Goal: Task Accomplishment & Management: Complete application form

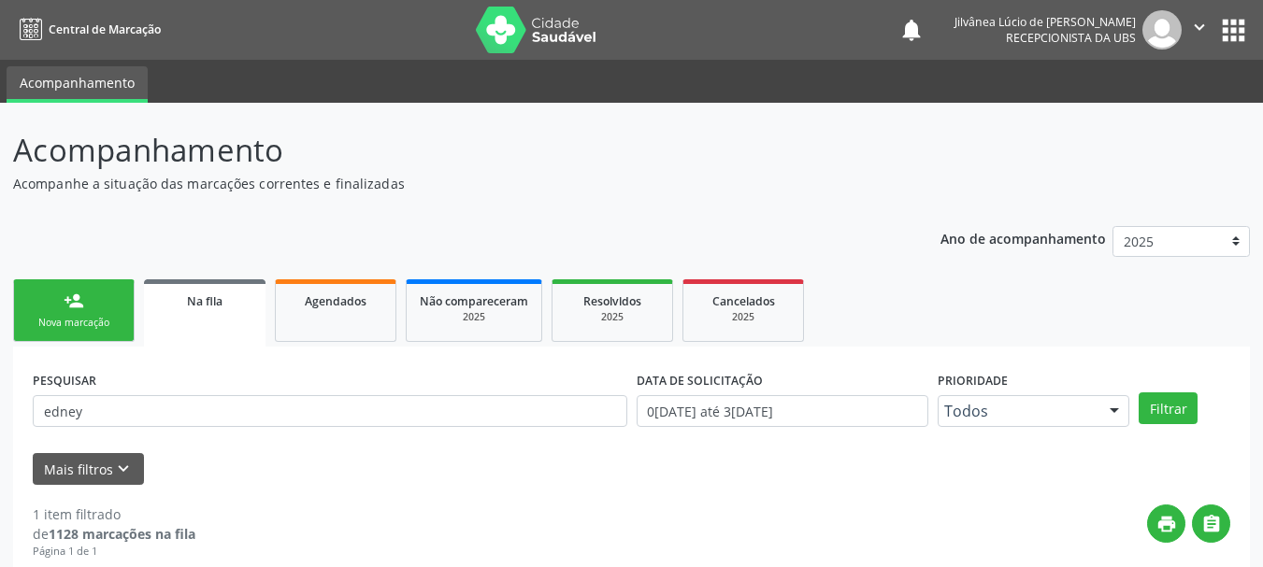
scroll to position [192, 0]
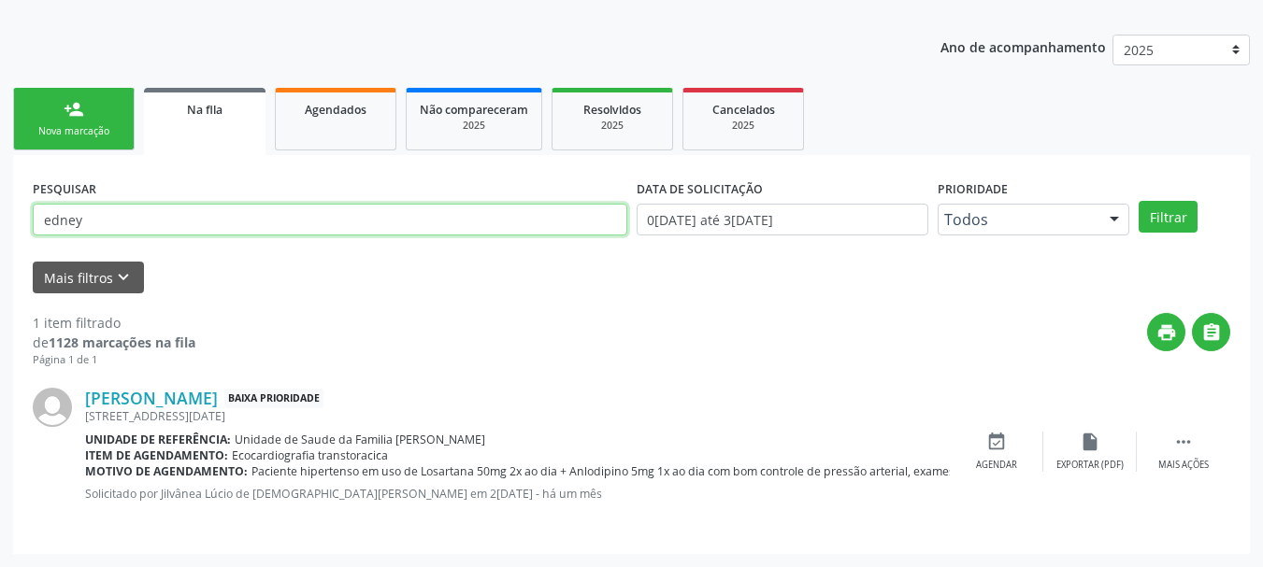
drag, startPoint x: 155, startPoint y: 217, endPoint x: 12, endPoint y: 288, distance: 159.7
click at [0, 292] on div "Acompanhamento Acompanhe a situação das marcações correntes e finalizadas Relat…" at bounding box center [631, 239] width 1263 height 656
click at [1138, 201] on button "Filtrar" at bounding box center [1167, 217] width 59 height 32
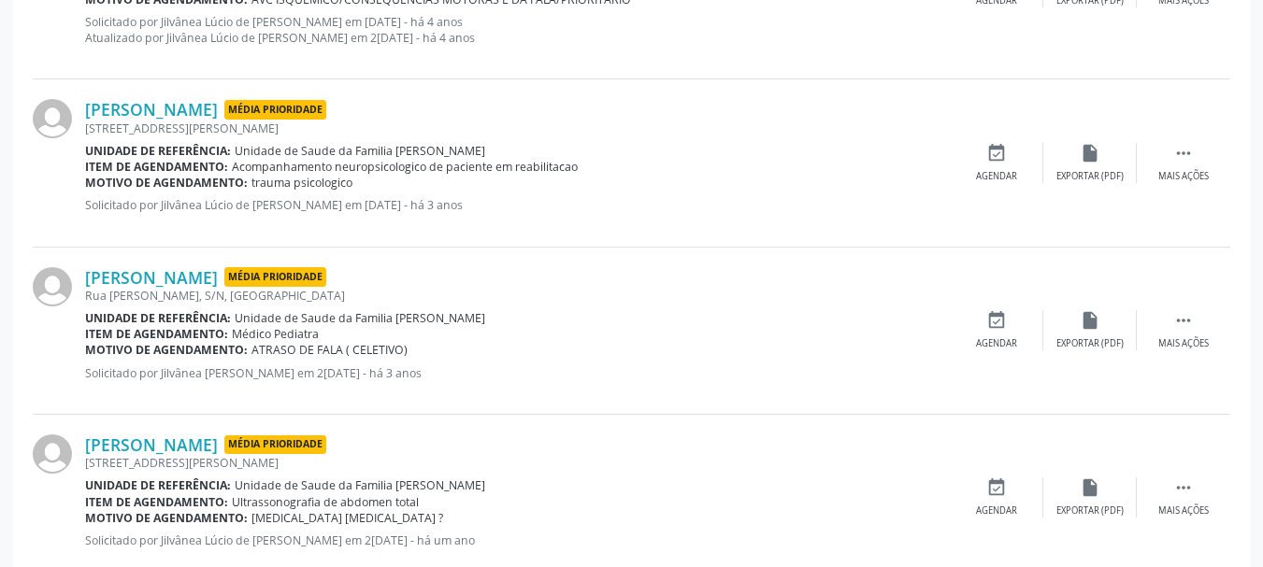
scroll to position [659, 0]
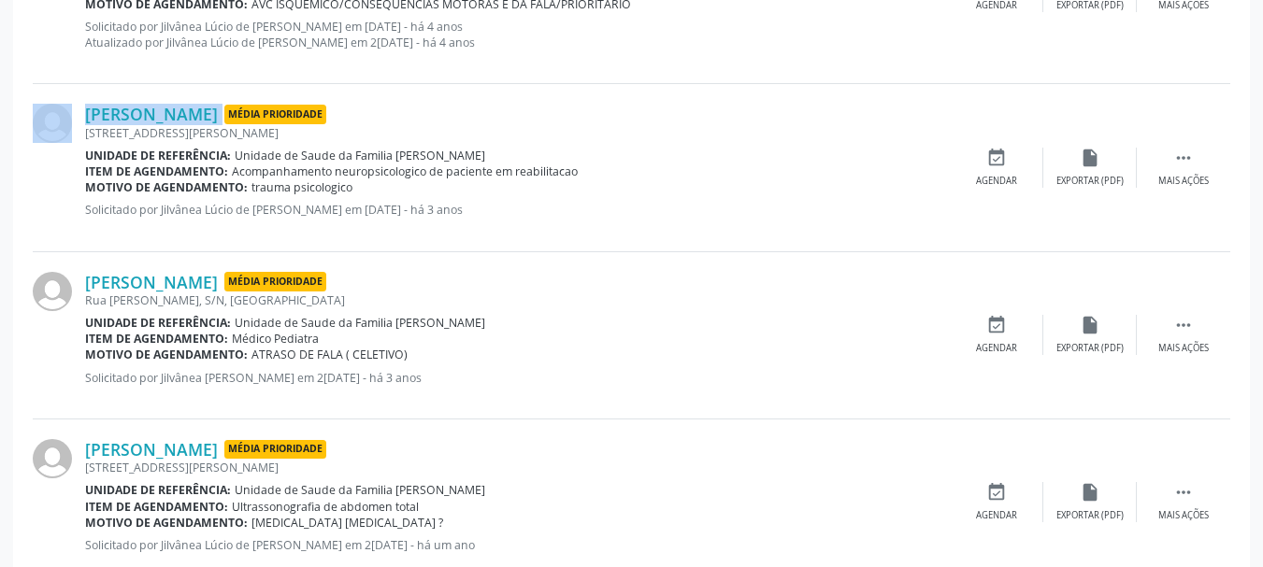
drag, startPoint x: 80, startPoint y: 111, endPoint x: 339, endPoint y: 90, distance: 259.8
click at [339, 89] on div "[PERSON_NAME] Média Prioridade [STREET_ADDRESS][PERSON_NAME] Unidade de referên…" at bounding box center [631, 167] width 1197 height 167
copy div "[PERSON_NAME]"
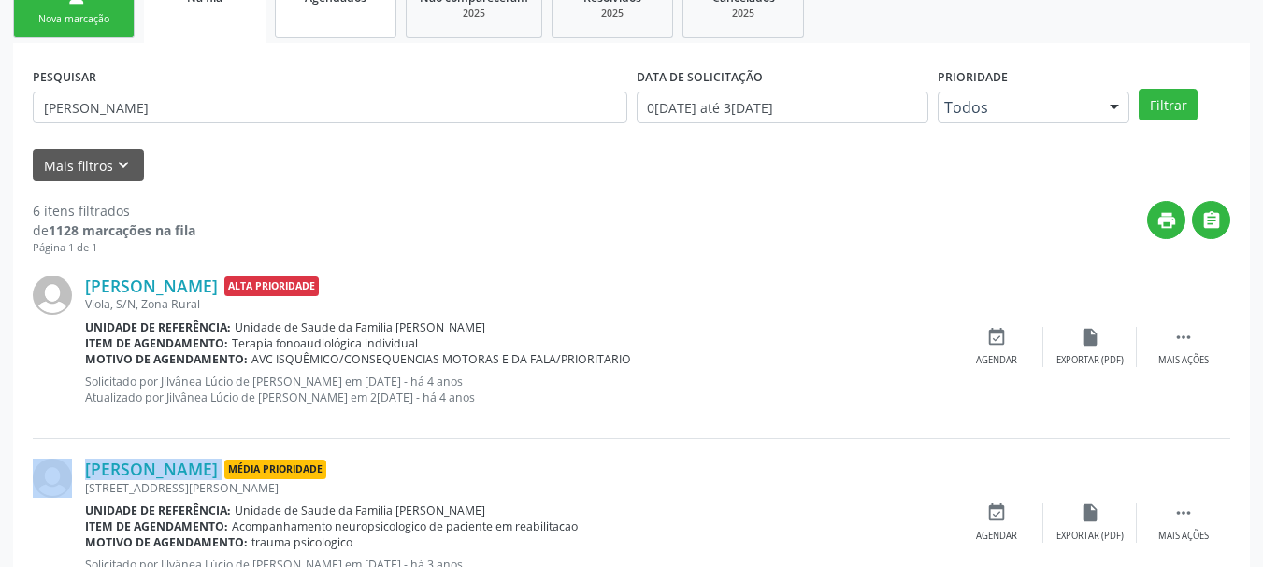
scroll to position [192, 0]
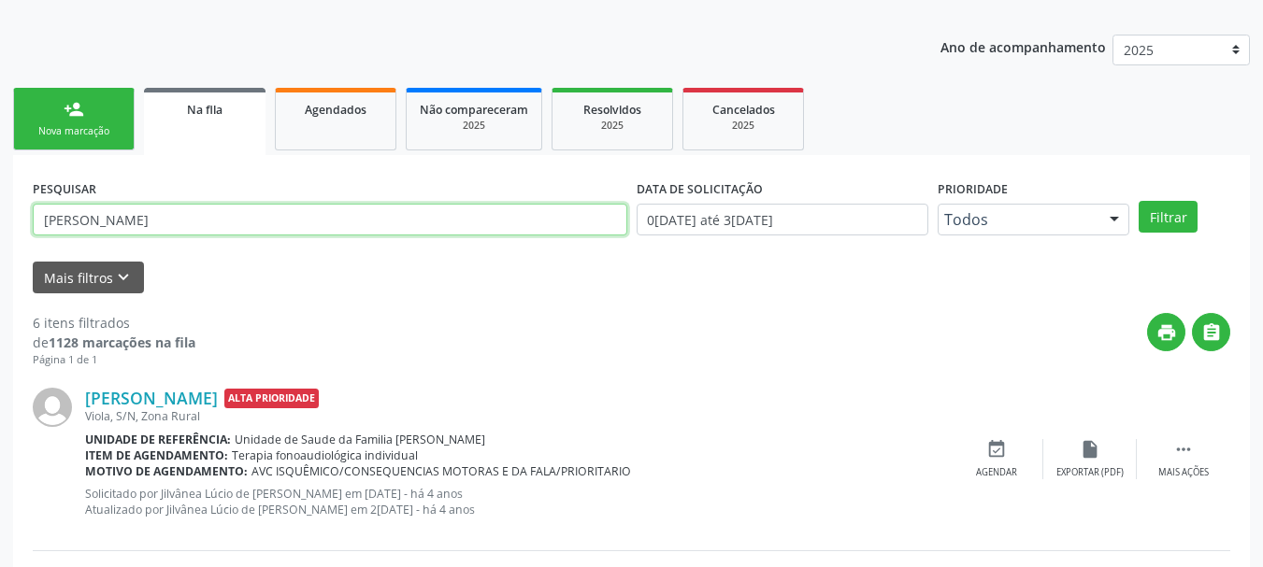
drag, startPoint x: 107, startPoint y: 229, endPoint x: 0, endPoint y: 223, distance: 107.6
paste input "[PERSON_NAME]"
type input "[PERSON_NAME]"
click at [1138, 201] on button "Filtrar" at bounding box center [1167, 217] width 59 height 32
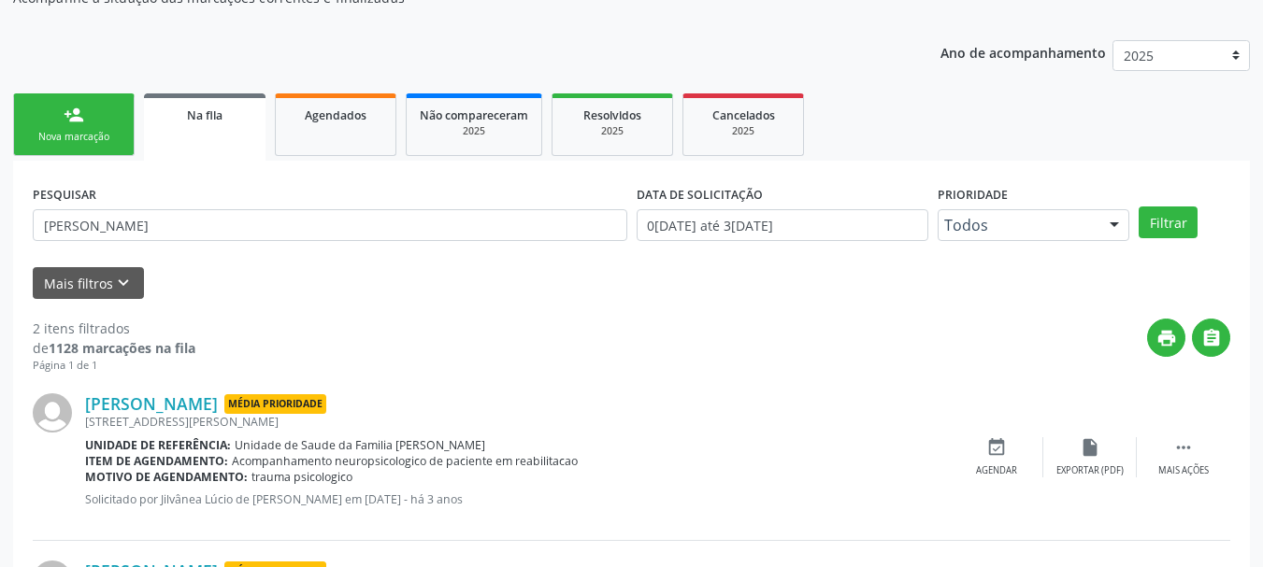
scroll to position [172, 0]
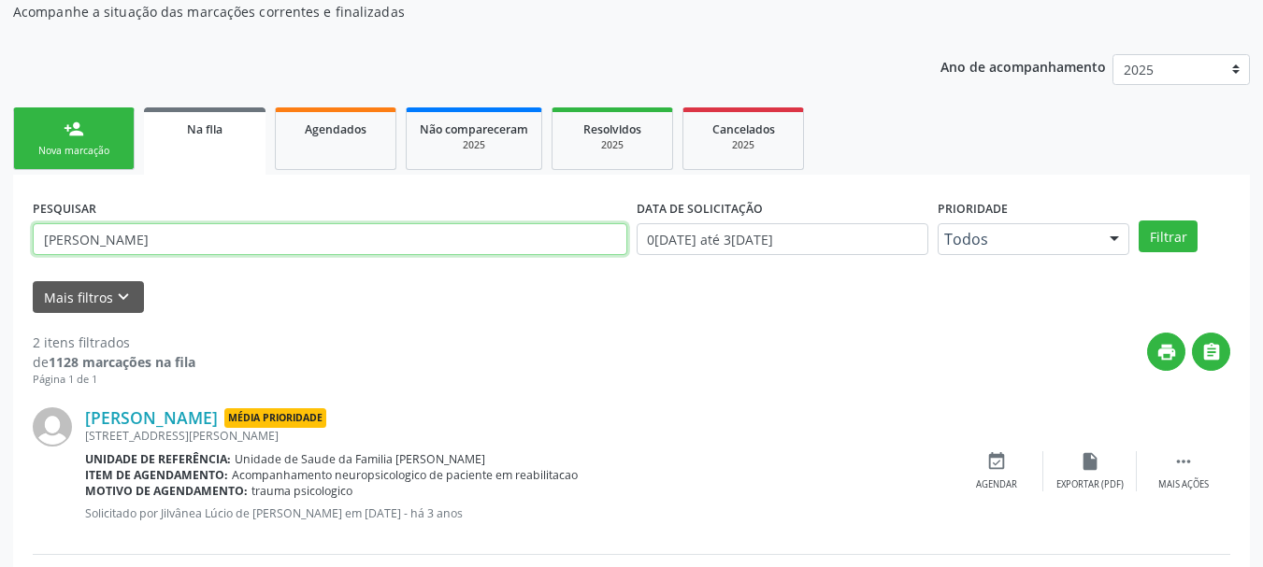
drag, startPoint x: 250, startPoint y: 236, endPoint x: 0, endPoint y: 262, distance: 250.8
click at [0, 262] on div "Acompanhamento Acompanhe a situação das marcações correntes e finalizadas Relat…" at bounding box center [631, 342] width 1263 height 823
click at [1138, 221] on button "Filtrar" at bounding box center [1167, 237] width 59 height 32
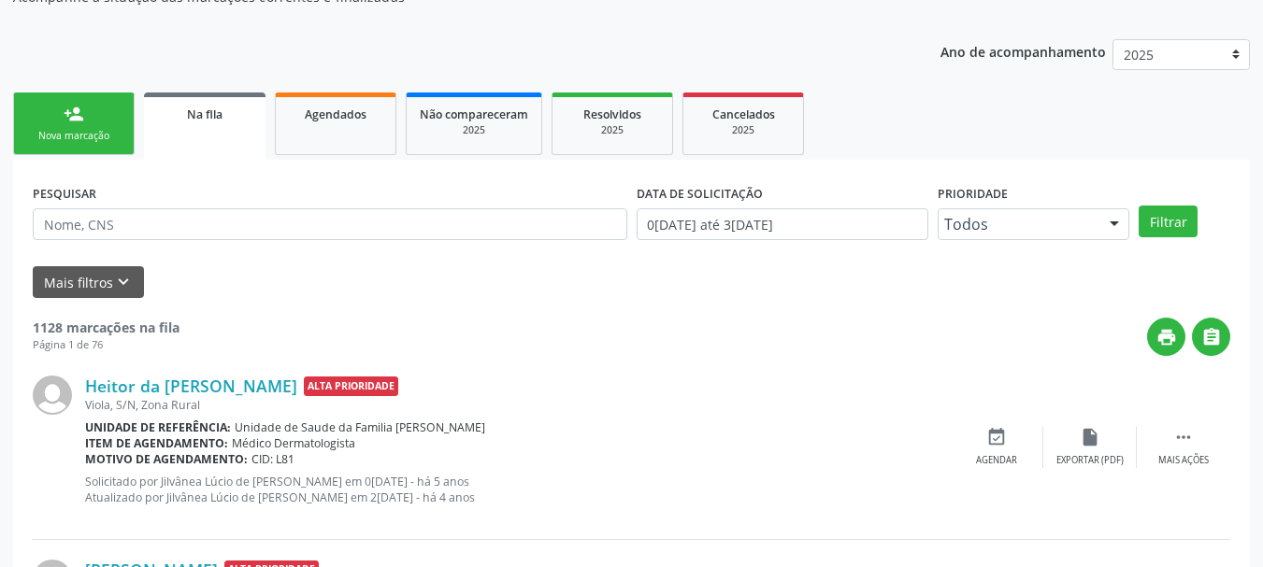
scroll to position [0, 0]
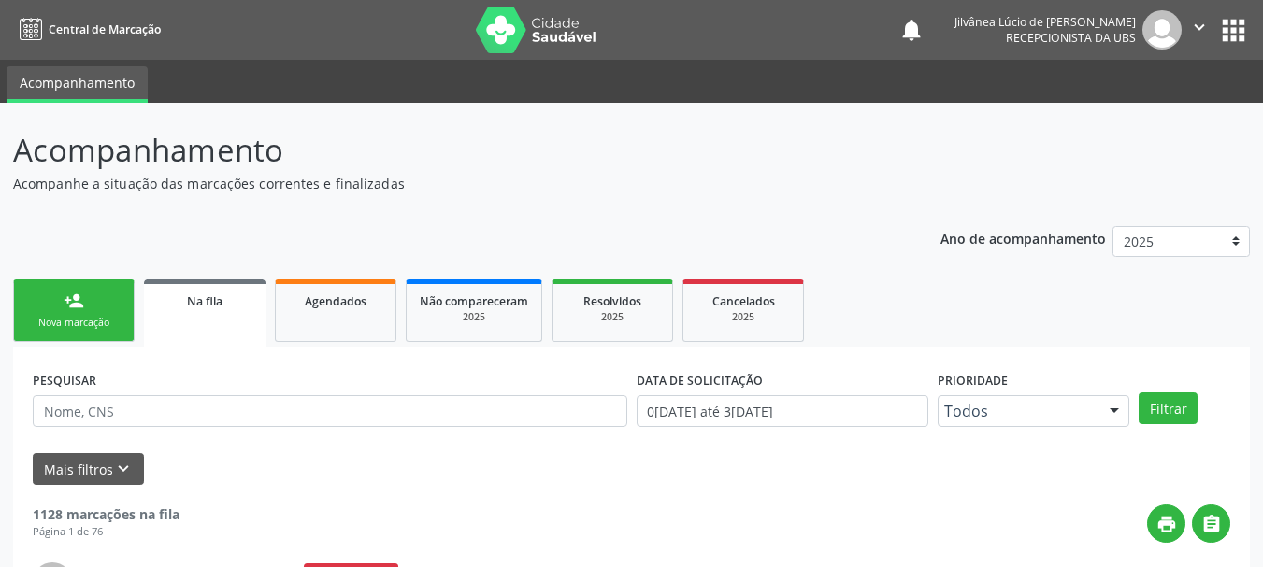
click at [537, 176] on p "Acompanhe a situação das marcações correntes e finalizadas" at bounding box center [445, 184] width 865 height 20
click at [101, 303] on link "person_add Nova marcação" at bounding box center [74, 310] width 122 height 63
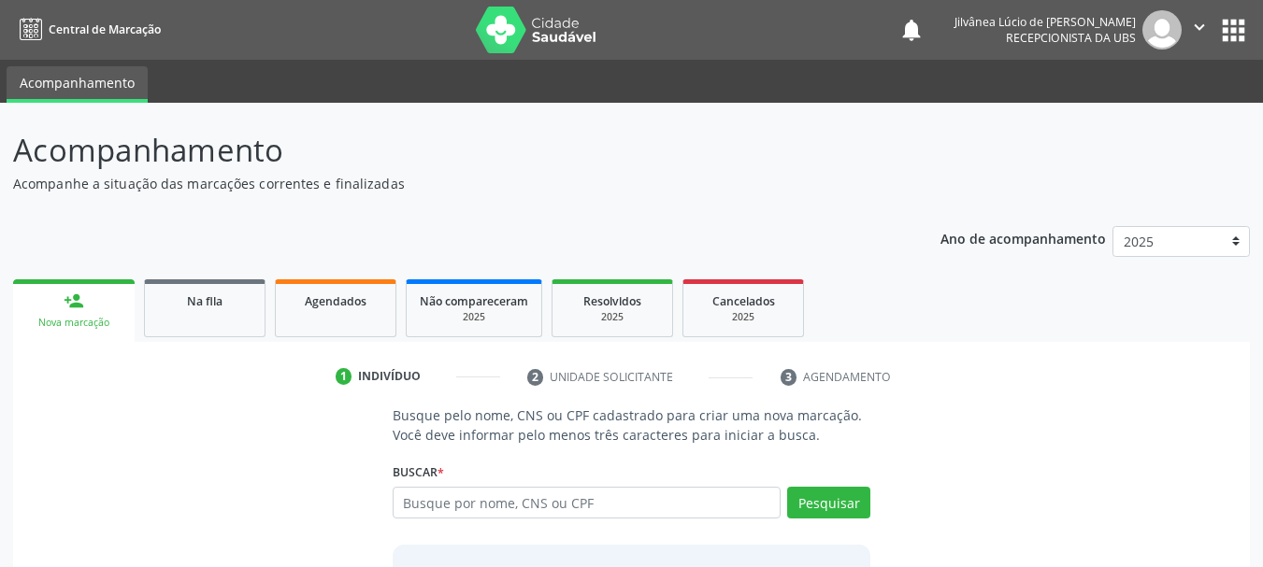
click at [539, 527] on div "Busque por nome, CNS ou CPF Nenhum resultado encontrado para: " " Digite nome, …" at bounding box center [632, 509] width 479 height 45
click at [586, 489] on input "text" at bounding box center [587, 503] width 389 height 32
type input "[PERSON_NAME]"
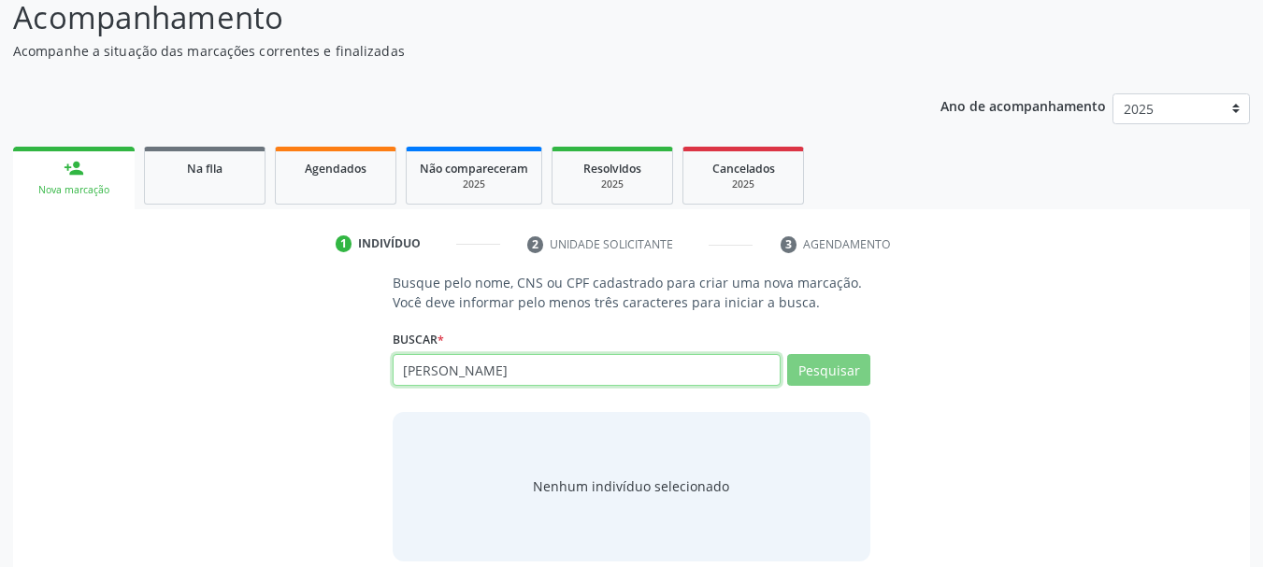
scroll to position [153, 0]
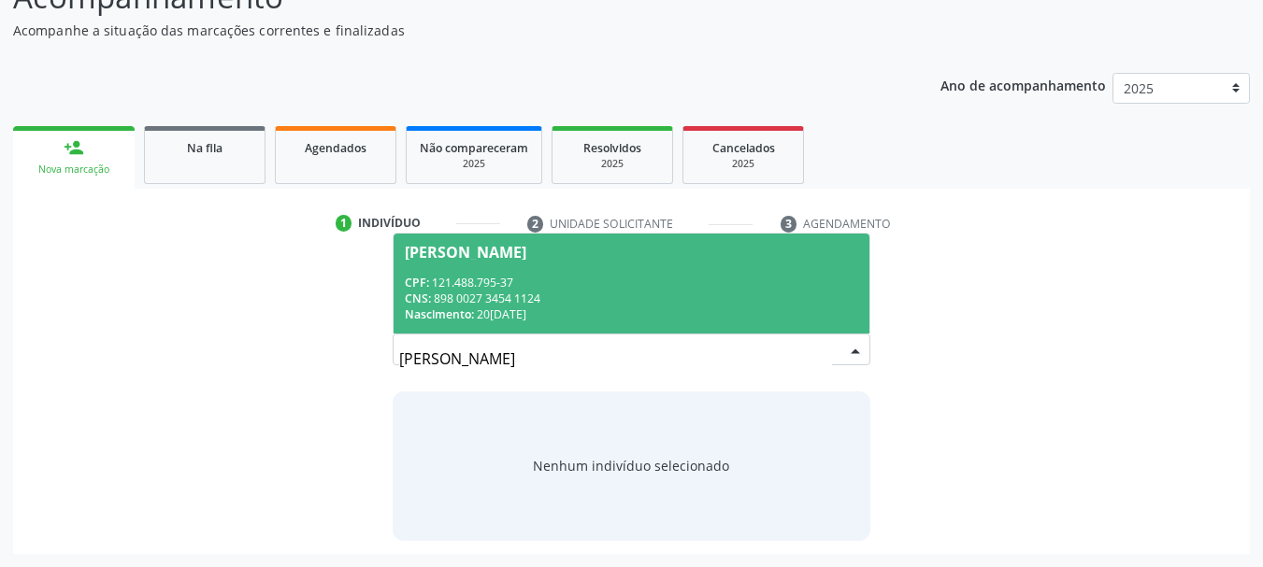
click at [603, 276] on div "CPF: 121.488.795-37" at bounding box center [632, 283] width 454 height 16
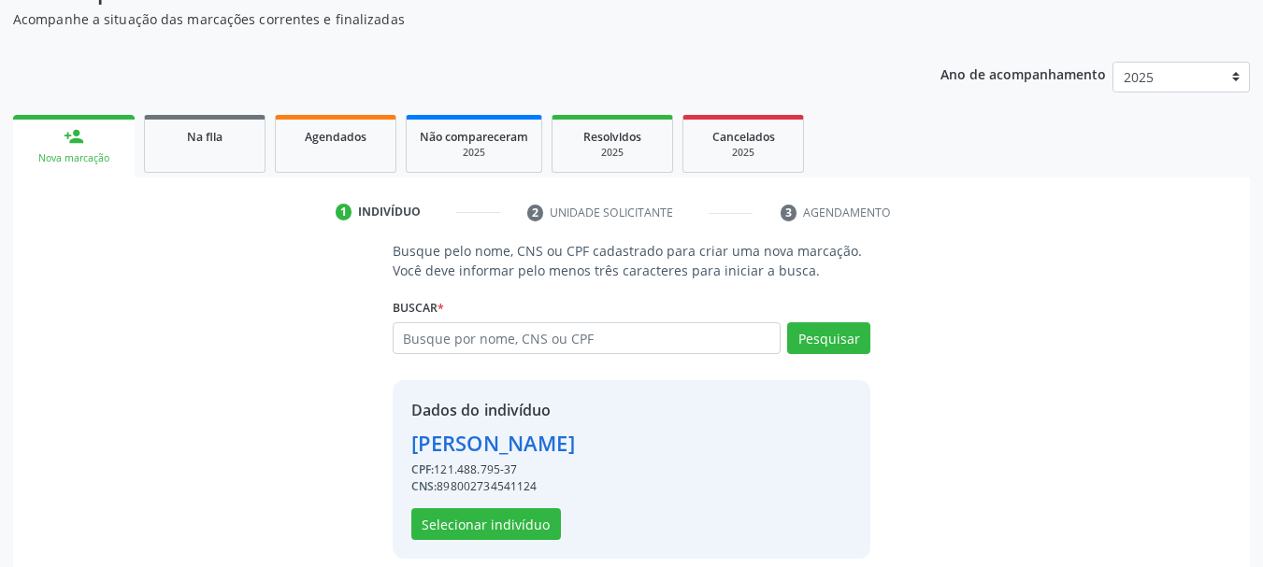
scroll to position [182, 0]
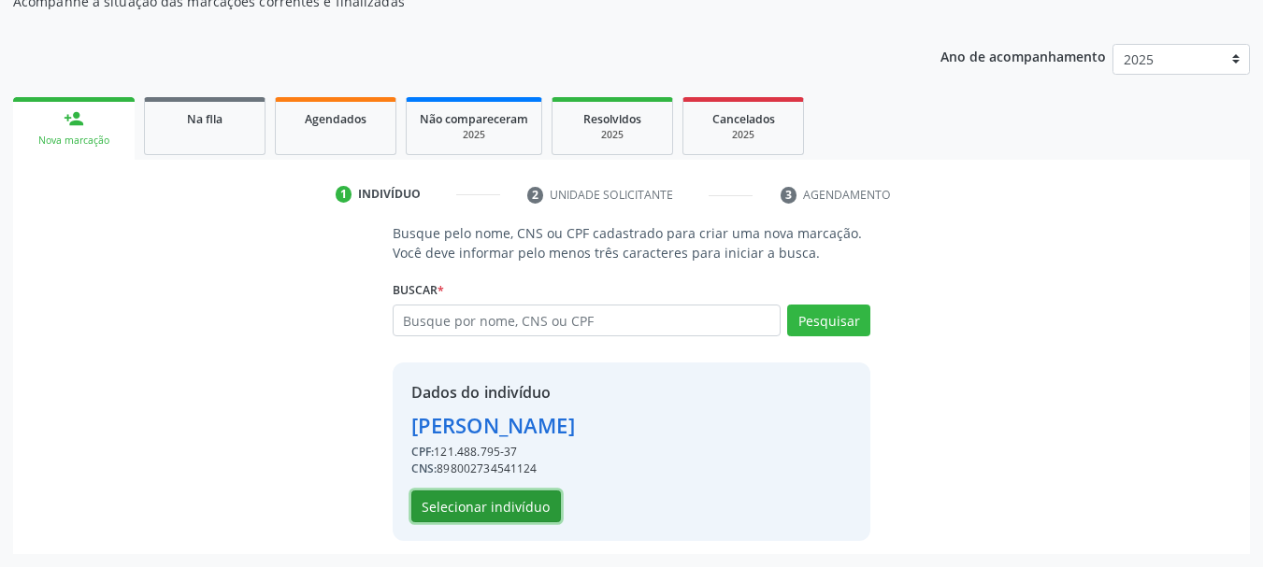
click at [467, 504] on button "Selecionar indivíduo" at bounding box center [486, 507] width 150 height 32
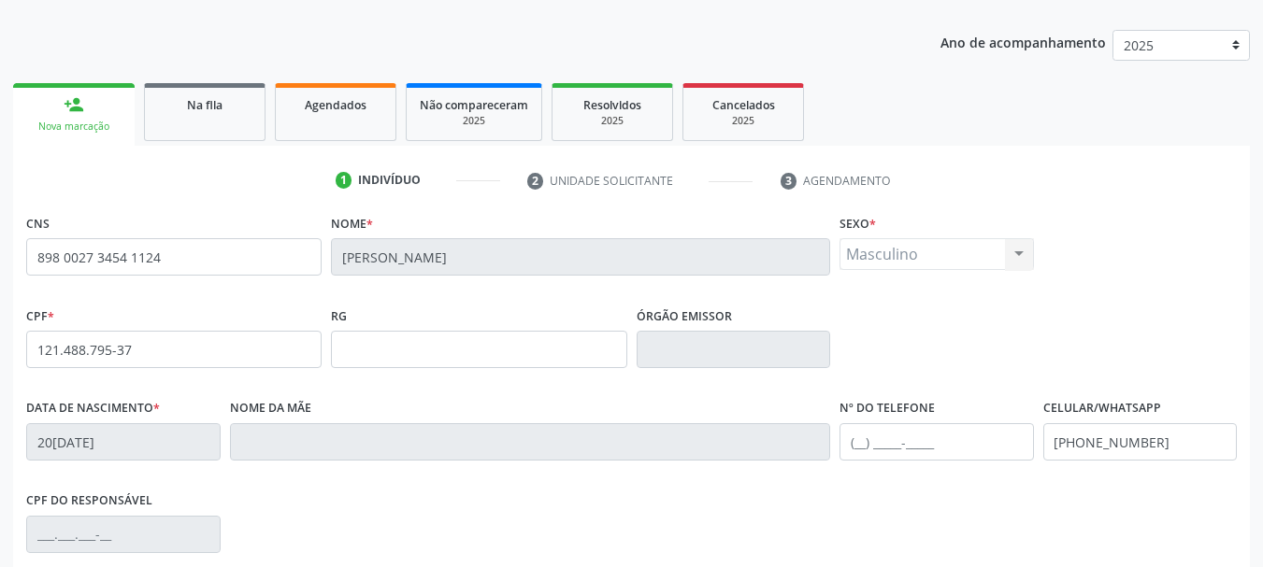
scroll to position [446, 0]
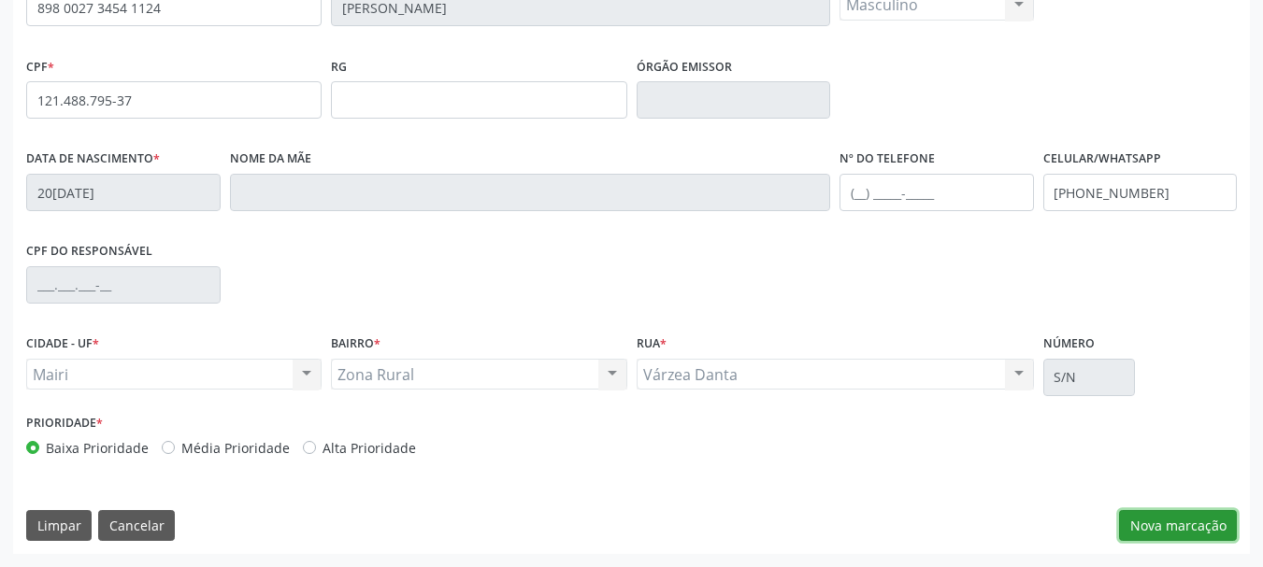
click at [1165, 525] on button "Nova marcação" at bounding box center [1178, 526] width 118 height 32
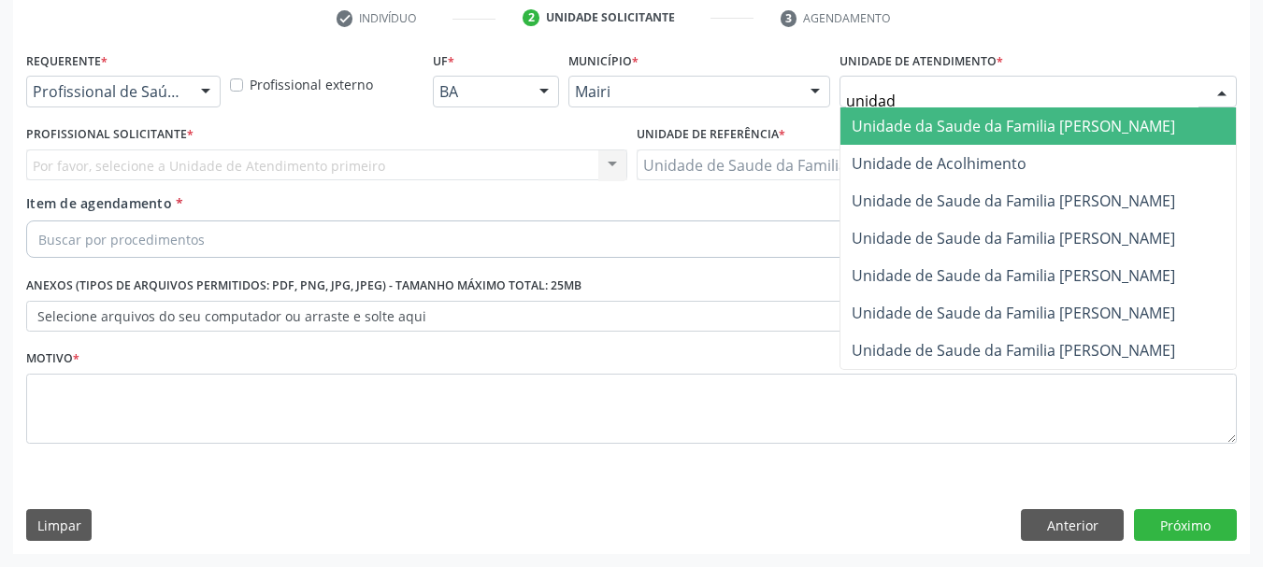
type input "unidade"
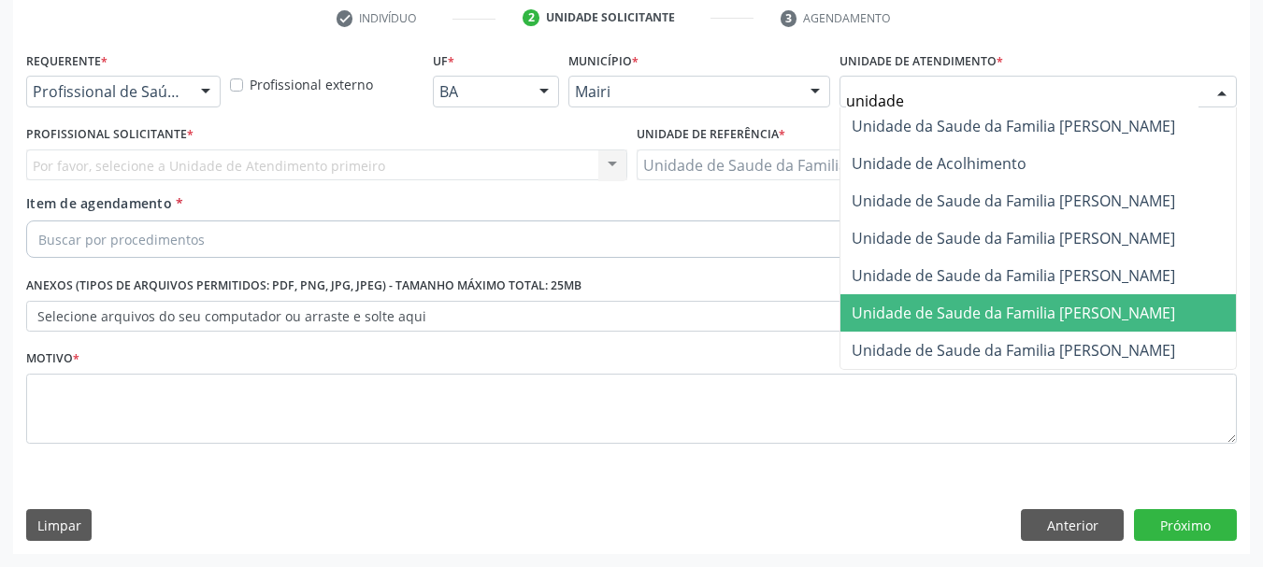
click at [1011, 322] on span "Unidade de Saude da Familia [PERSON_NAME]" at bounding box center [1012, 313] width 323 height 21
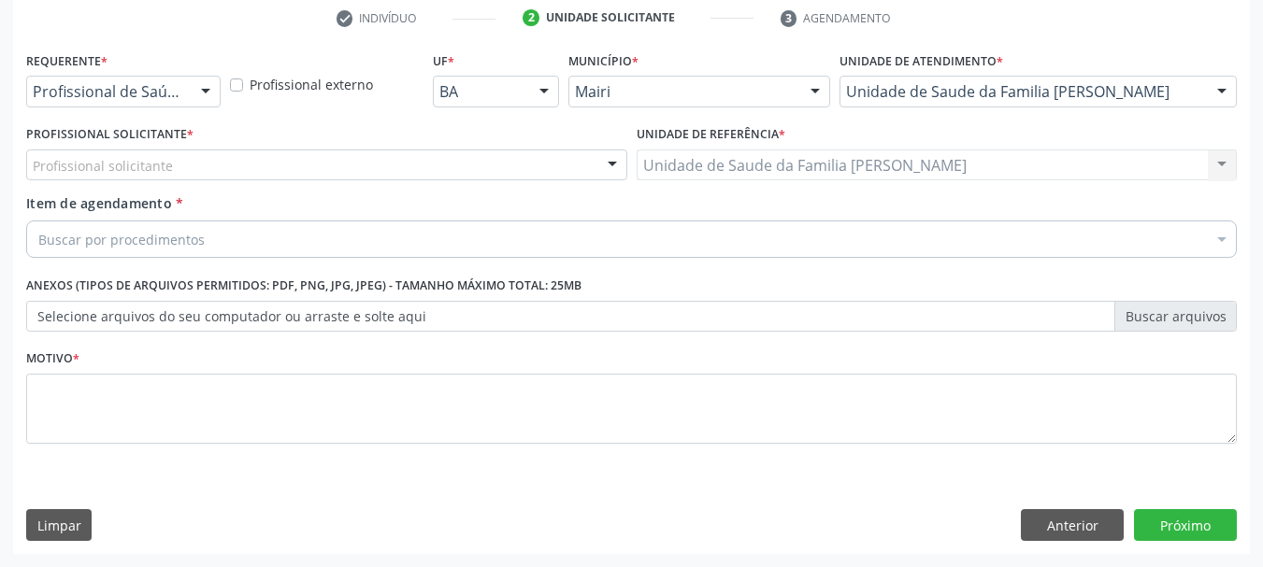
click at [228, 168] on div "Profissional solicitante" at bounding box center [326, 166] width 601 height 32
type input "e"
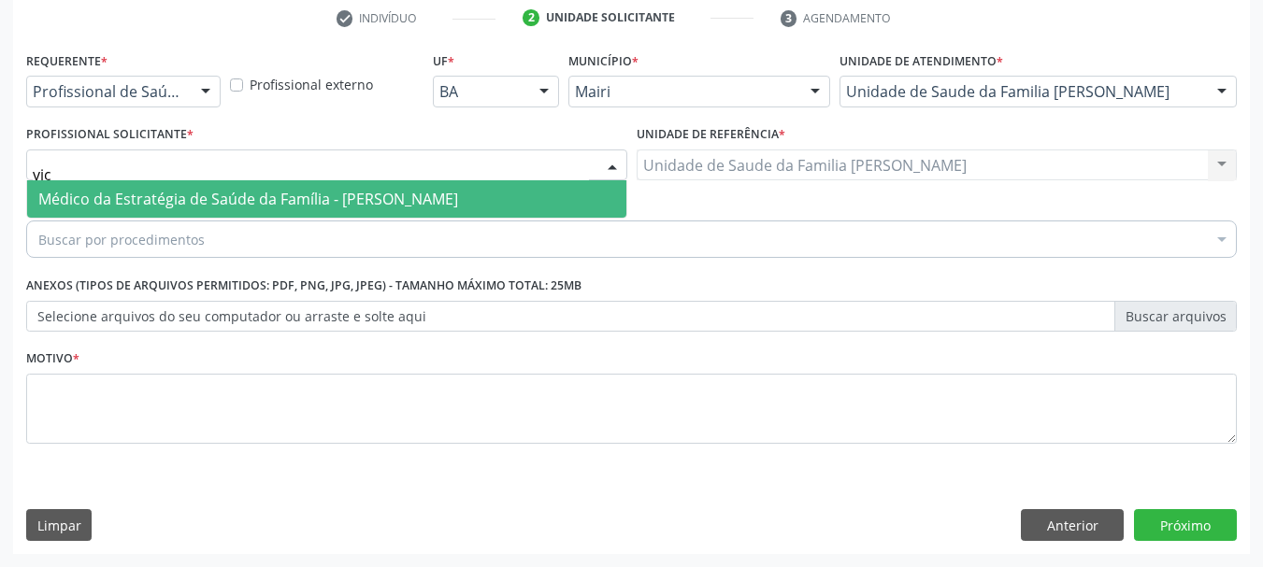
type input "vict"
click at [211, 199] on span "Médico da Estratégia de Saúde da Família - [PERSON_NAME]" at bounding box center [248, 199] width 420 height 21
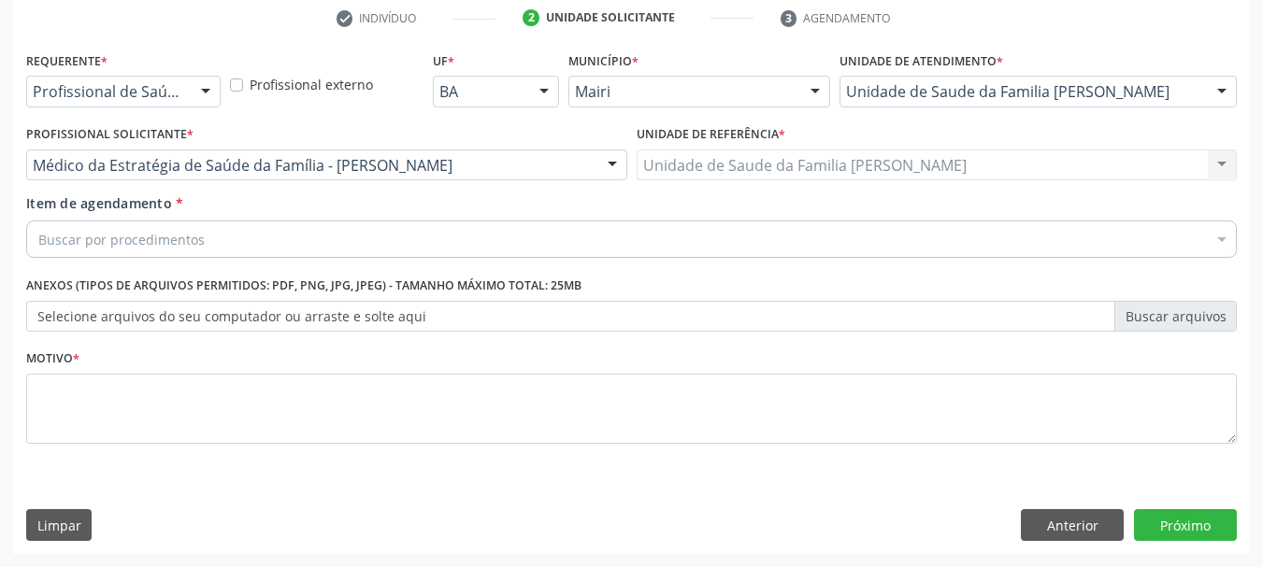
click at [261, 236] on div "Buscar por procedimentos" at bounding box center [631, 239] width 1210 height 37
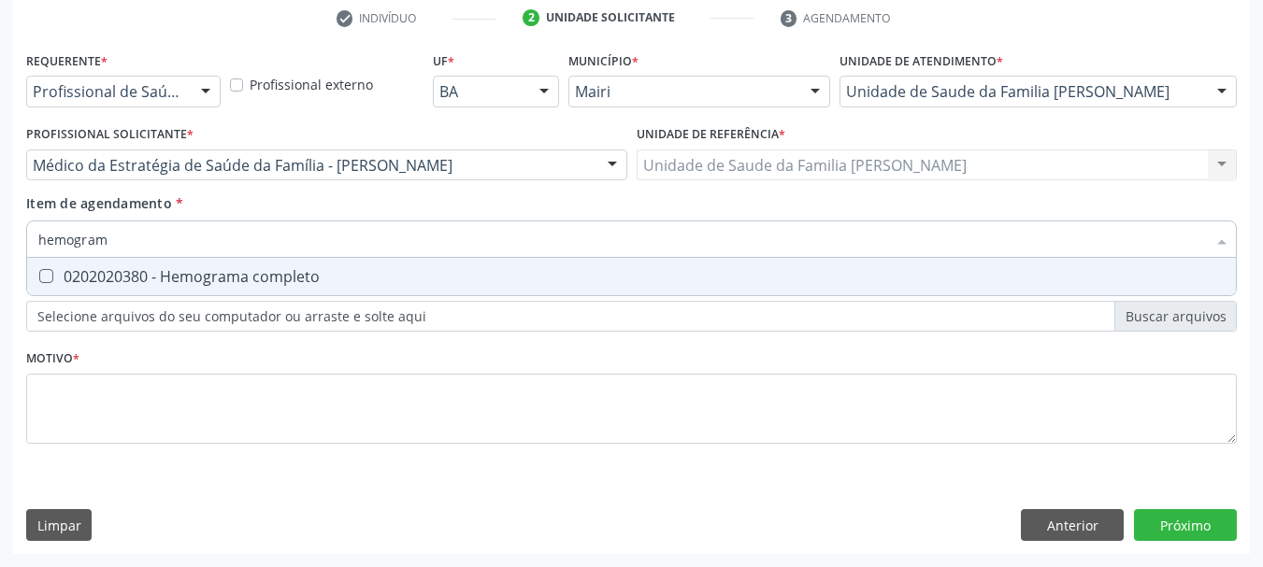
type input "hemograma"
click at [264, 279] on div "0202020380 - Hemograma completo" at bounding box center [631, 276] width 1186 height 15
checkbox completo "true"
click at [0, 254] on div "Acompanhamento Acompanhe a situação das marcações correntes e finalizadas Relat…" at bounding box center [631, 155] width 1263 height 823
type input "uri"
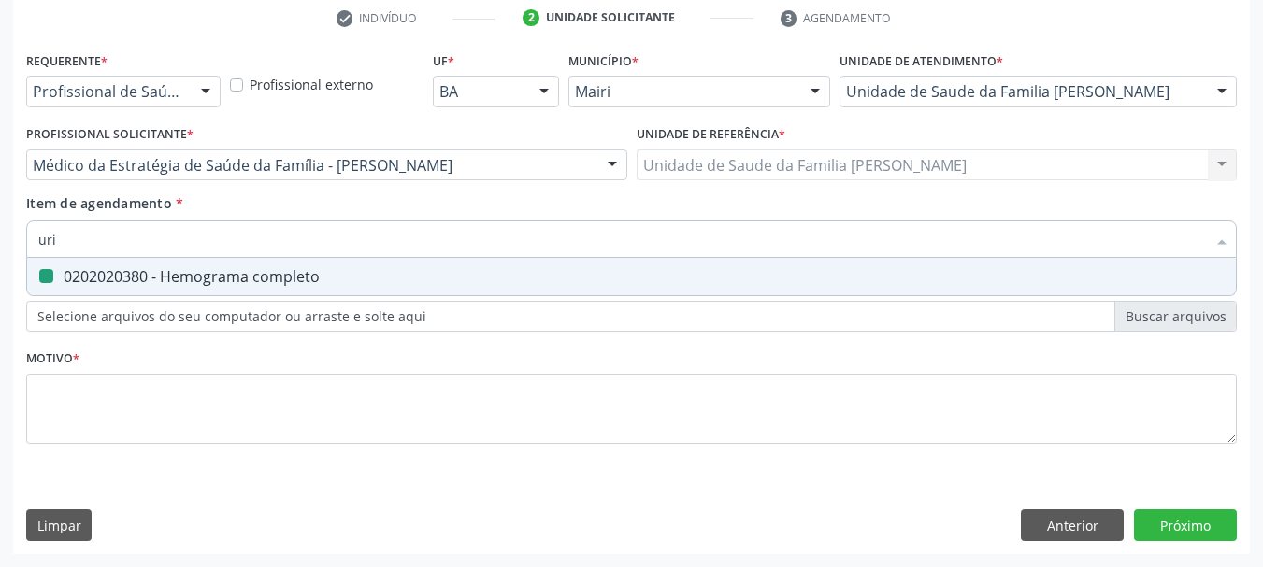
checkbox completo "false"
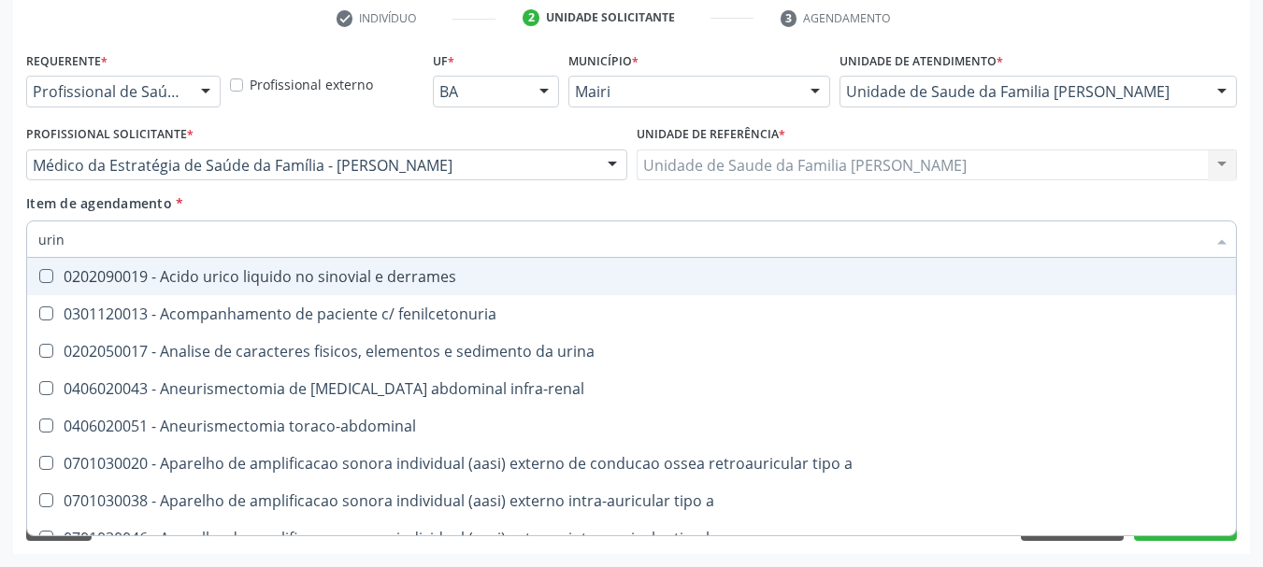
type input "urina"
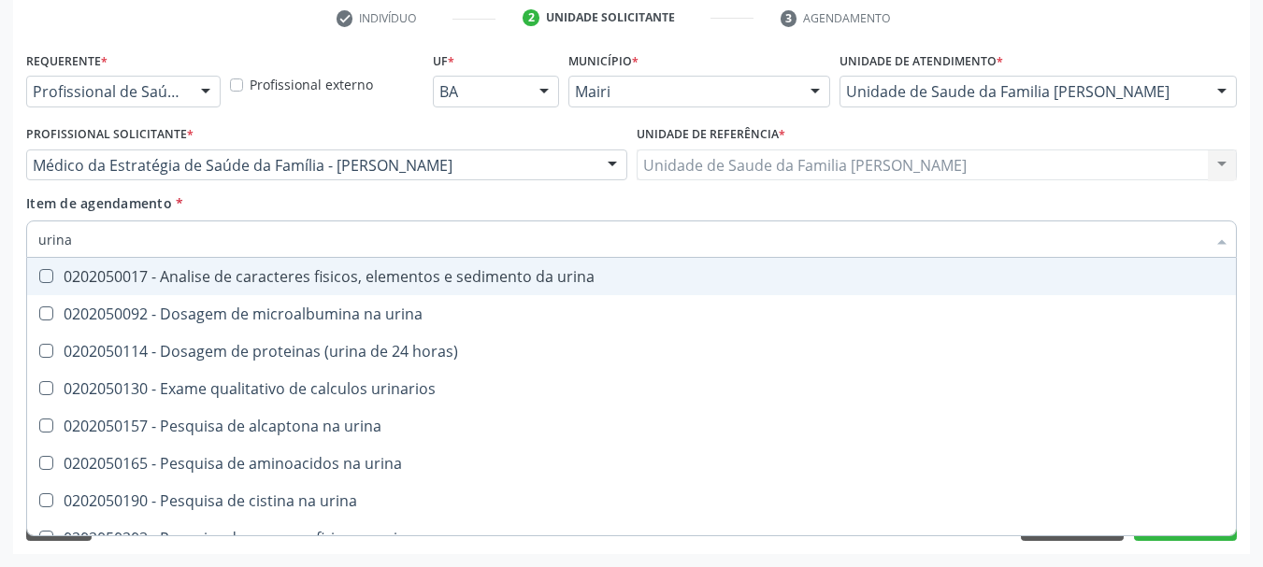
click at [77, 283] on div "0202050017 - Analise de caracteres fisicos, elementos e sedimento da urina" at bounding box center [631, 276] width 1186 height 15
checkbox urina "true"
drag, startPoint x: 86, startPoint y: 242, endPoint x: 0, endPoint y: 257, distance: 87.3
click at [0, 257] on div "Acompanhamento Acompanhe a situação das marcações correntes e finalizadas Relat…" at bounding box center [631, 155] width 1263 height 823
type input "s"
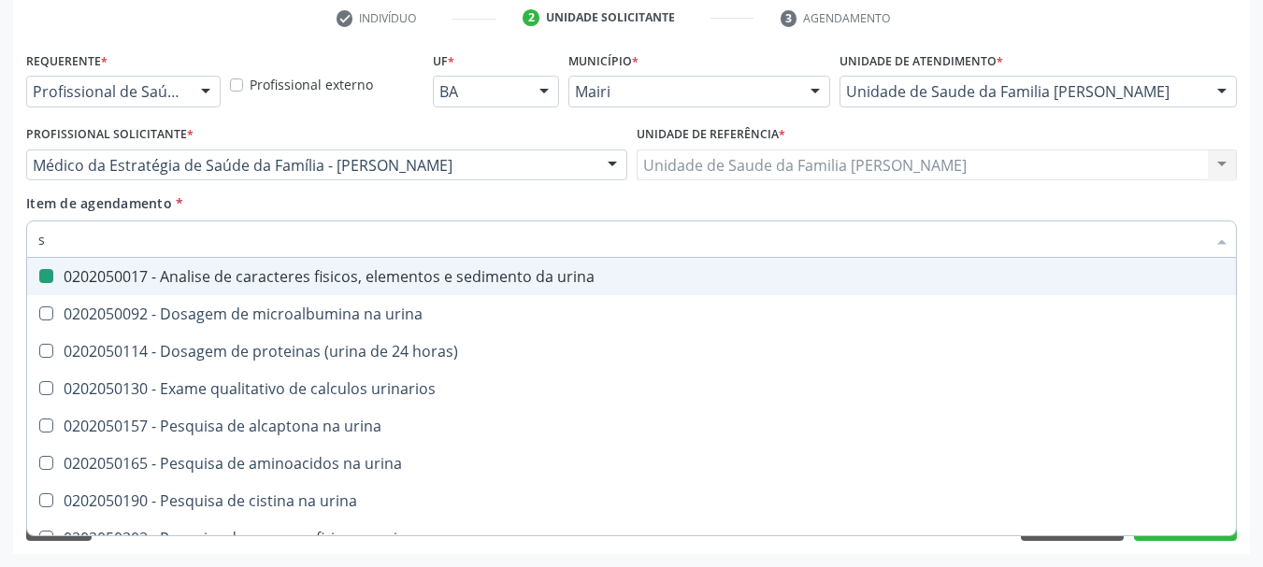
checkbox urina "false"
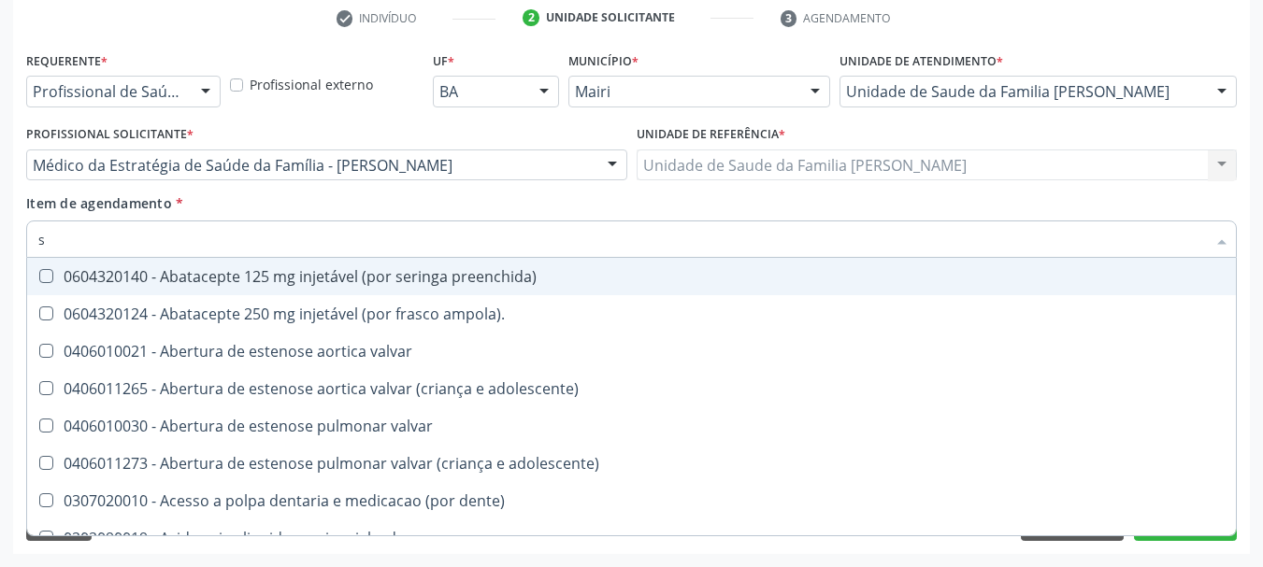
type input "si"
checkbox multiprofissional "true"
checkbox urina "false"
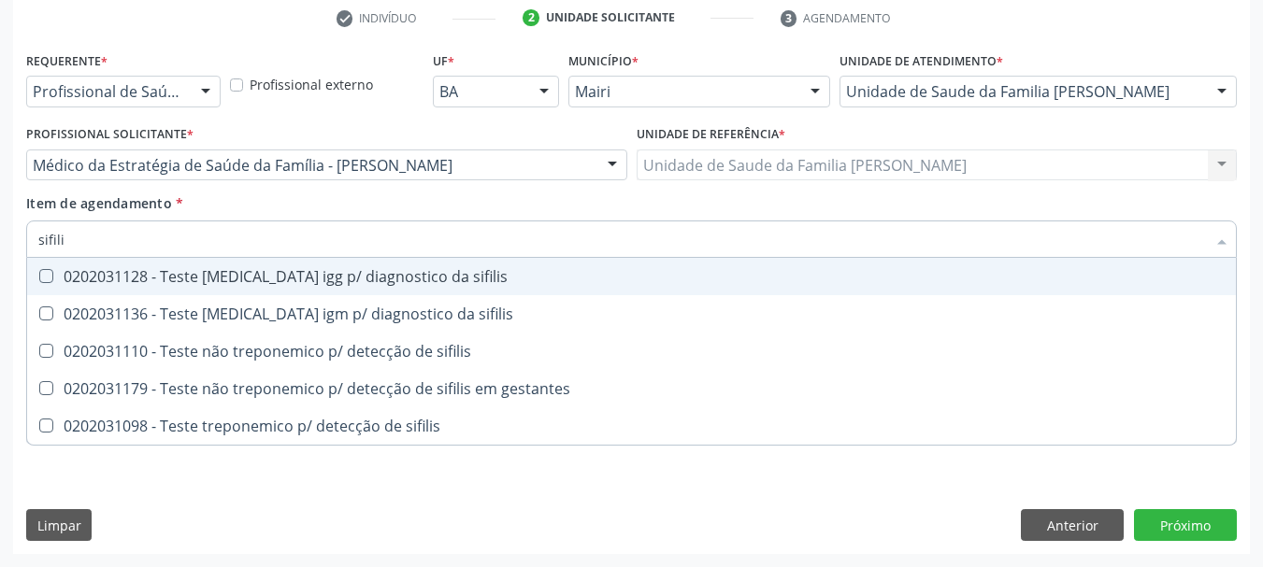
type input "sifilis"
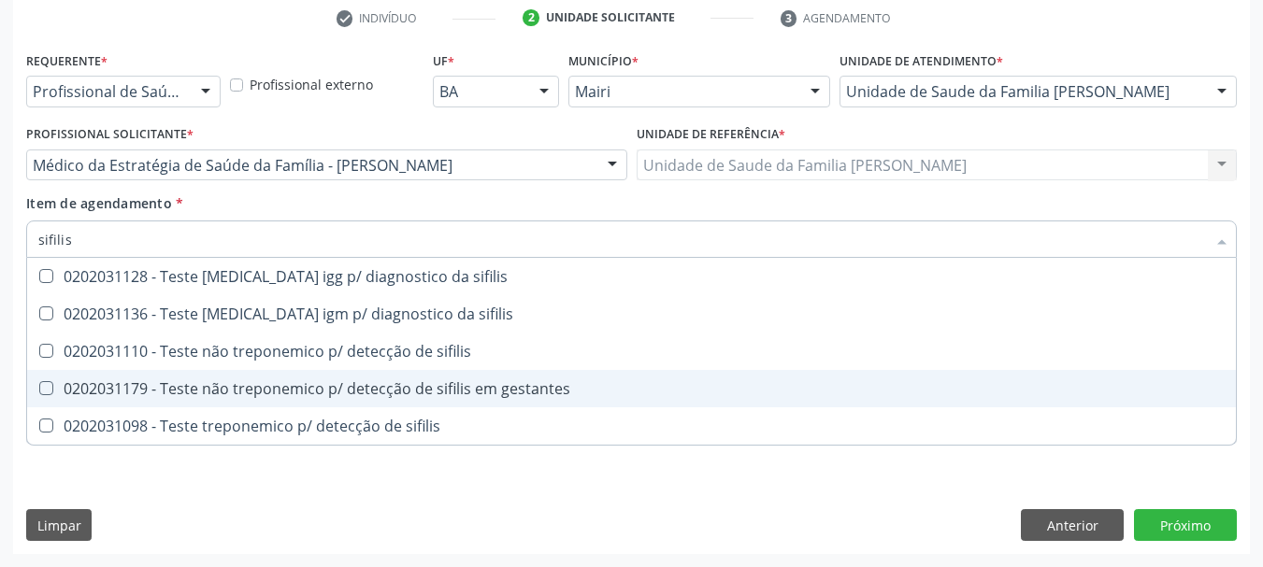
click at [179, 387] on div "0202031179 - Teste não treponemico p/ detecção de sifilis em gestantes" at bounding box center [631, 388] width 1186 height 15
checkbox gestantes "true"
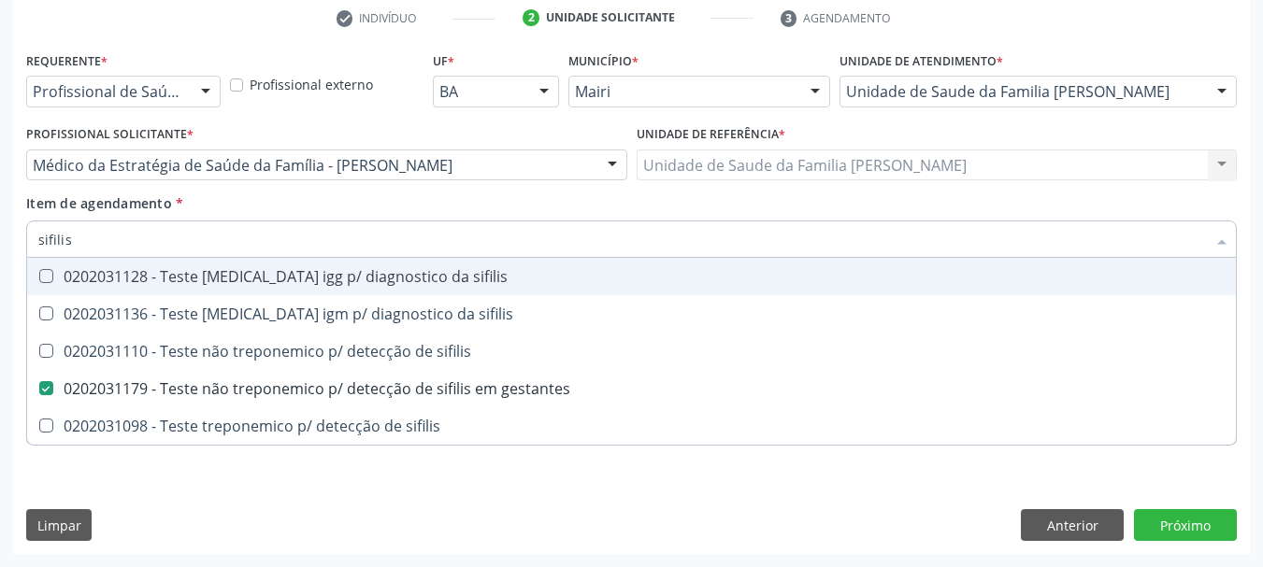
drag, startPoint x: 108, startPoint y: 226, endPoint x: 0, endPoint y: 254, distance: 112.0
click at [20, 246] on div "Requerente * Profissional de Saúde Profissional de Saúde Paciente Nenhum result…" at bounding box center [631, 301] width 1237 height 508
type input "ur"
checkbox gestantes "false"
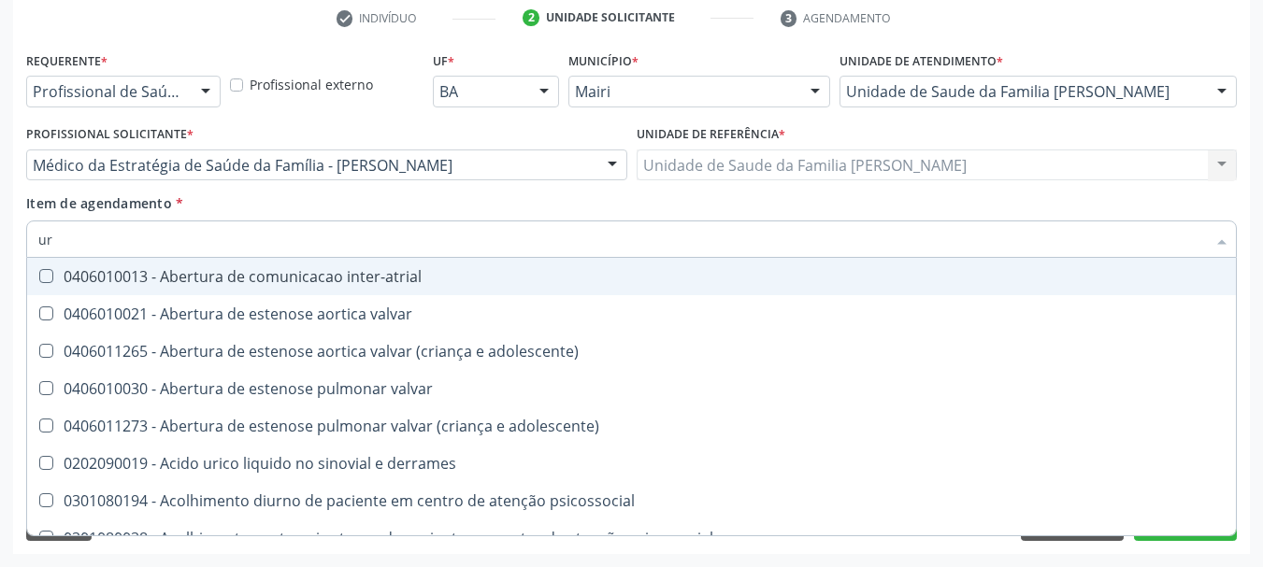
type input "ure"
checkbox urina "false"
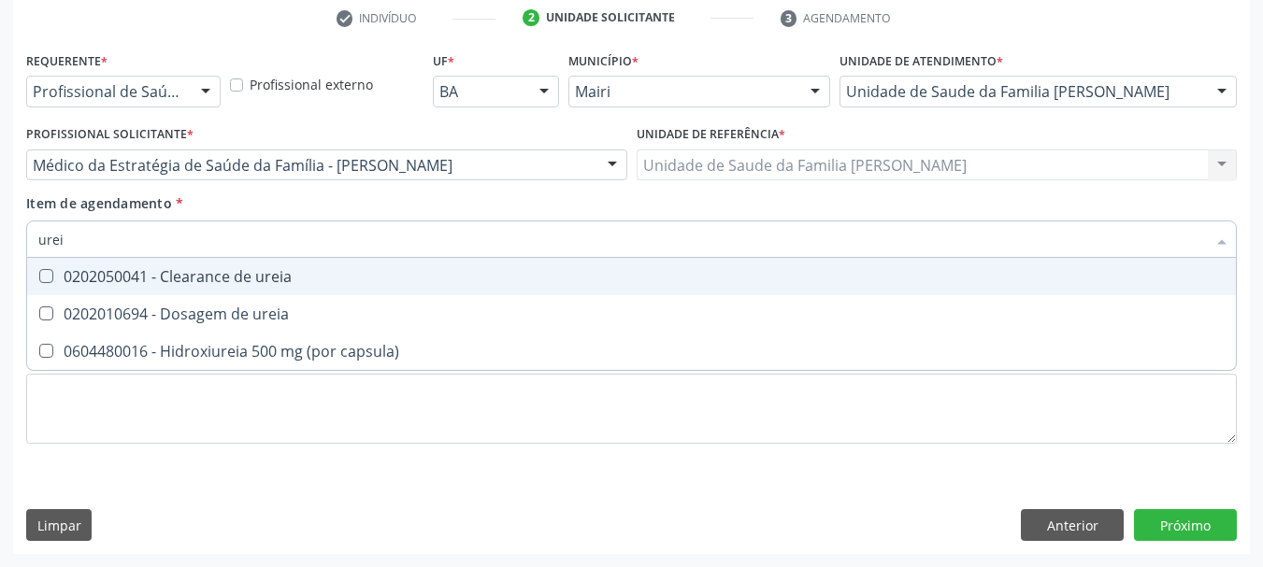
type input "ureia"
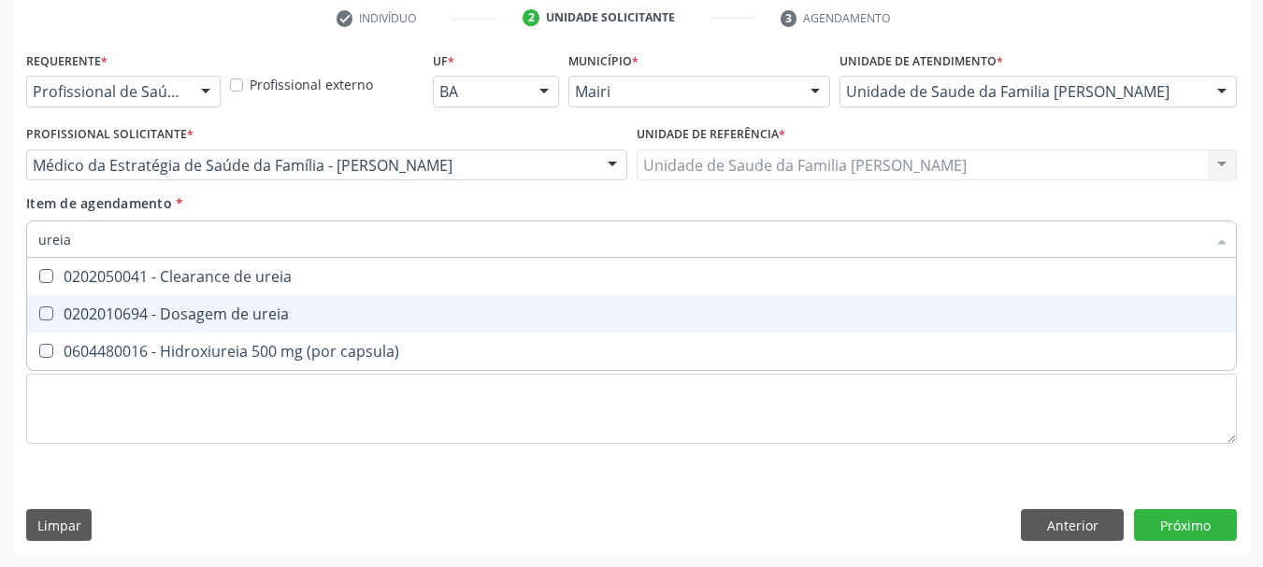
click at [90, 307] on div "0202010694 - Dosagem de ureia" at bounding box center [631, 314] width 1186 height 15
checkbox ureia "true"
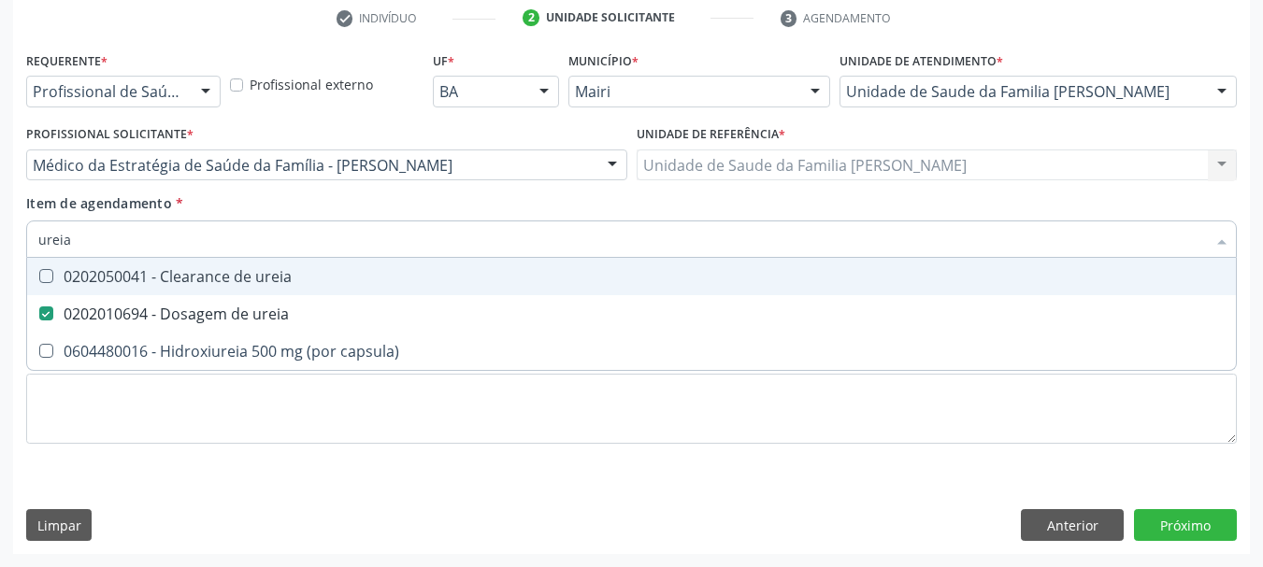
drag, startPoint x: 23, startPoint y: 256, endPoint x: 0, endPoint y: 265, distance: 24.8
click at [0, 265] on div "Acompanhamento Acompanhe a situação das marcações correntes e finalizadas Relat…" at bounding box center [631, 155] width 1263 height 823
type input "c"
checkbox ureia "false"
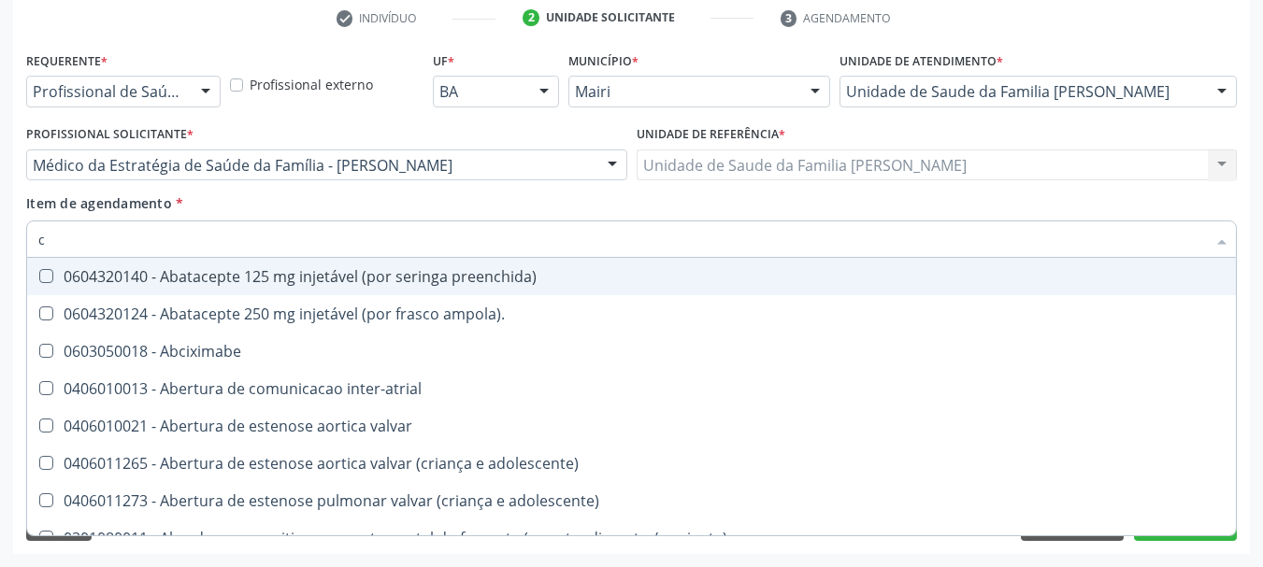
type input "cr"
checkbox urina "false"
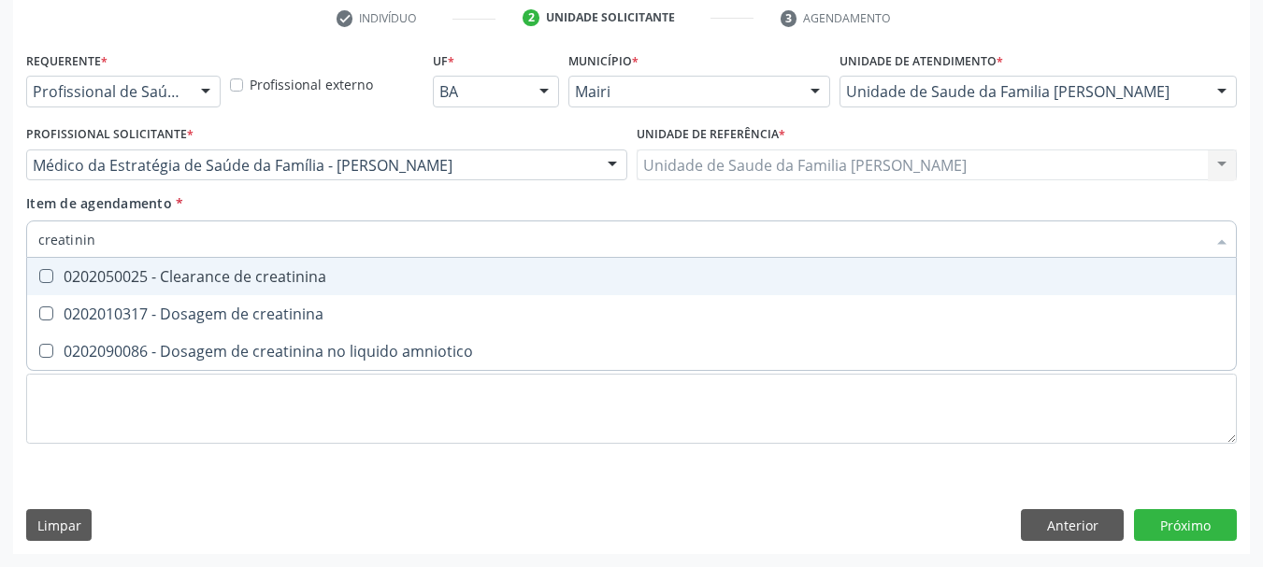
type input "creatinina"
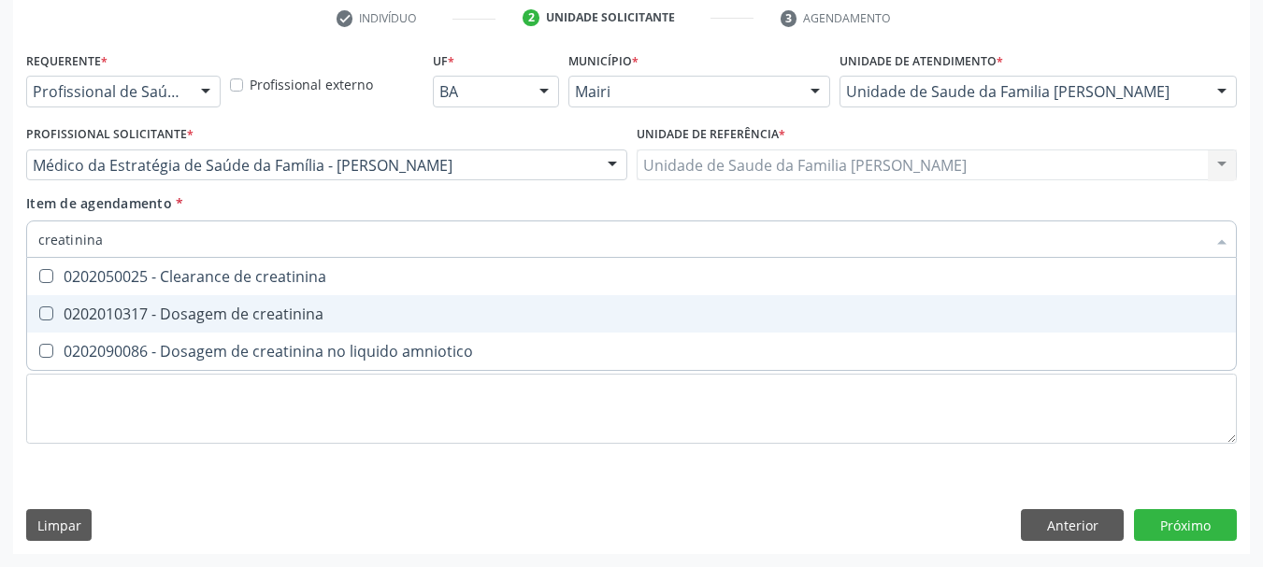
click at [133, 322] on div "0202010317 - Dosagem de creatinina" at bounding box center [631, 314] width 1186 height 15
checkbox creatinina "true"
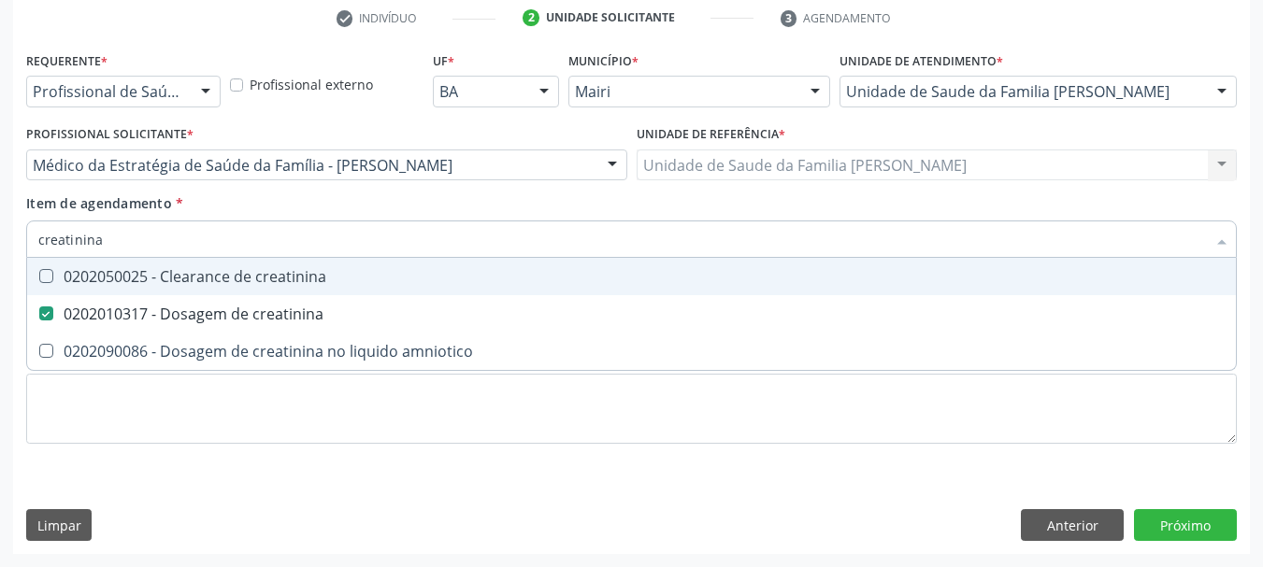
drag, startPoint x: 133, startPoint y: 238, endPoint x: 41, endPoint y: 252, distance: 92.7
click at [52, 252] on input "creatinina" at bounding box center [621, 239] width 1167 height 37
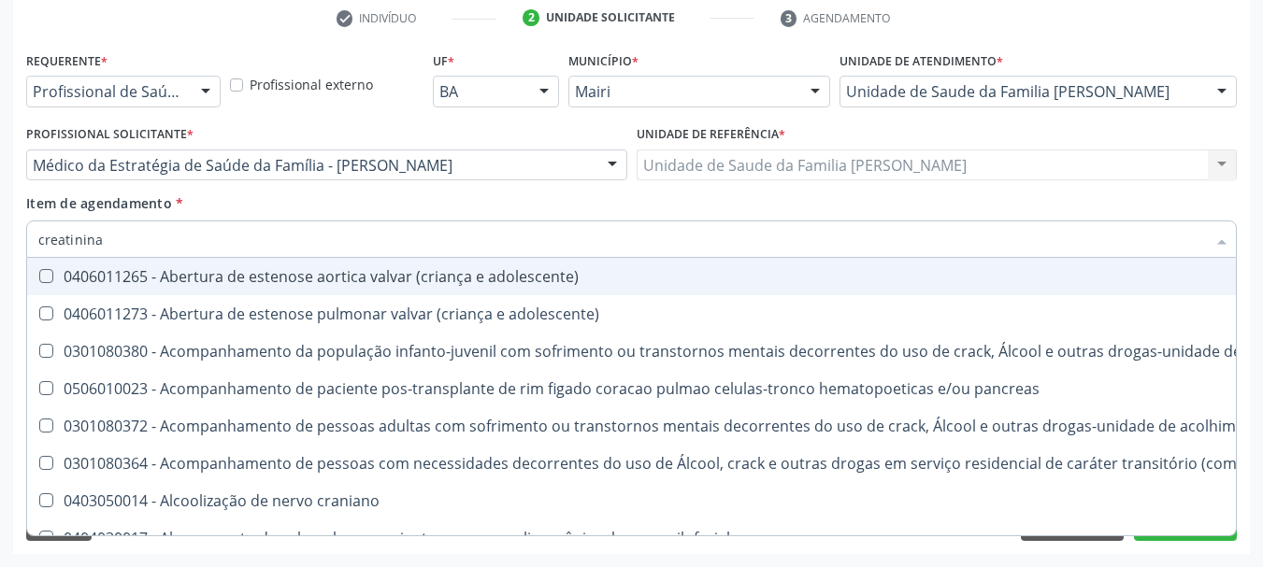
type input "cr"
checkbox adolescente\) "false"
type input "c"
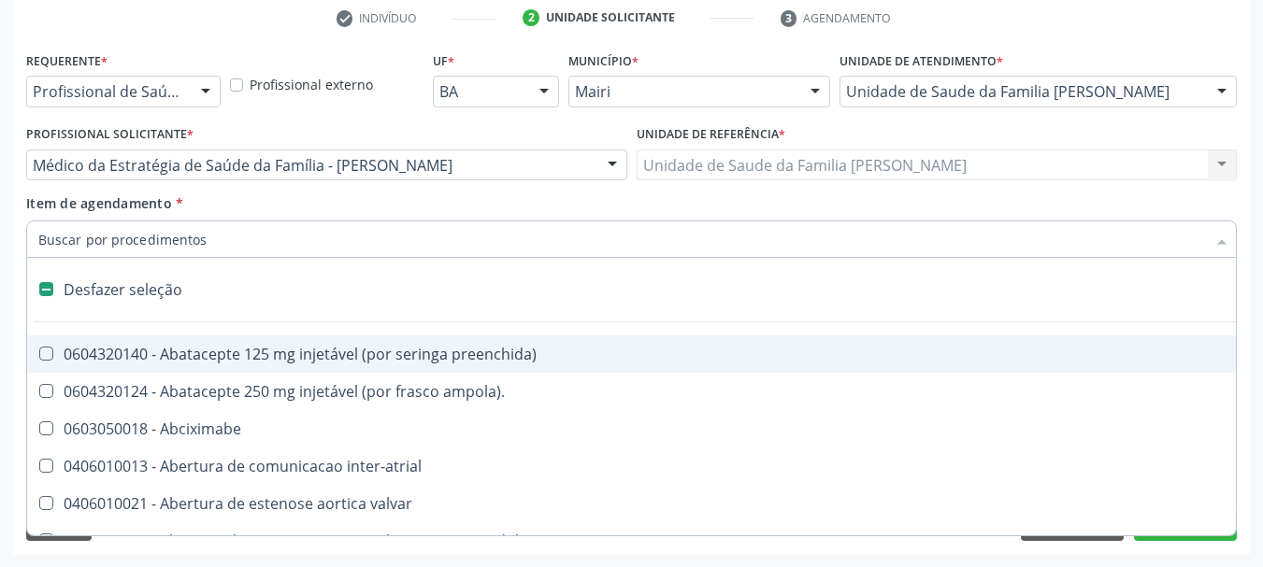
checkbox miotendinoso "false"
checkbox reto "false"
checkbox urina "true"
type input "t"
checkbox dedo "true"
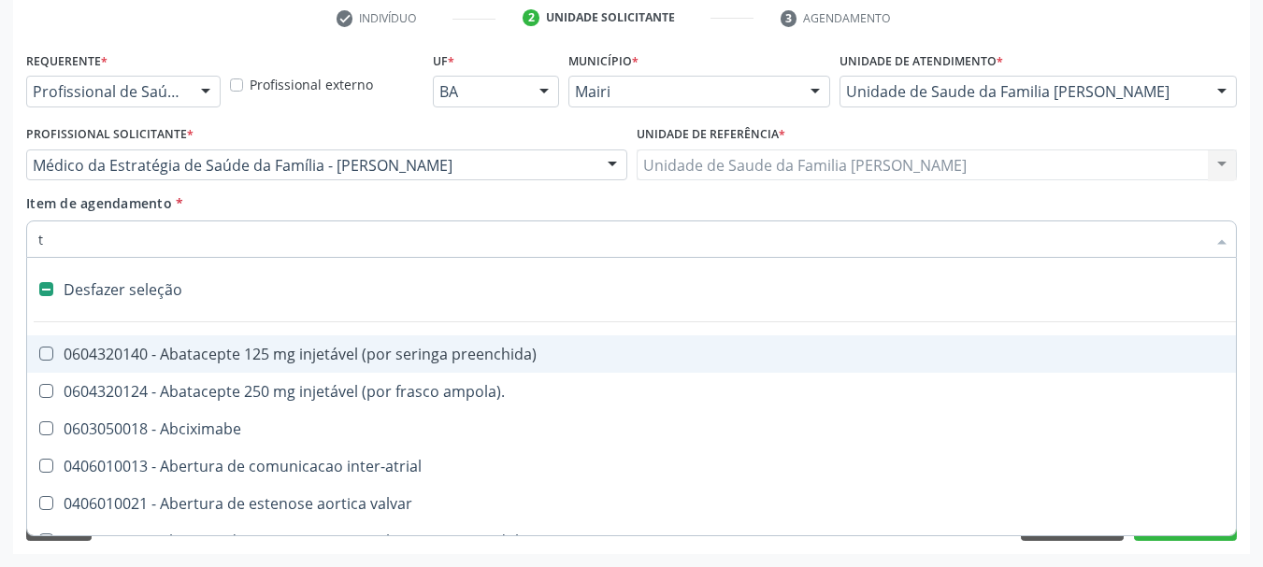
checkbox urina "false"
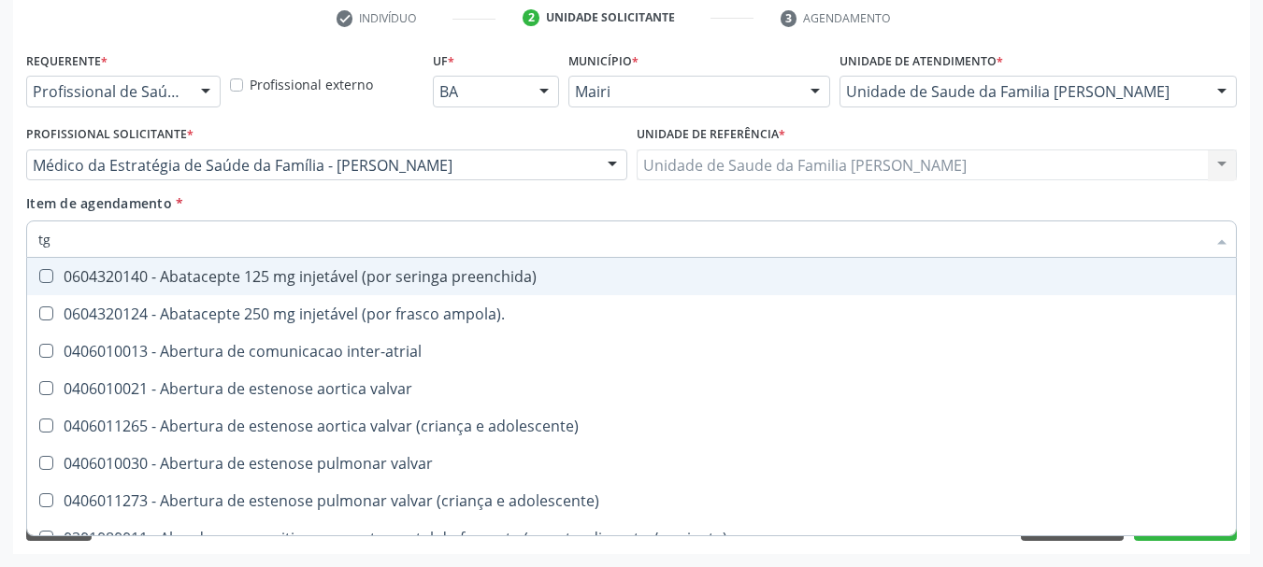
type input "tgo"
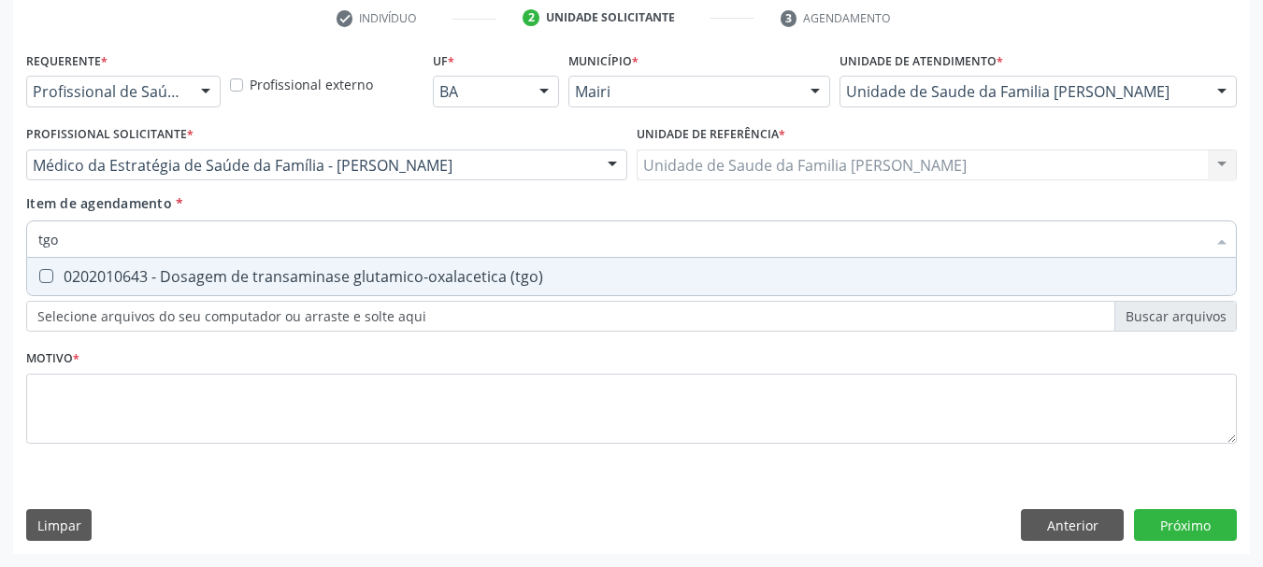
click at [93, 279] on div "0202010643 - Dosagem de transaminase glutamico-oxalacetica (tgo)" at bounding box center [631, 276] width 1186 height 15
checkbox \(tgo\) "true"
drag, startPoint x: 82, startPoint y: 232, endPoint x: 0, endPoint y: 250, distance: 84.3
click at [0, 250] on div "Acompanhamento Acompanhe a situação das marcações correntes e finalizadas Relat…" at bounding box center [631, 155] width 1263 height 823
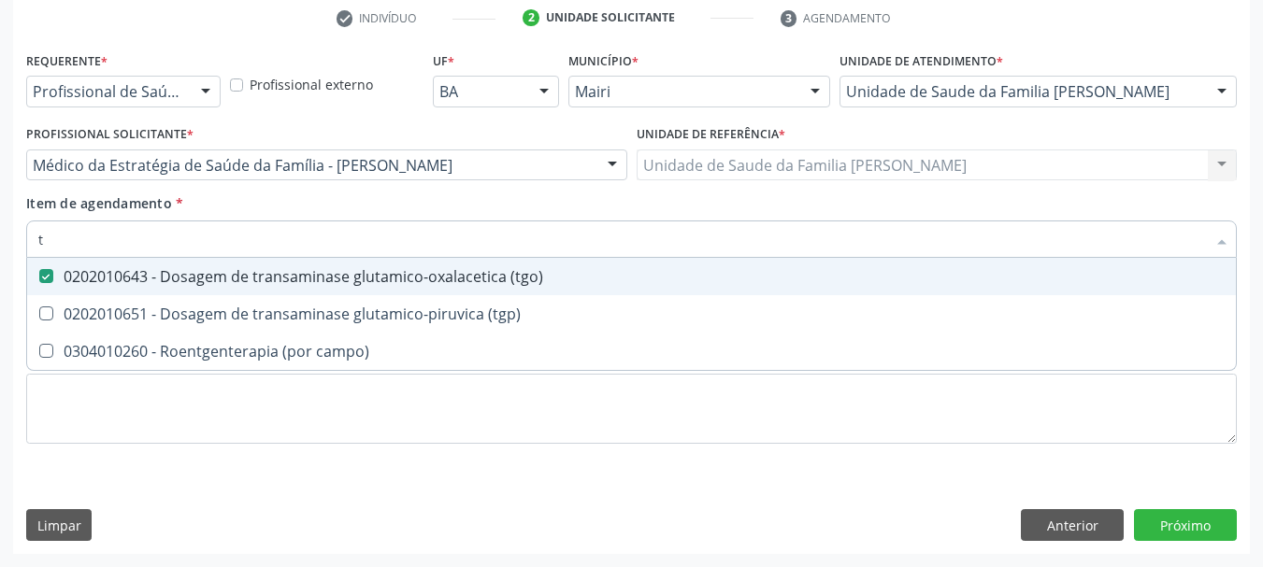
type input "tg"
checkbox \(tgo\) "true"
type input "tgp"
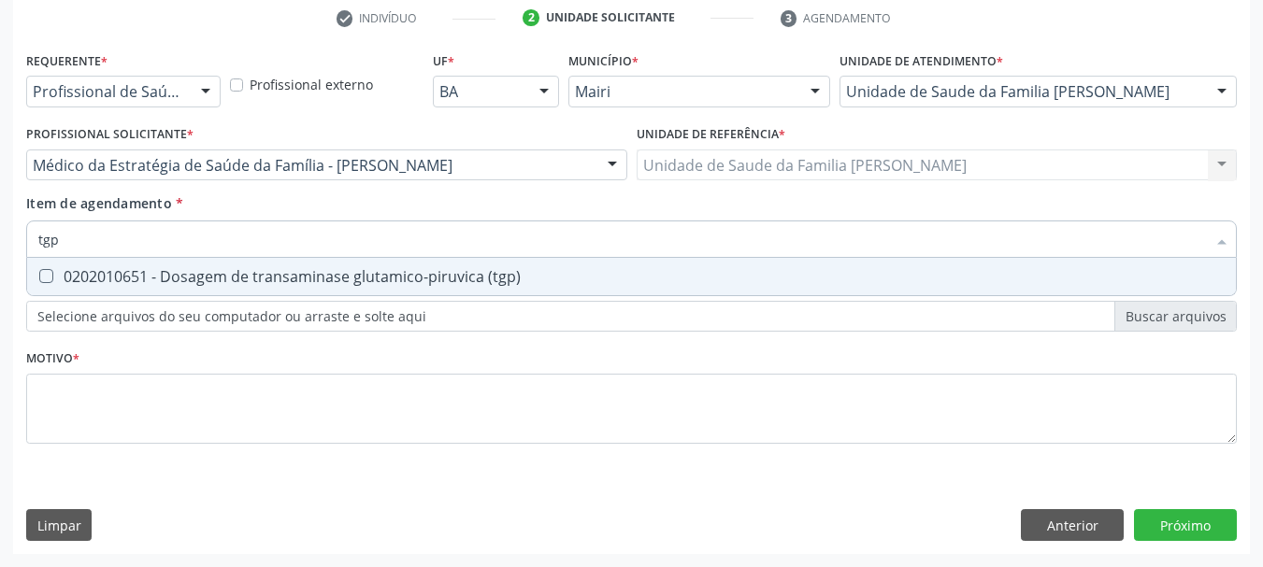
click at [59, 269] on div "0202010651 - Dosagem de transaminase glutamico-piruvica (tgp)" at bounding box center [631, 276] width 1186 height 15
checkbox \(tgp\) "true"
drag, startPoint x: 83, startPoint y: 225, endPoint x: 0, endPoint y: 249, distance: 86.4
click at [16, 248] on div "Requerente * Profissional de Saúde Profissional de Saúde Paciente Nenhum result…" at bounding box center [631, 301] width 1237 height 508
type input "co"
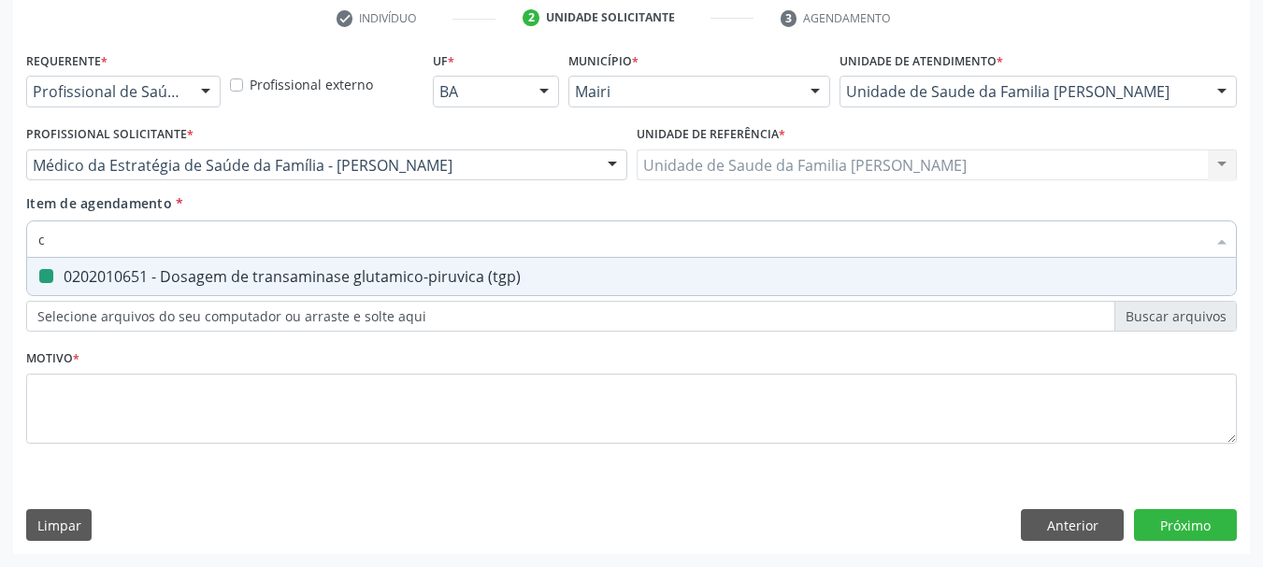
checkbox \(tgp\) "false"
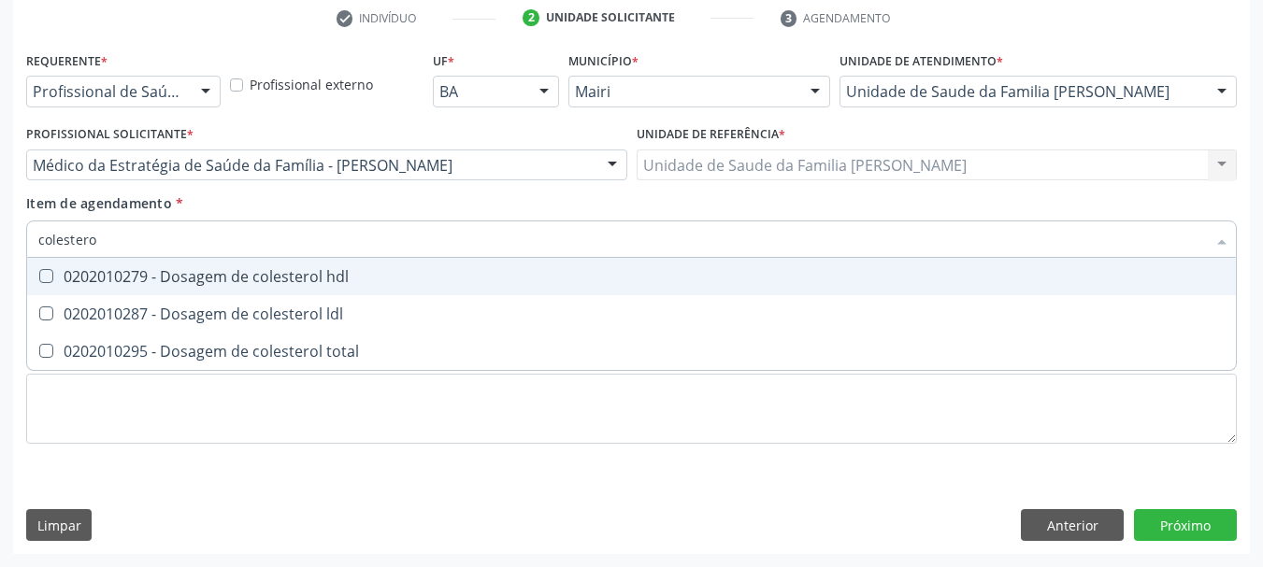
type input "colesterol"
drag, startPoint x: 51, startPoint y: 289, endPoint x: 72, endPoint y: 302, distance: 24.4
click at [52, 289] on span "0202010279 - Dosagem de colesterol hdl" at bounding box center [631, 276] width 1209 height 37
checkbox hdl "true"
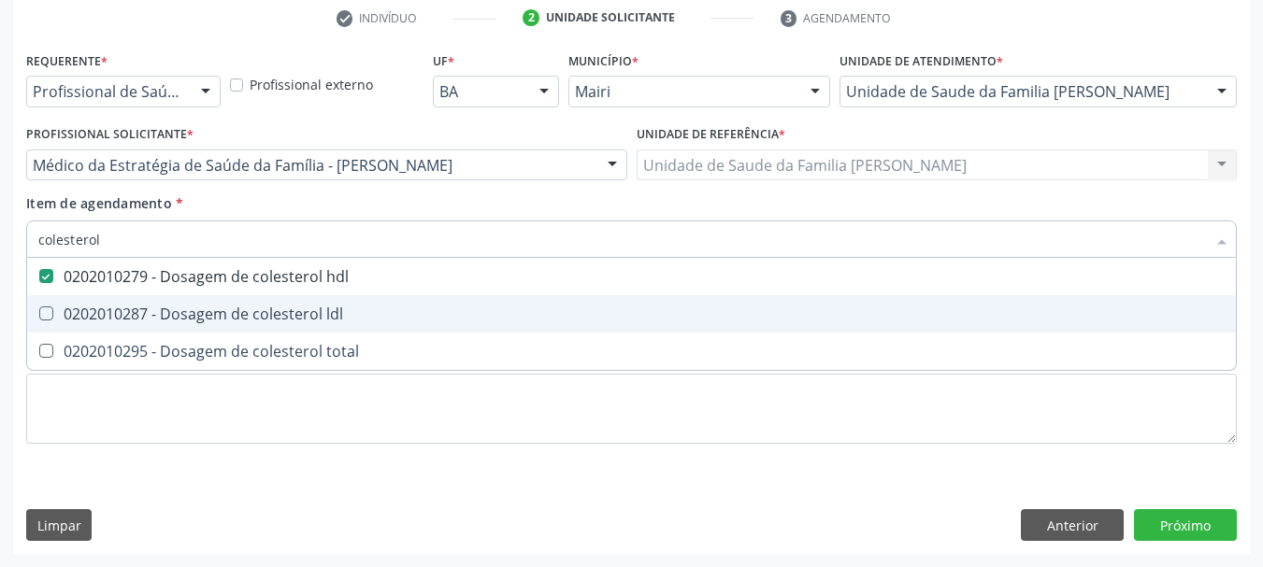
click at [72, 302] on span "0202010287 - Dosagem de colesterol ldl" at bounding box center [631, 313] width 1209 height 37
checkbox ldl "true"
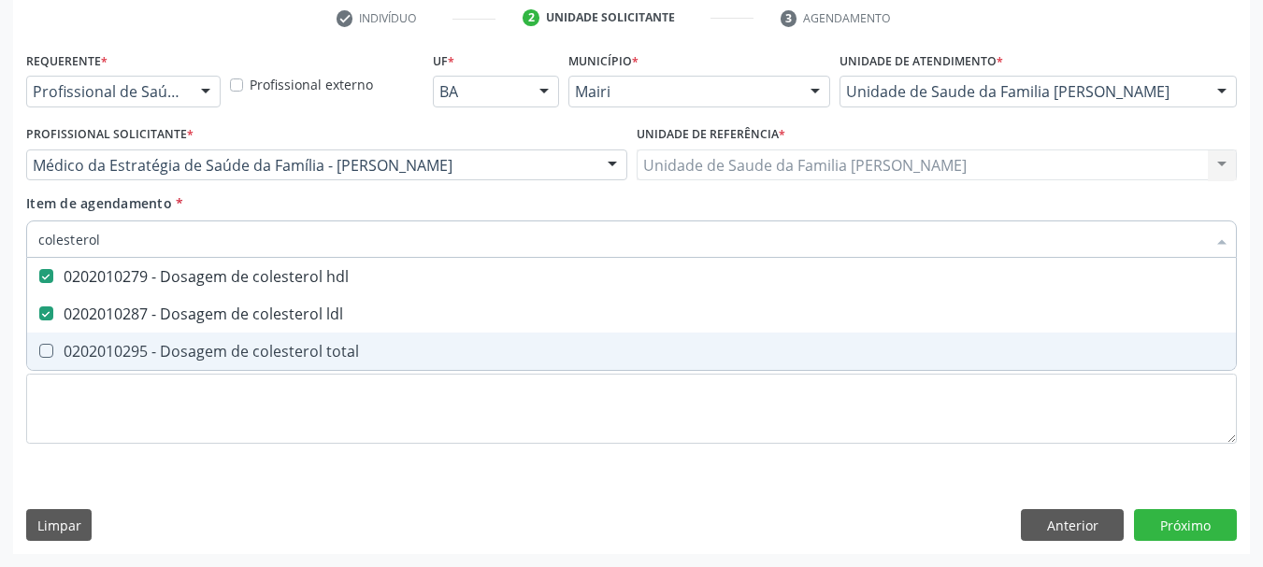
click at [94, 348] on div "0202010295 - Dosagem de colesterol total" at bounding box center [631, 351] width 1186 height 15
checkbox total "true"
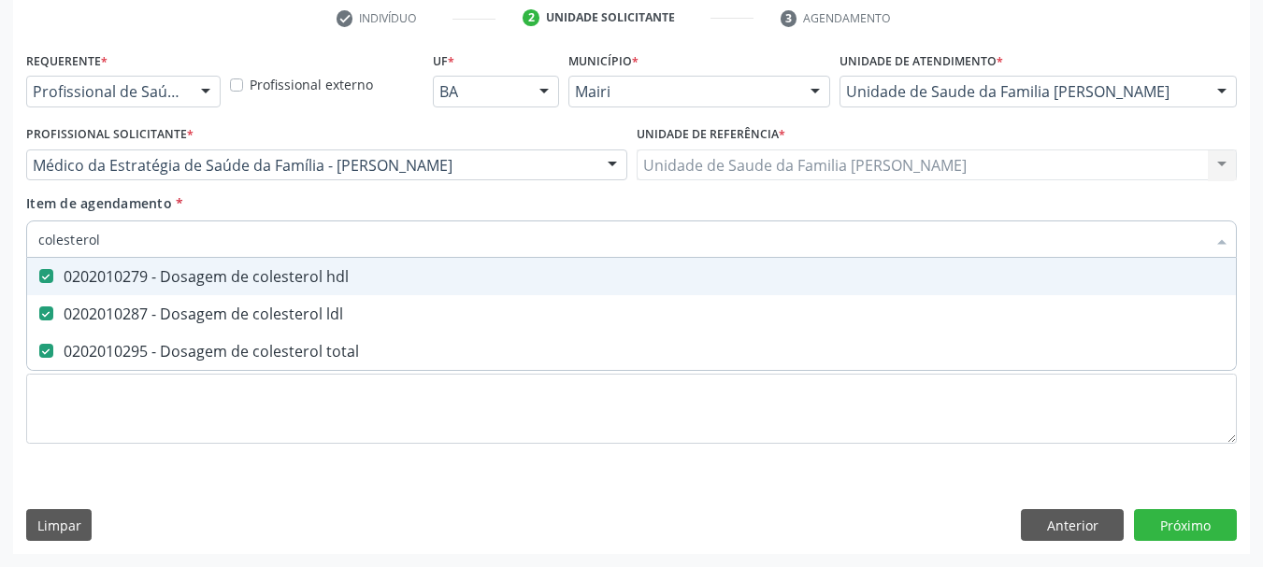
drag, startPoint x: 119, startPoint y: 230, endPoint x: 0, endPoint y: 252, distance: 120.8
click at [0, 252] on div "Acompanhamento Acompanhe a situação das marcações correntes e finalizadas Relat…" at bounding box center [631, 155] width 1263 height 823
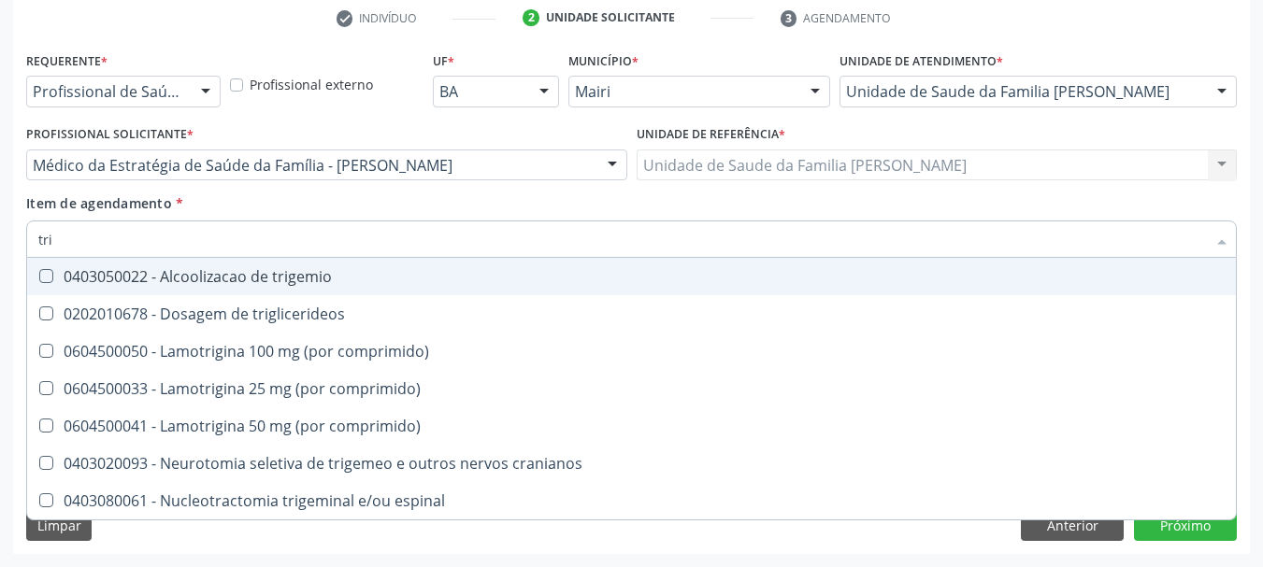
type input "trig"
checkbox trigemio "false"
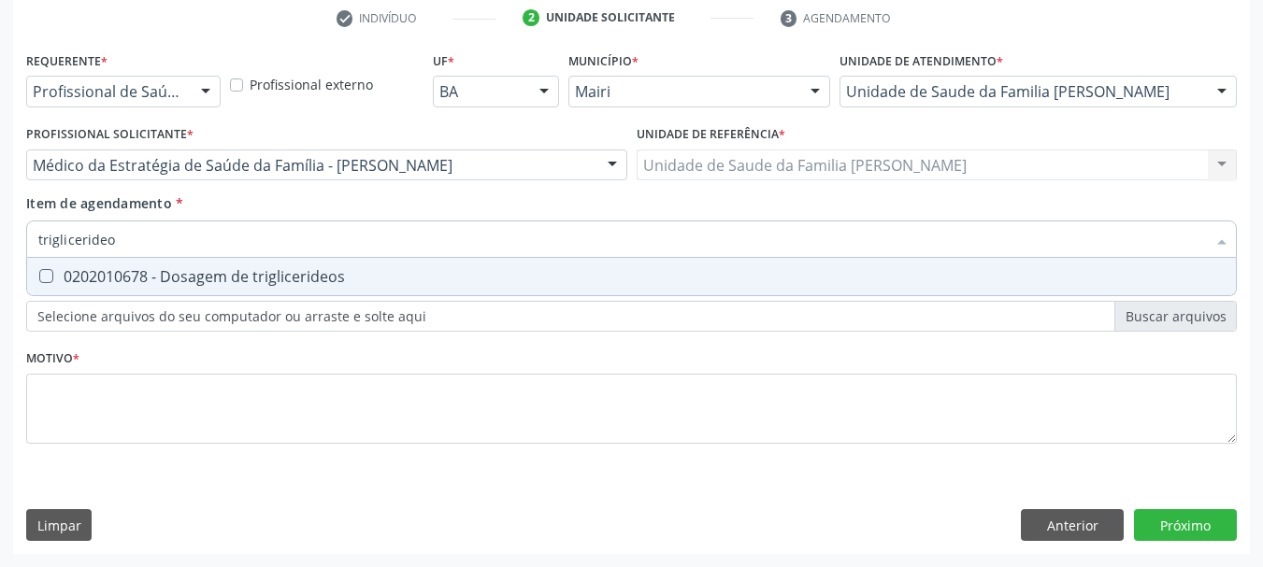
type input "triglicerideos"
click at [64, 271] on div "0202010678 - Dosagem de triglicerideos" at bounding box center [631, 276] width 1186 height 15
checkbox triglicerideos "true"
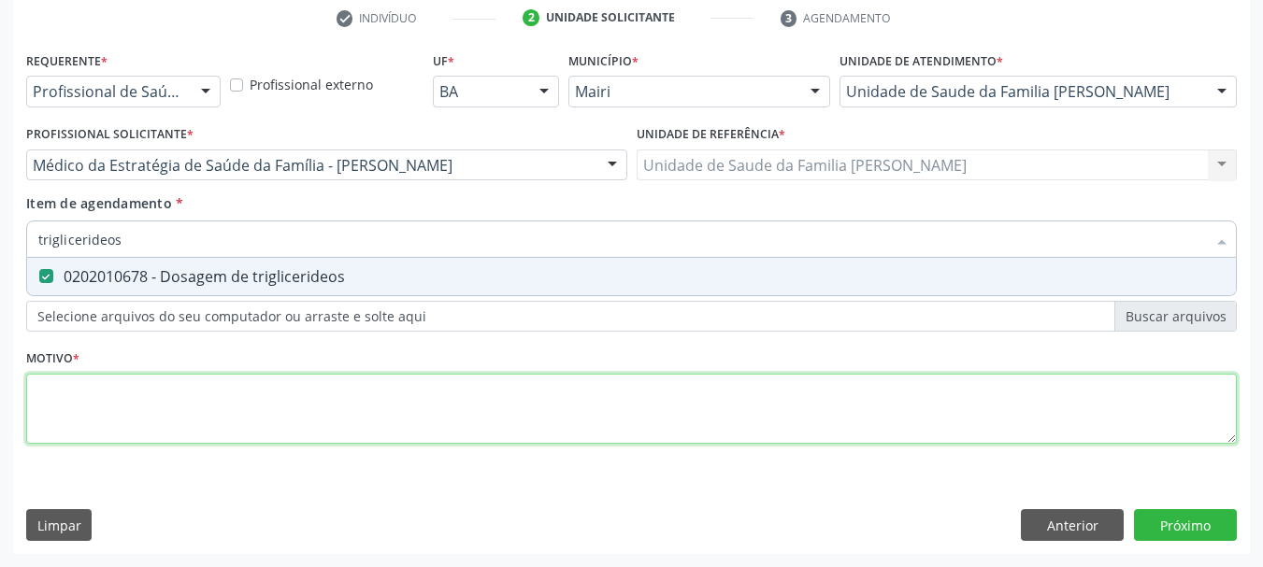
click at [107, 393] on div "Requerente * Profissional de Saúde Profissional de Saúde Paciente Nenhum result…" at bounding box center [631, 258] width 1210 height 423
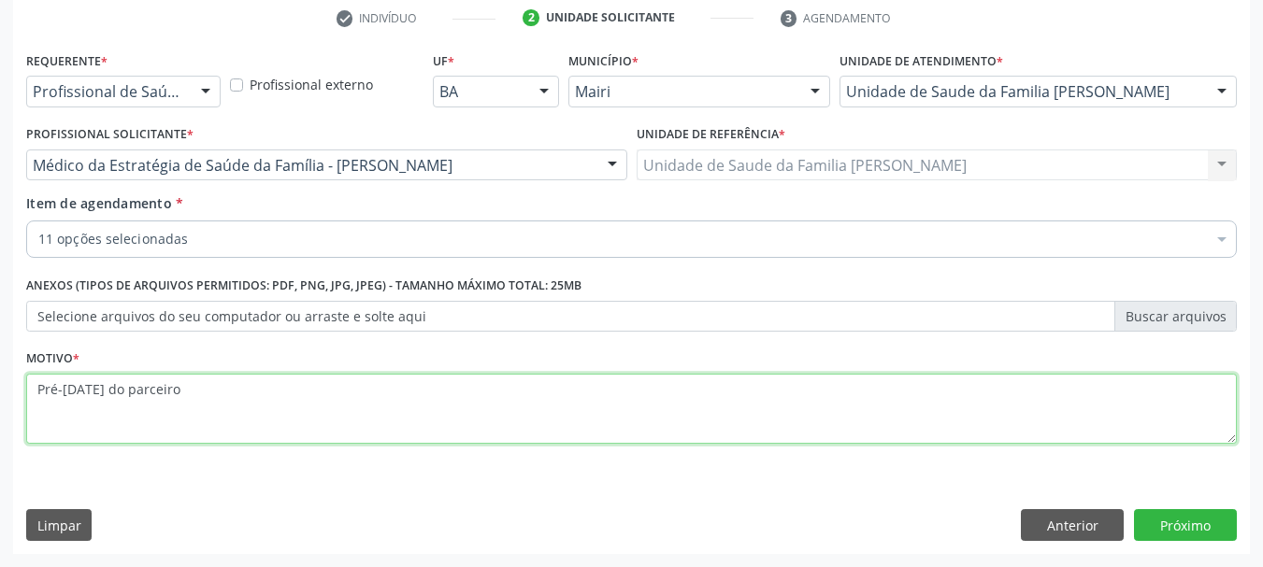
type textarea "Pré-[DATE] do parceiro."
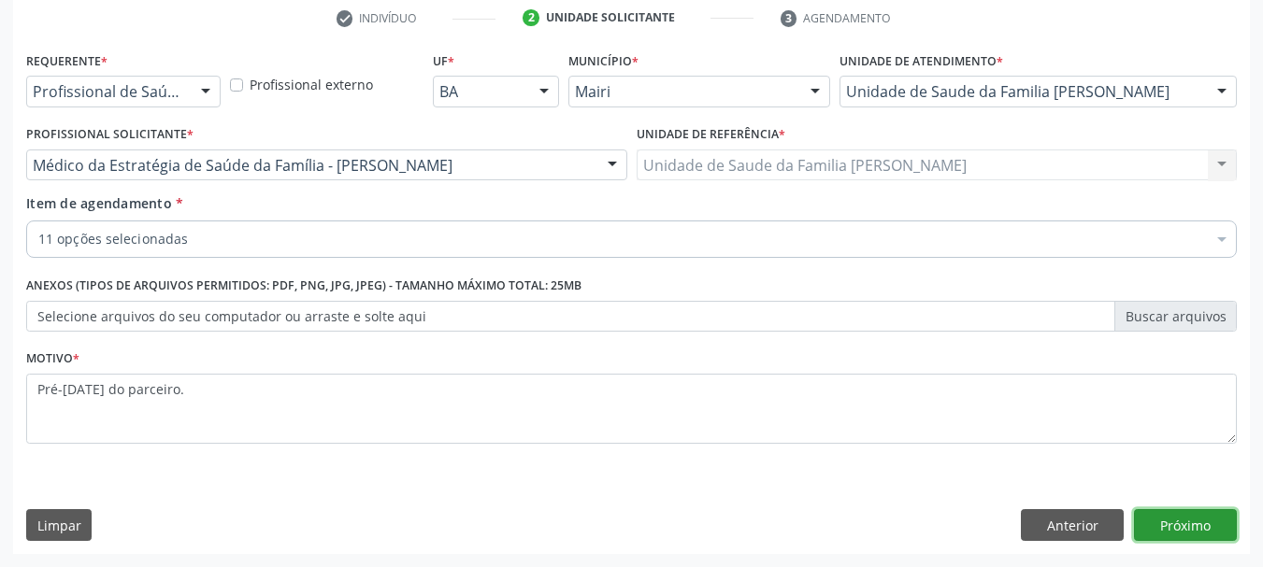
click at [1182, 522] on button "Próximo" at bounding box center [1185, 525] width 103 height 32
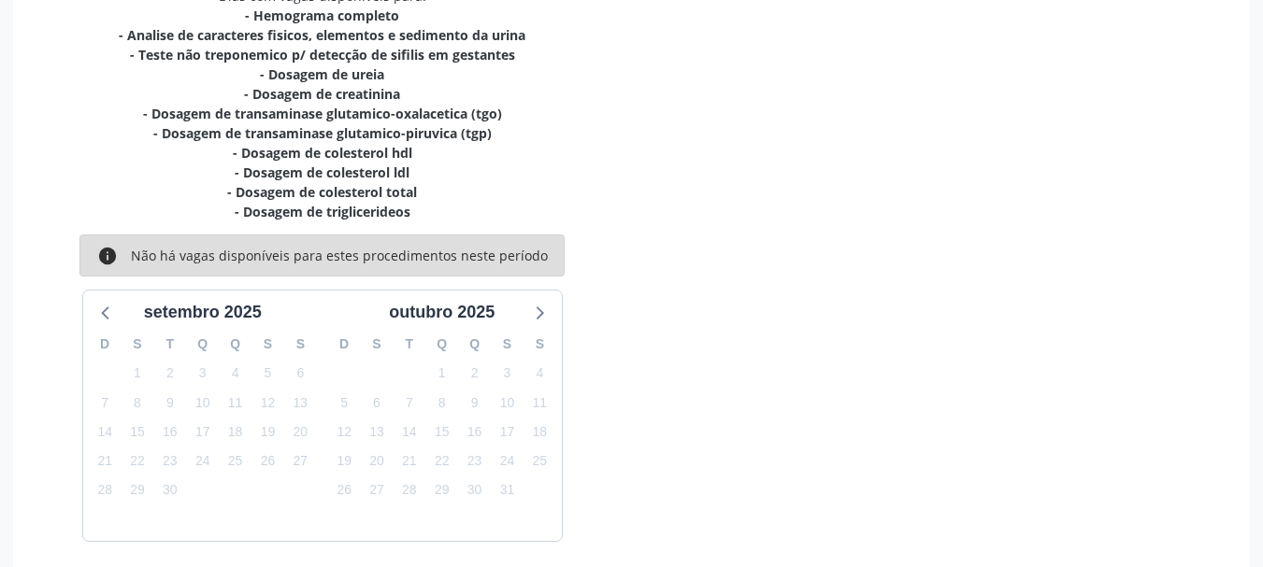
scroll to position [497, 0]
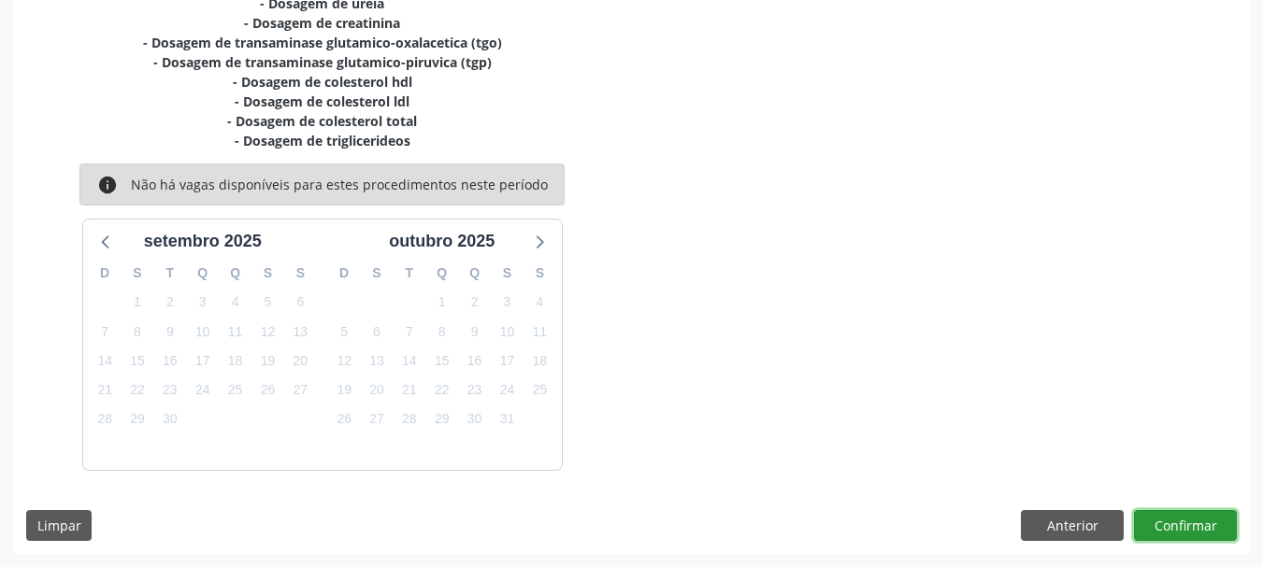
click at [1158, 525] on button "Confirmar" at bounding box center [1185, 526] width 103 height 32
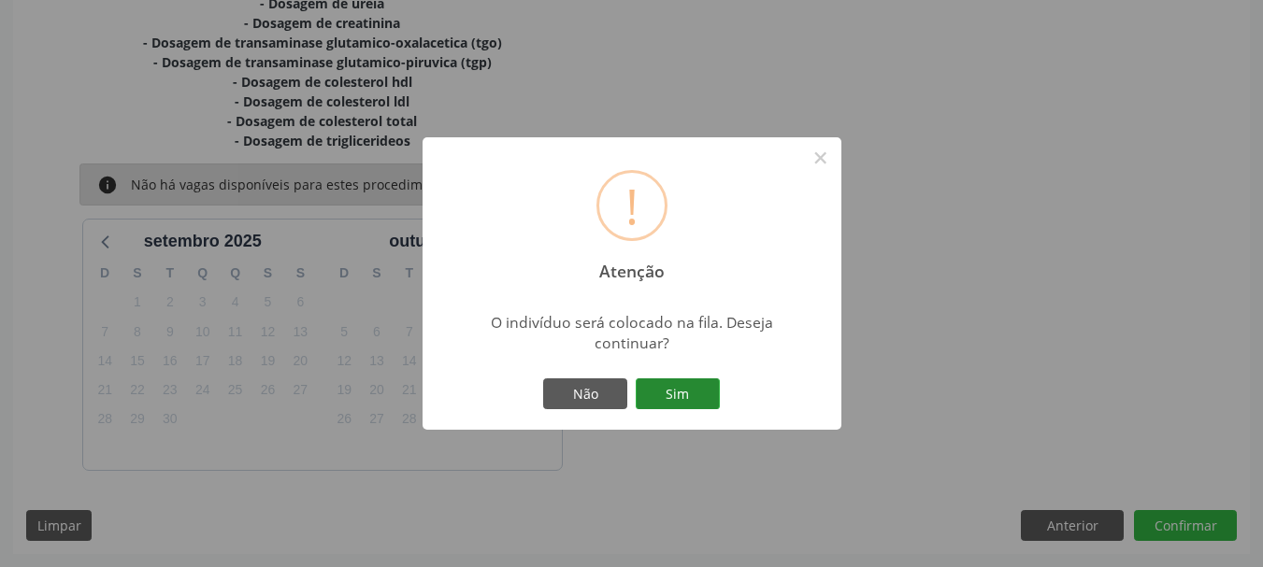
click at [668, 393] on button "Sim" at bounding box center [678, 395] width 84 height 32
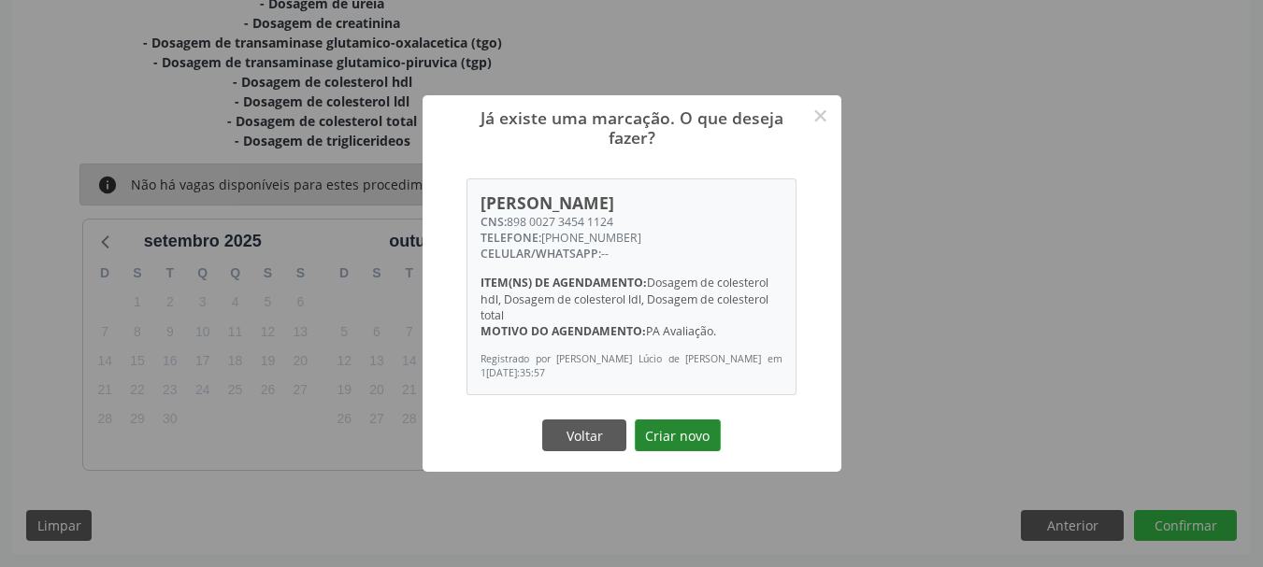
click at [693, 435] on button "Criar novo" at bounding box center [678, 436] width 86 height 32
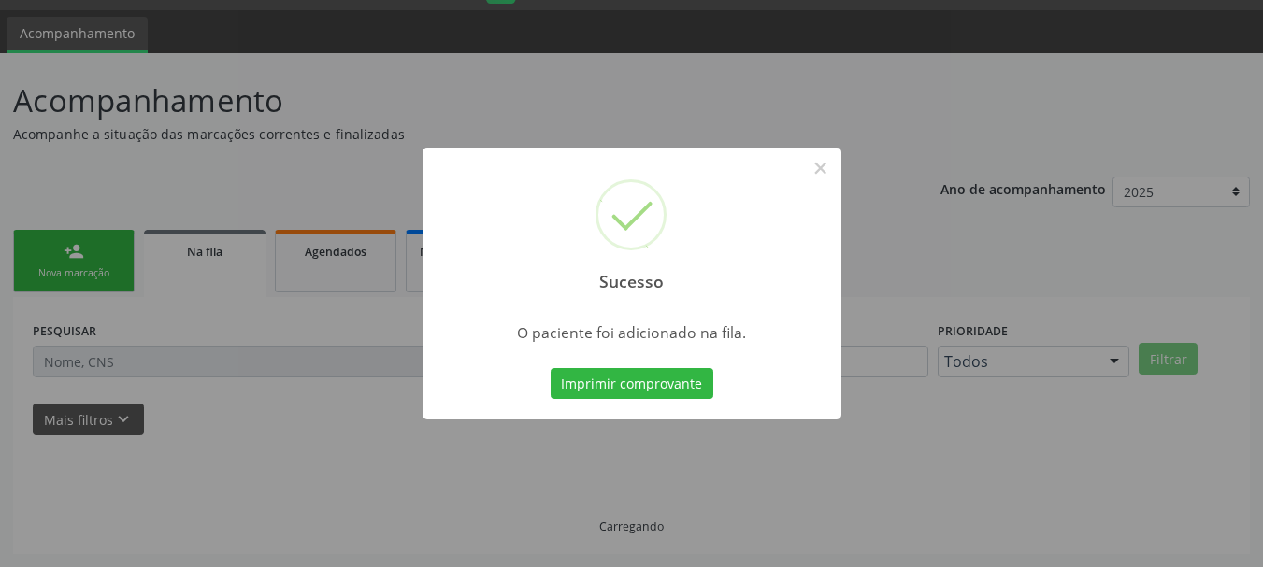
scroll to position [50, 0]
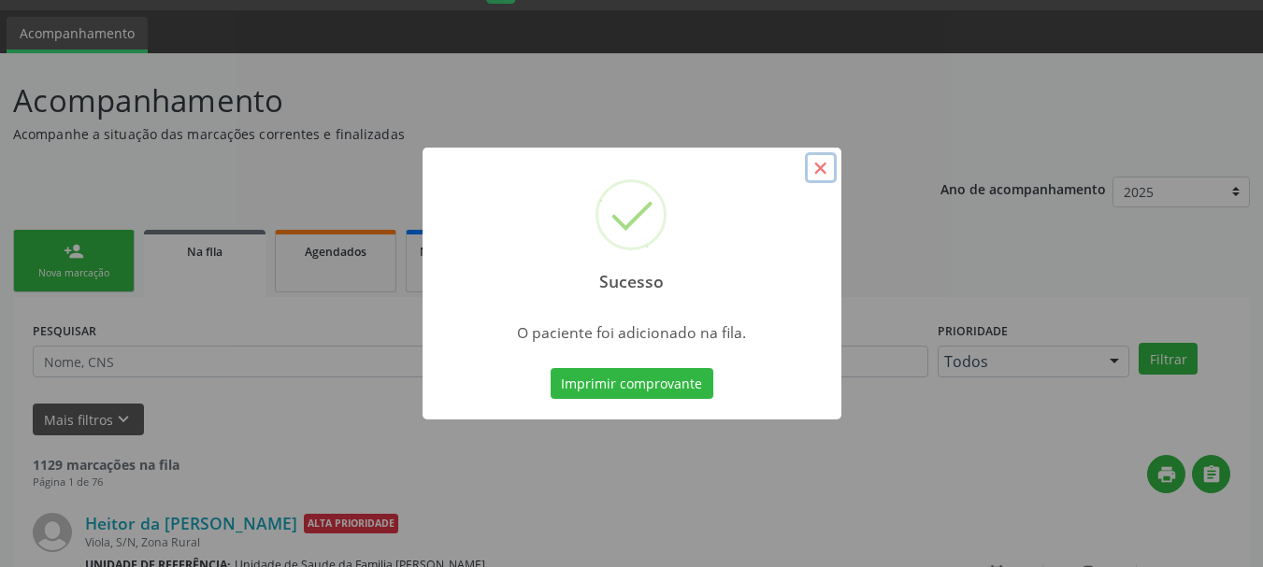
click at [820, 173] on button "×" at bounding box center [821, 168] width 32 height 32
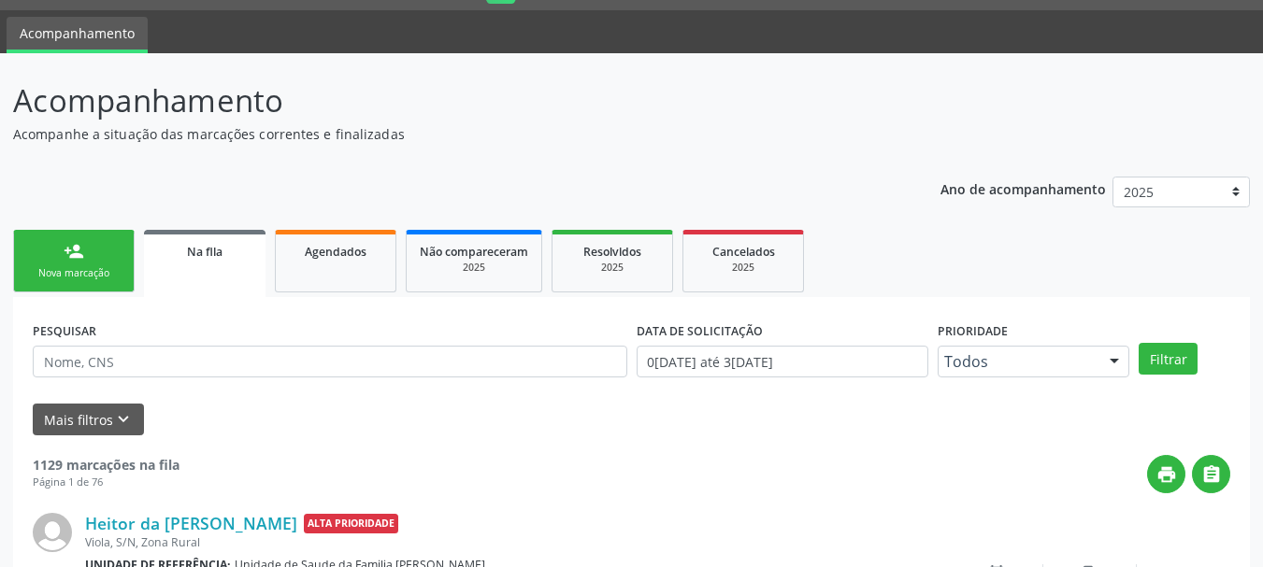
click at [105, 279] on div "Nova marcação" at bounding box center [73, 273] width 93 height 14
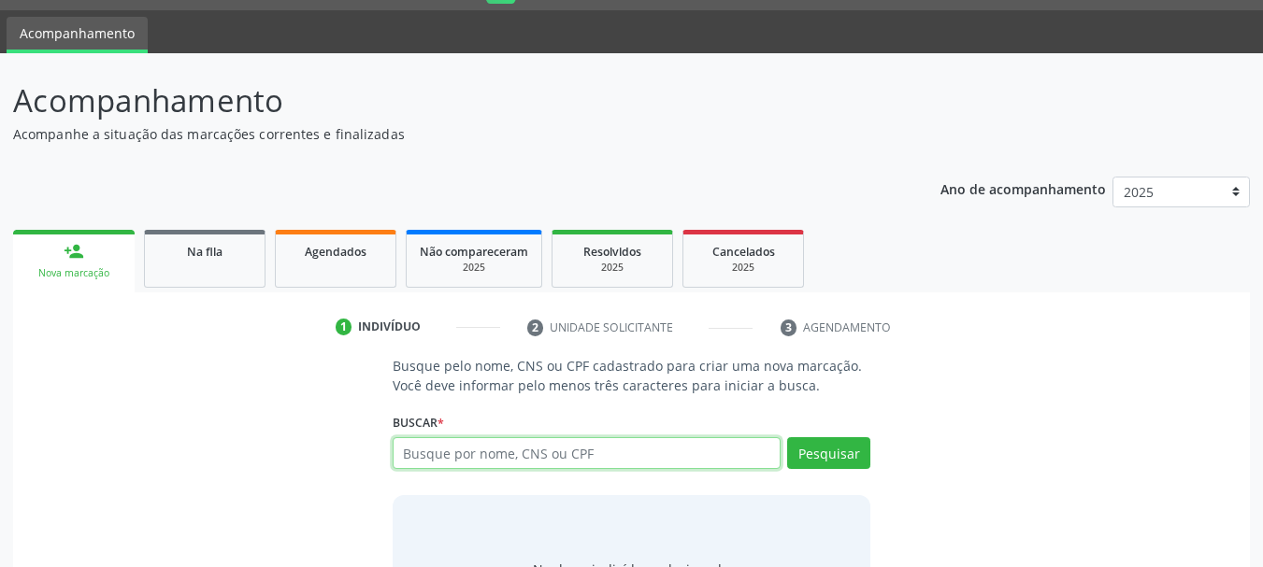
click at [508, 447] on input "text" at bounding box center [587, 453] width 389 height 32
type input "[PERSON_NAME]"
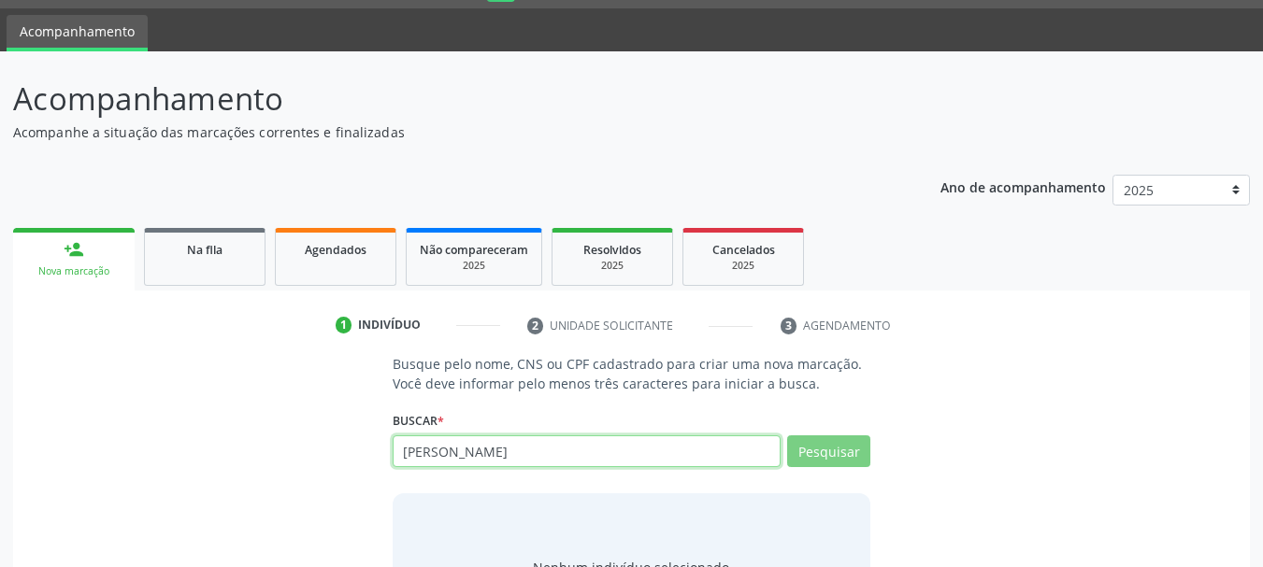
scroll to position [153, 0]
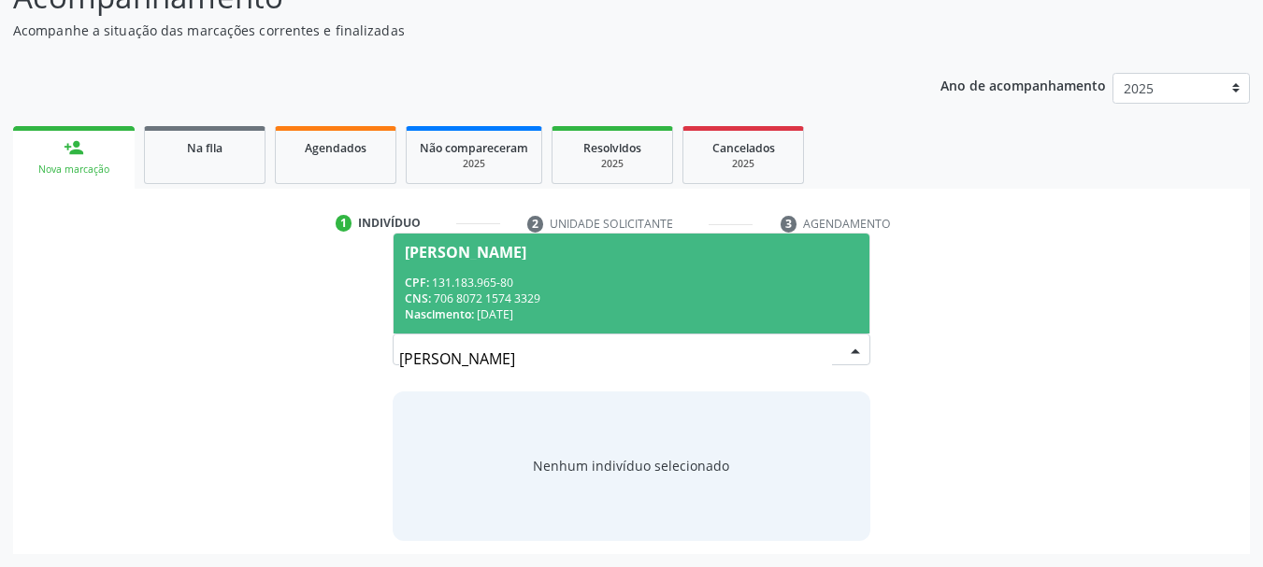
click at [570, 276] on div "CPF: 131.183.965-80" at bounding box center [632, 283] width 454 height 16
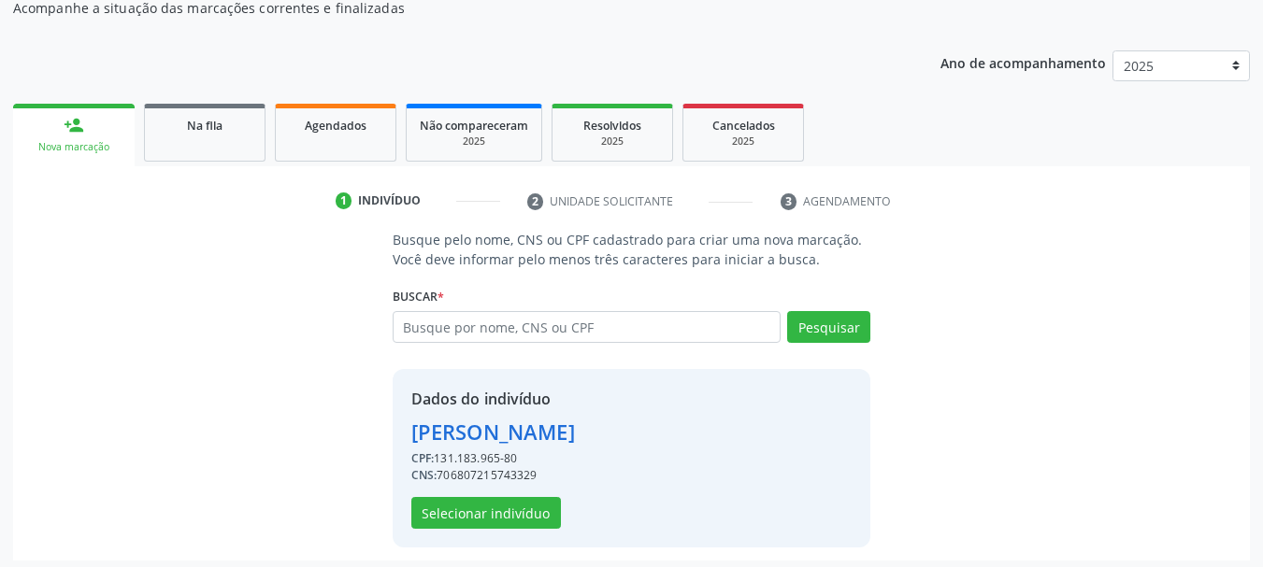
scroll to position [182, 0]
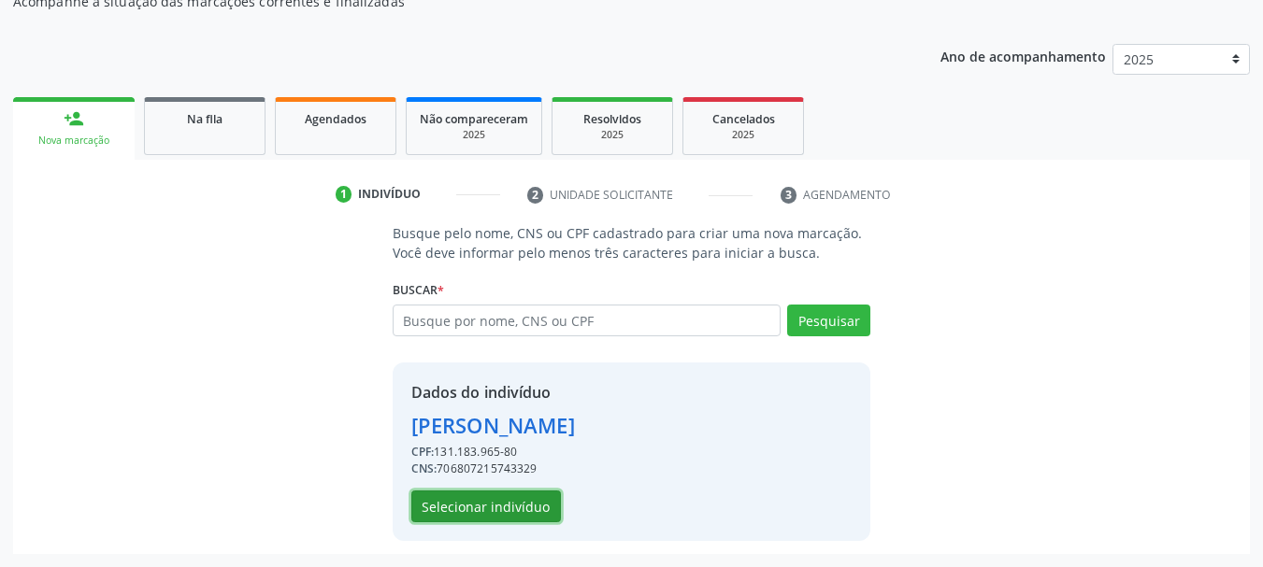
click at [481, 501] on button "Selecionar indivíduo" at bounding box center [486, 507] width 150 height 32
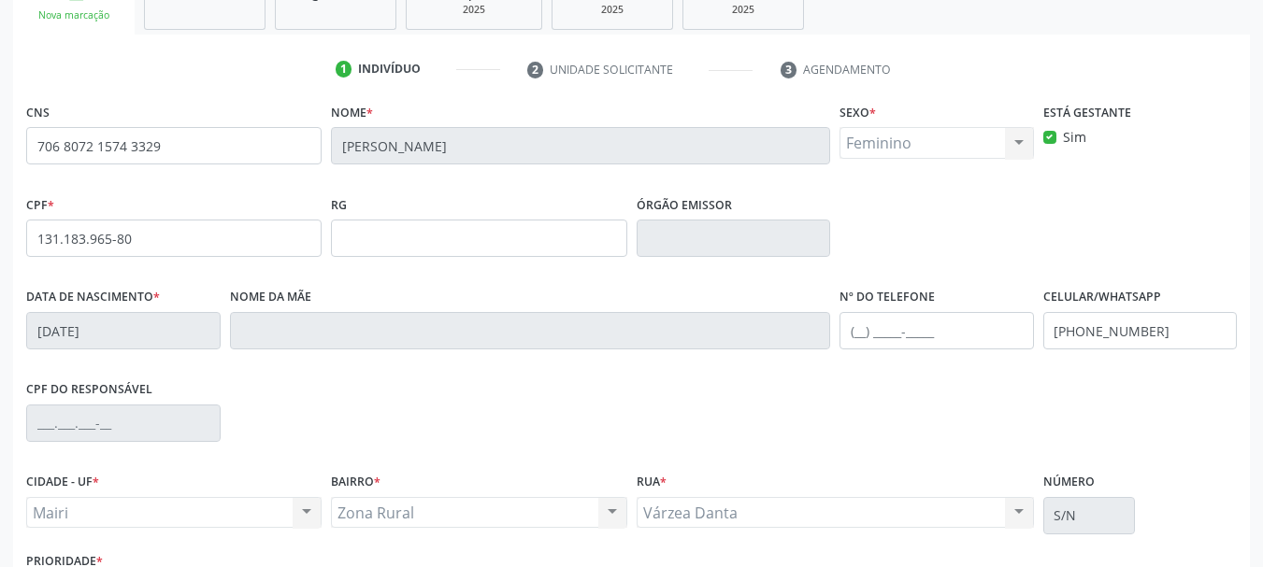
scroll to position [446, 0]
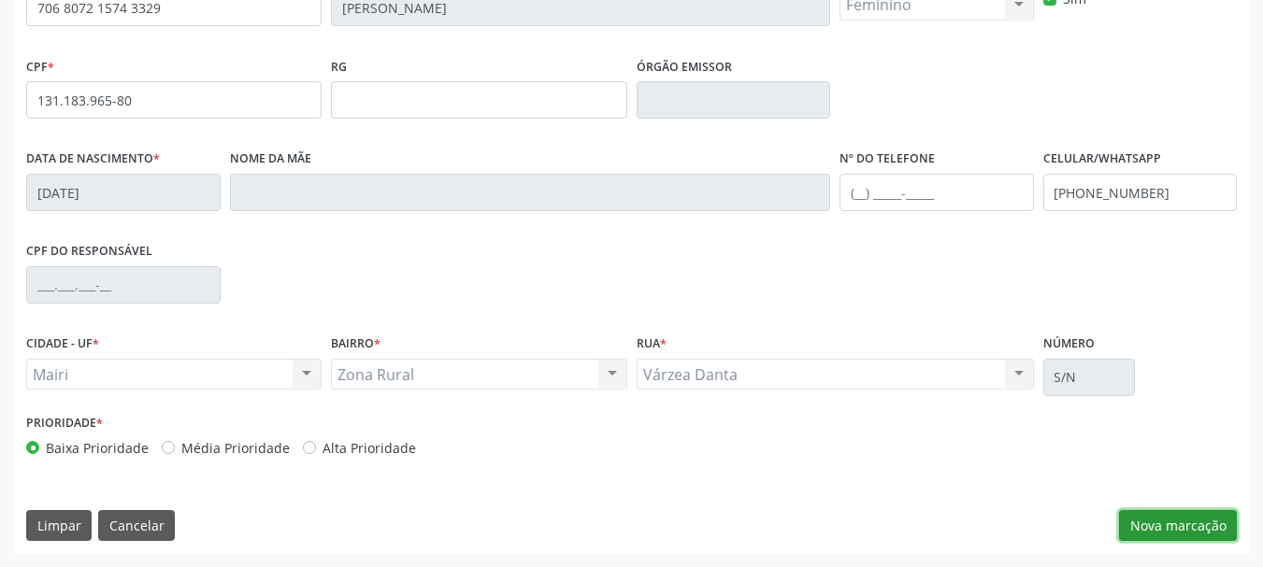
click at [1168, 527] on button "Nova marcação" at bounding box center [1178, 526] width 118 height 32
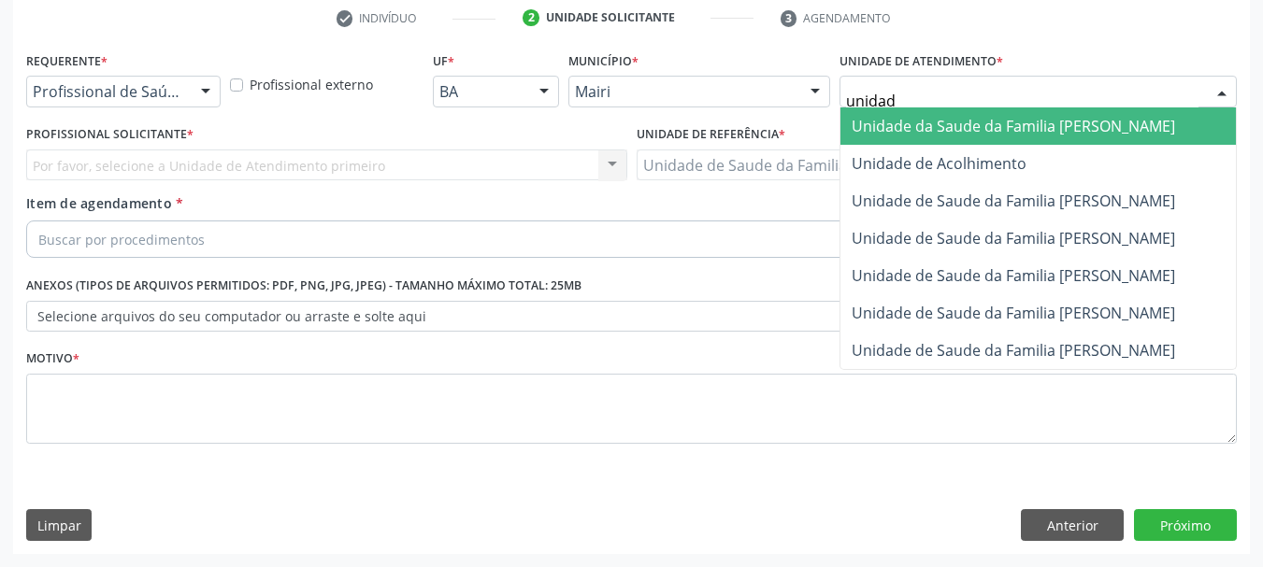
type input "unidade"
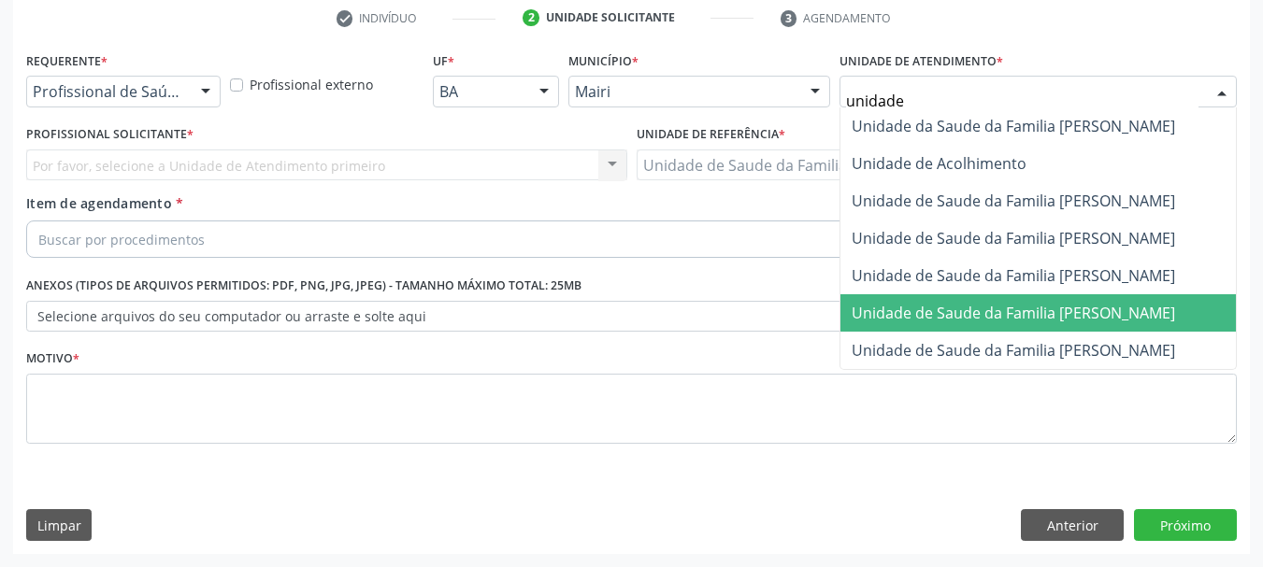
click at [1011, 326] on span "Unidade de Saude da Familia [PERSON_NAME]" at bounding box center [1037, 312] width 395 height 37
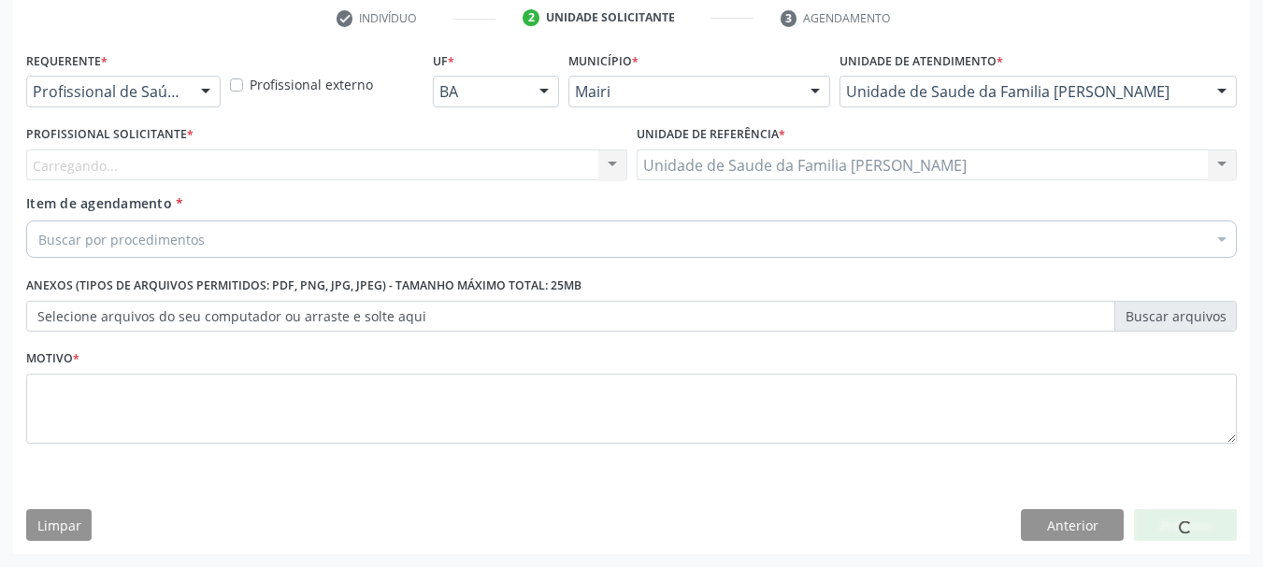
click at [287, 164] on div "Carregando... Nenhum resultado encontrado para: " " Não há nenhuma opção para s…" at bounding box center [326, 166] width 601 height 32
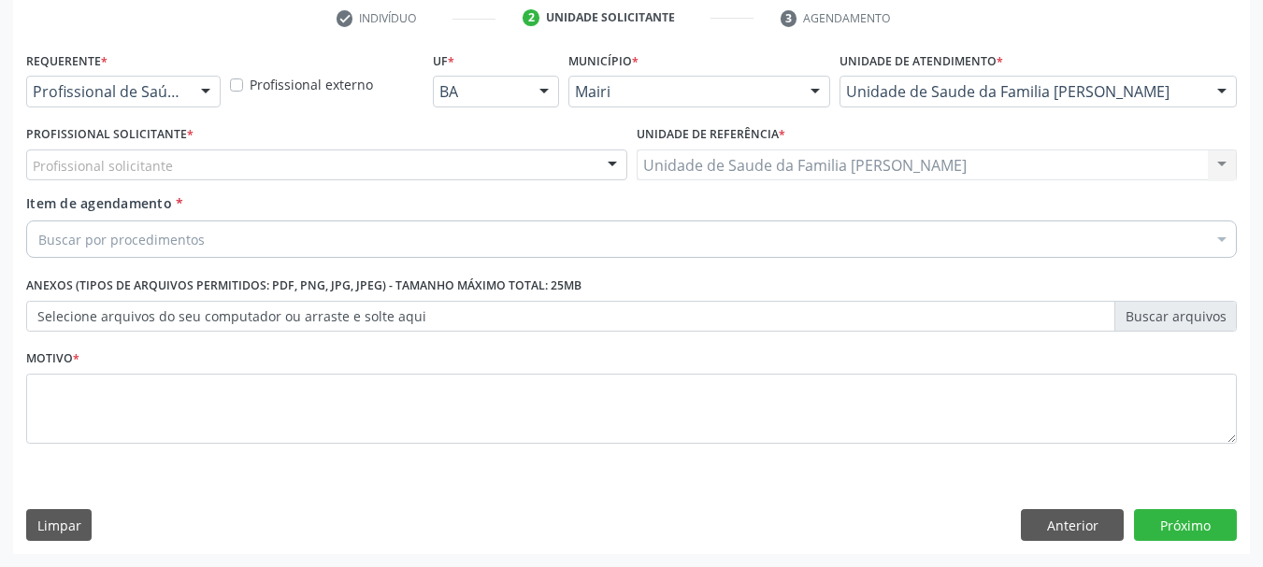
click at [287, 164] on div "Profissional solicitante" at bounding box center [326, 166] width 601 height 32
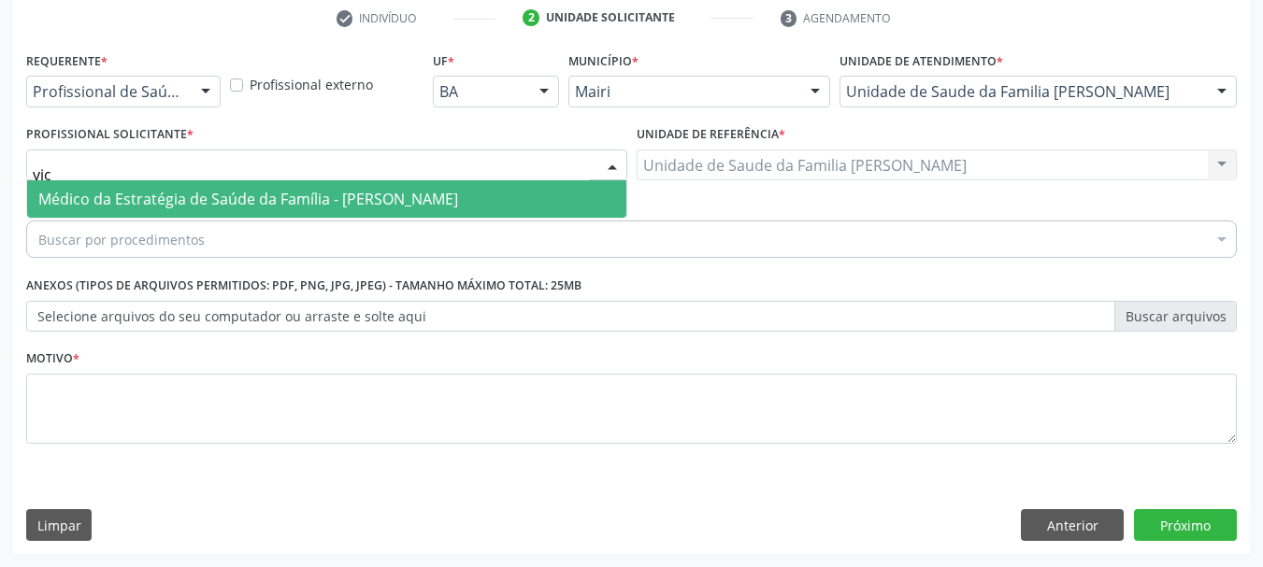
type input "vict"
click at [279, 200] on span "Médico da Estratégia de Saúde da Família - [PERSON_NAME]" at bounding box center [248, 199] width 420 height 21
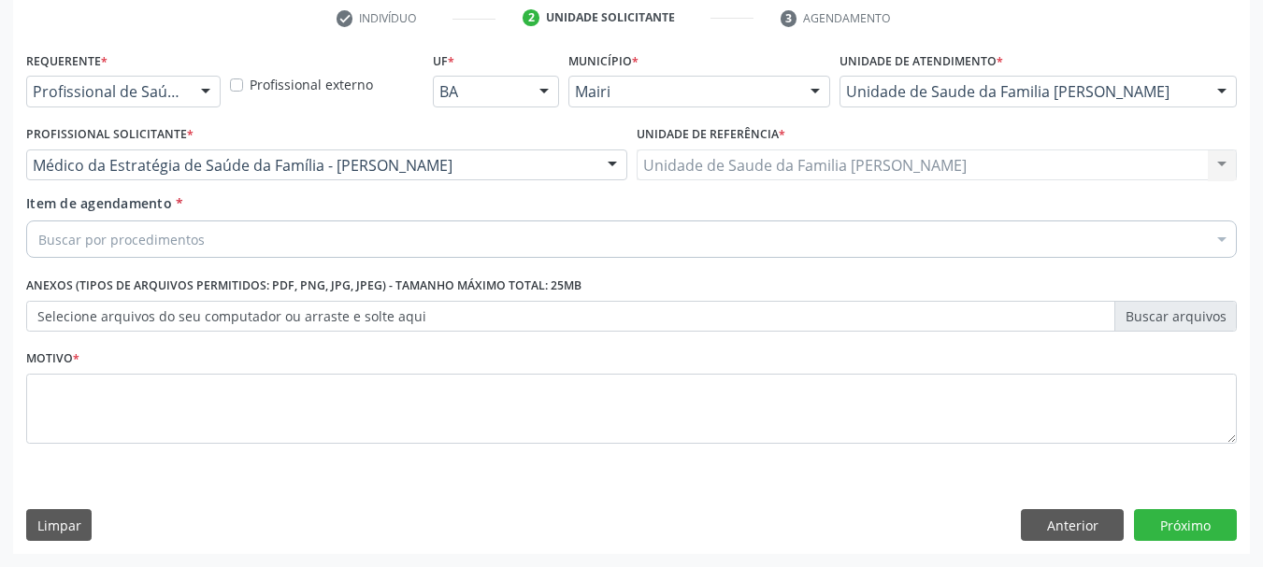
click at [265, 242] on div "Buscar por procedimentos" at bounding box center [631, 239] width 1210 height 37
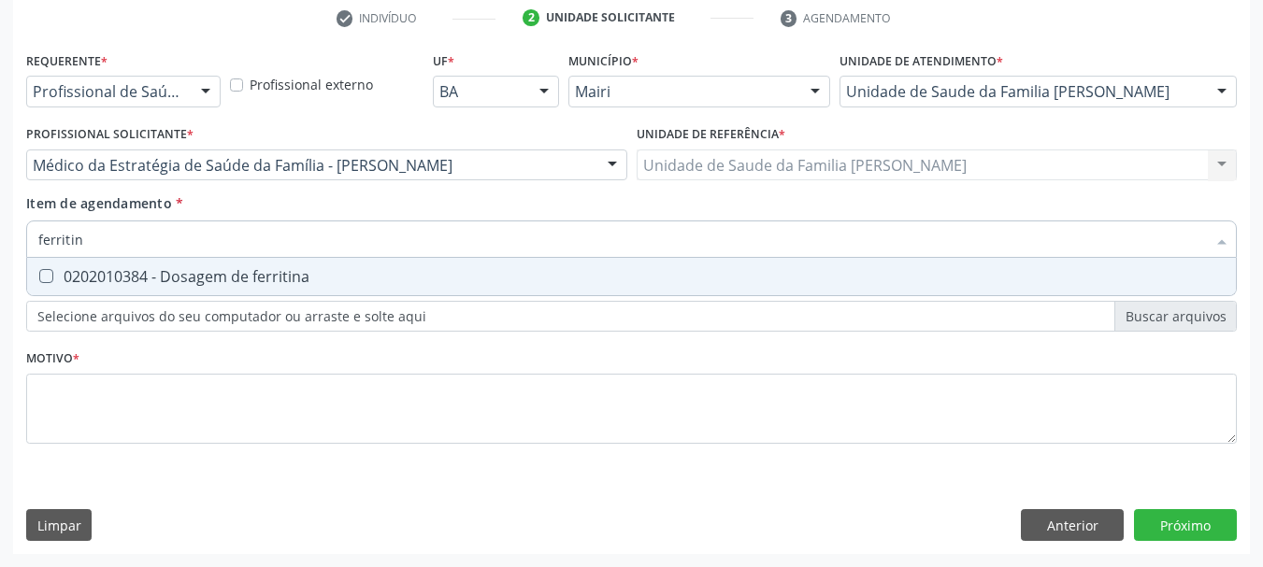
type input "ferritina"
click at [265, 269] on div "0202010384 - Dosagem de ferritina" at bounding box center [631, 276] width 1186 height 15
checkbox ferritina "true"
drag, startPoint x: 147, startPoint y: 243, endPoint x: 0, endPoint y: 247, distance: 146.8
click at [0, 247] on div "Acompanhamento Acompanhe a situação das marcações correntes e finalizadas Relat…" at bounding box center [631, 155] width 1263 height 823
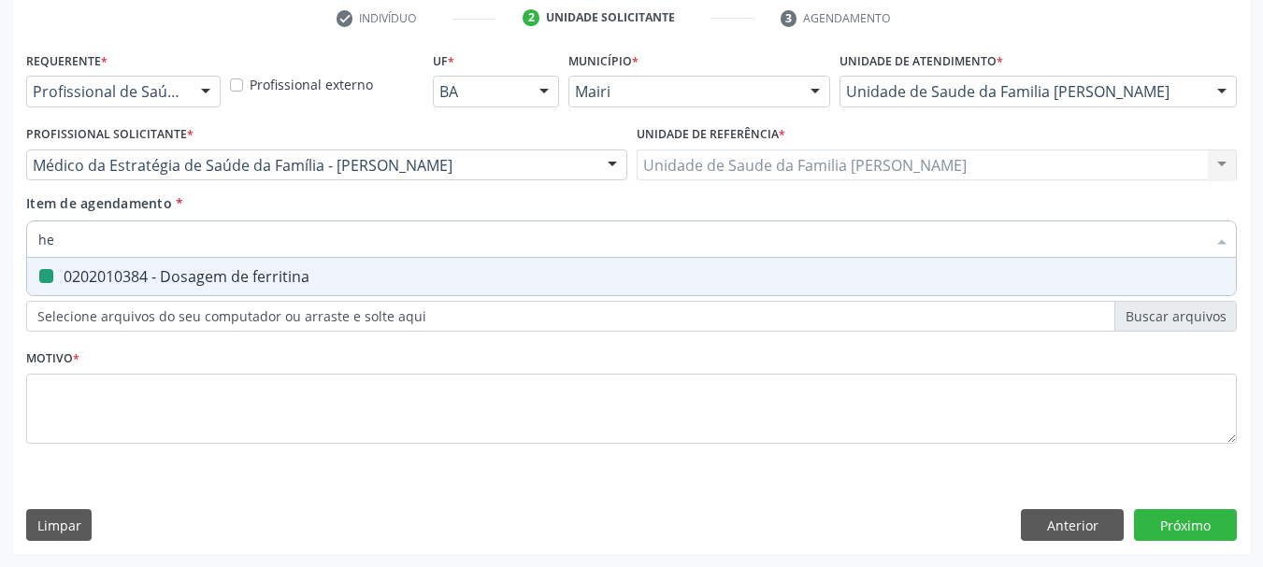
type input "hem"
checkbox ferritina "false"
type input "hemograma"
click at [48, 267] on span "0202020380 - Hemograma completo" at bounding box center [631, 276] width 1209 height 37
checkbox completo "true"
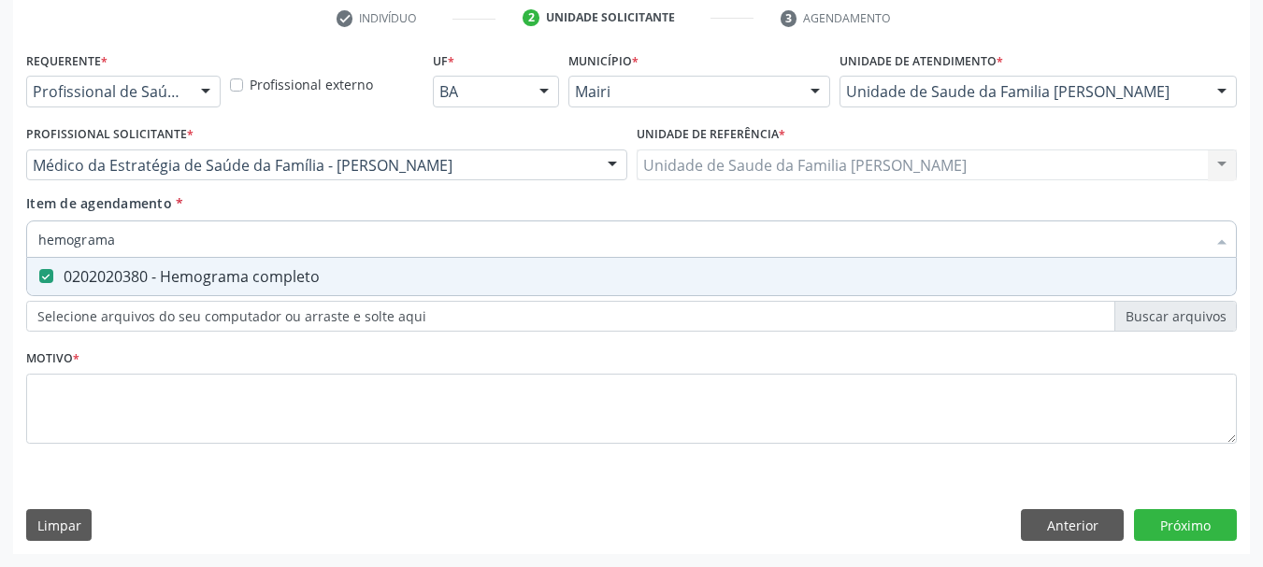
drag, startPoint x: 132, startPoint y: 239, endPoint x: 0, endPoint y: 244, distance: 131.9
click at [0, 244] on div "Acompanhamento Acompanhe a situação das marcações correntes e finalizadas Relat…" at bounding box center [631, 155] width 1263 height 823
type input "e"
checkbox completo "false"
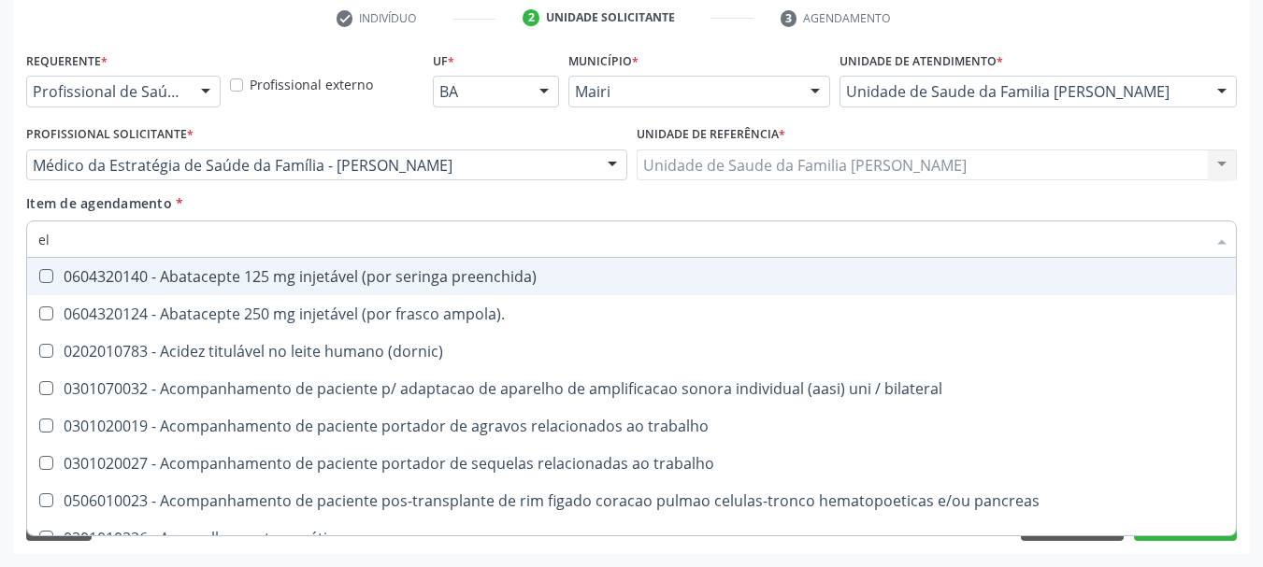
type input "e"
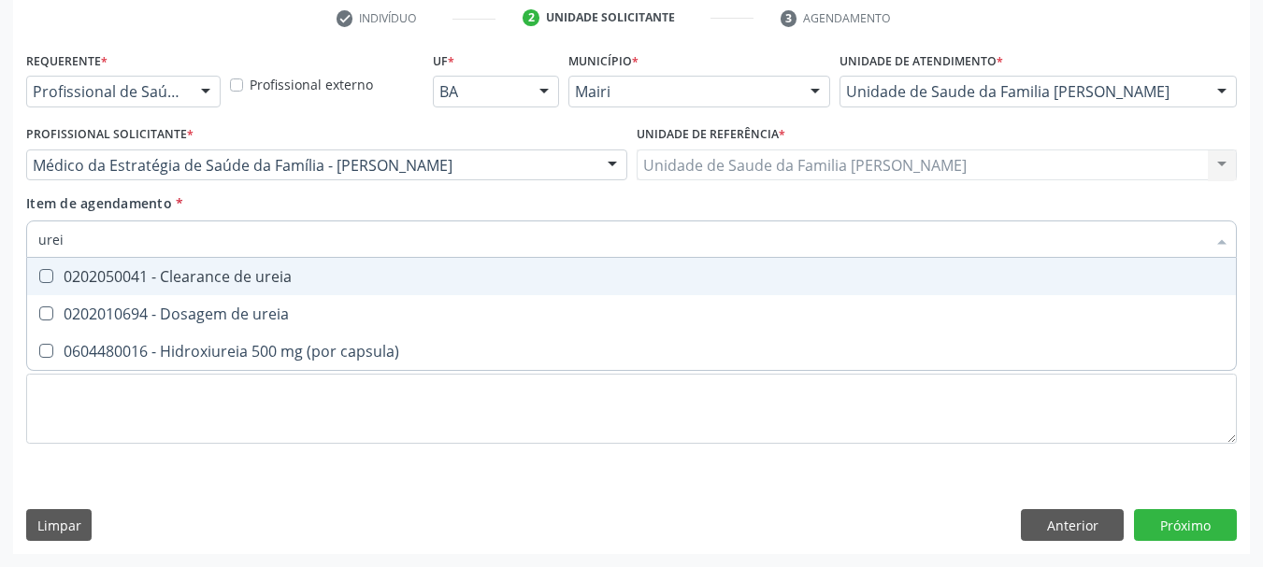
type input "ureia"
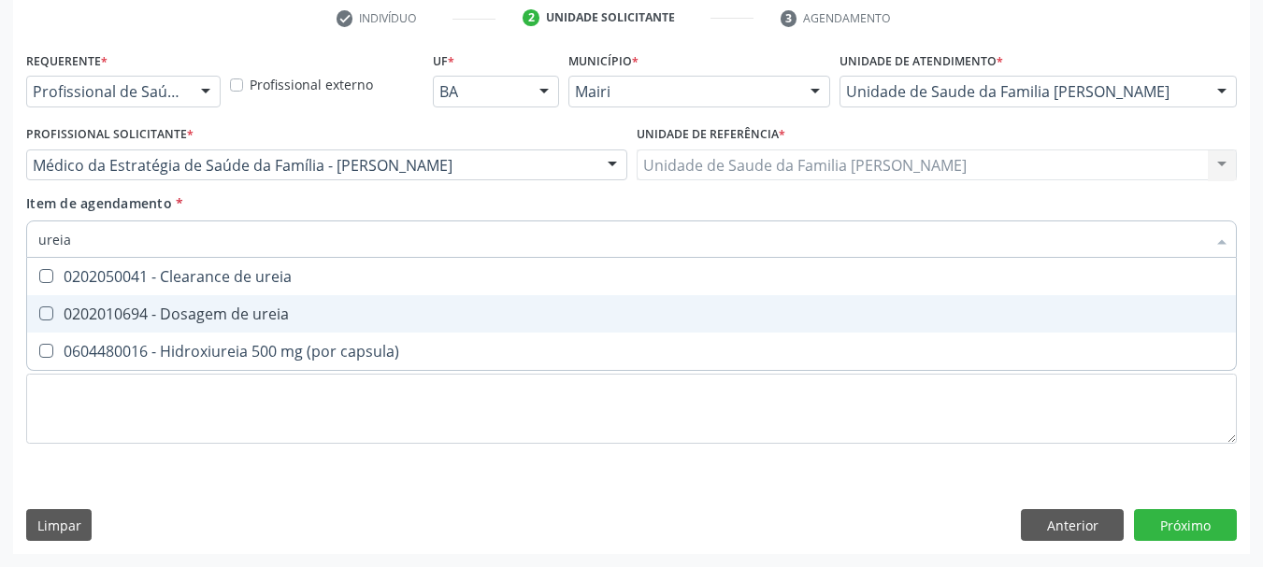
click at [61, 320] on div "0202010694 - Dosagem de ureia" at bounding box center [631, 314] width 1186 height 15
checkbox ureia "true"
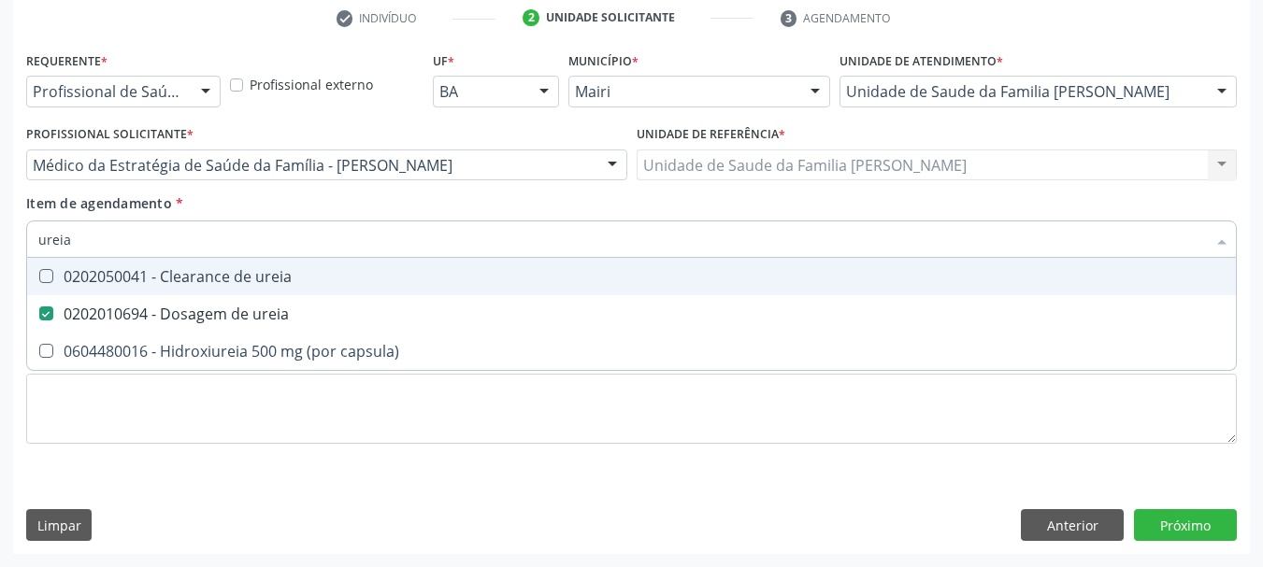
drag, startPoint x: 92, startPoint y: 242, endPoint x: 0, endPoint y: 262, distance: 93.7
click at [0, 262] on div "Acompanhamento Acompanhe a situação das marcações correntes e finalizadas Relat…" at bounding box center [631, 155] width 1263 height 823
type input "si"
checkbox ureia "false"
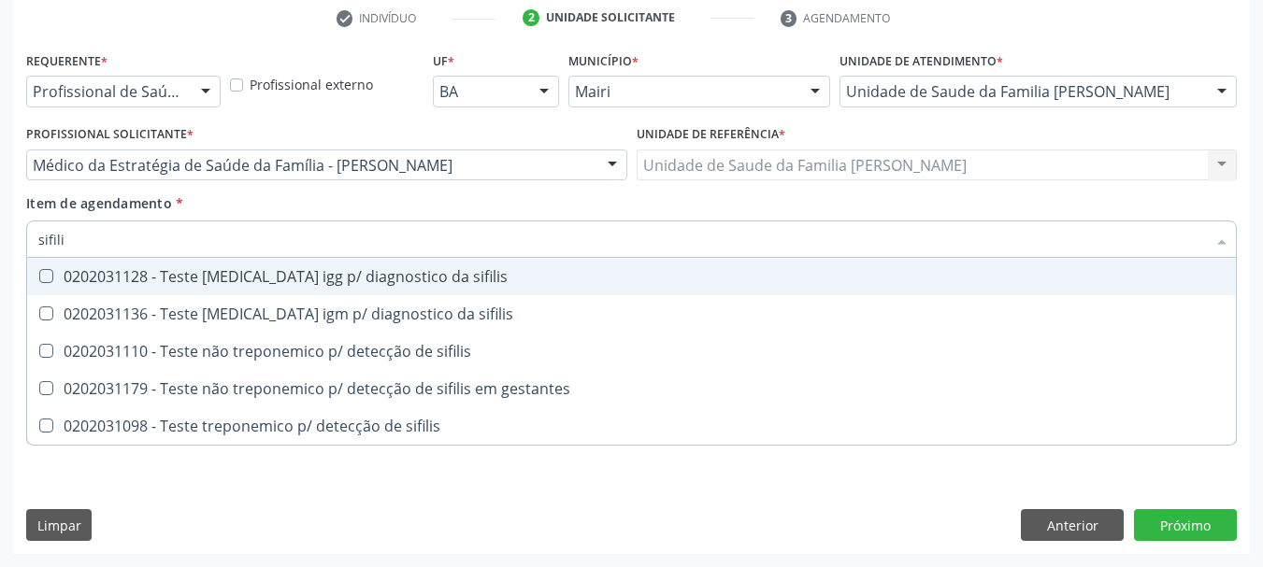
type input "sifilis"
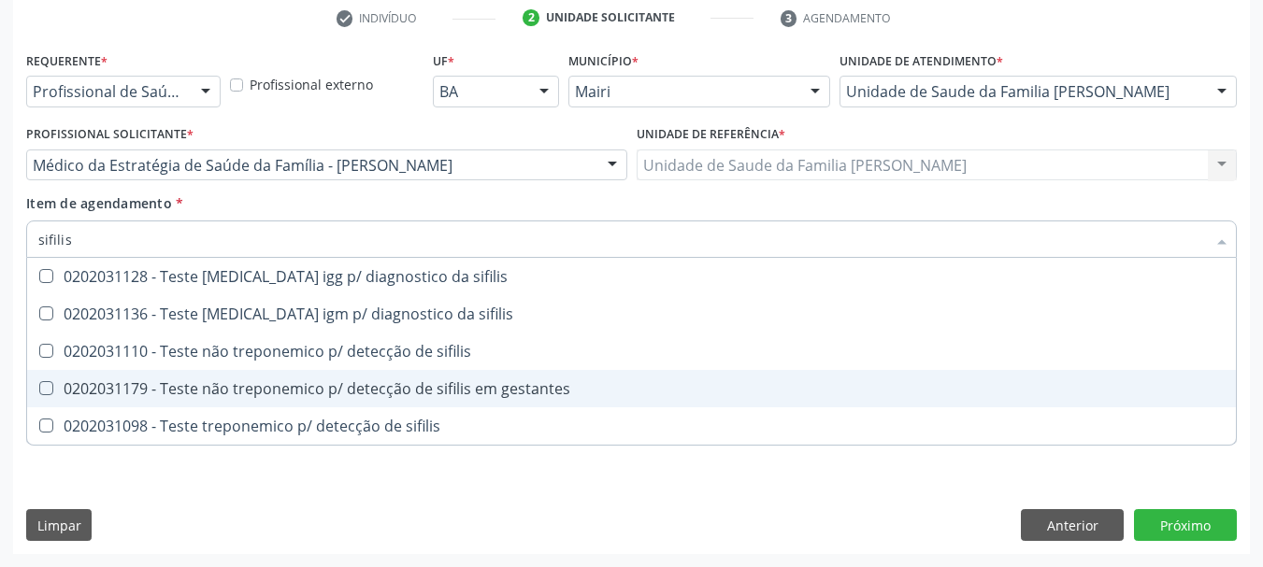
click at [224, 392] on div "0202031179 - Teste não treponemico p/ detecção de sifilis em gestantes" at bounding box center [631, 388] width 1186 height 15
checkbox gestantes "true"
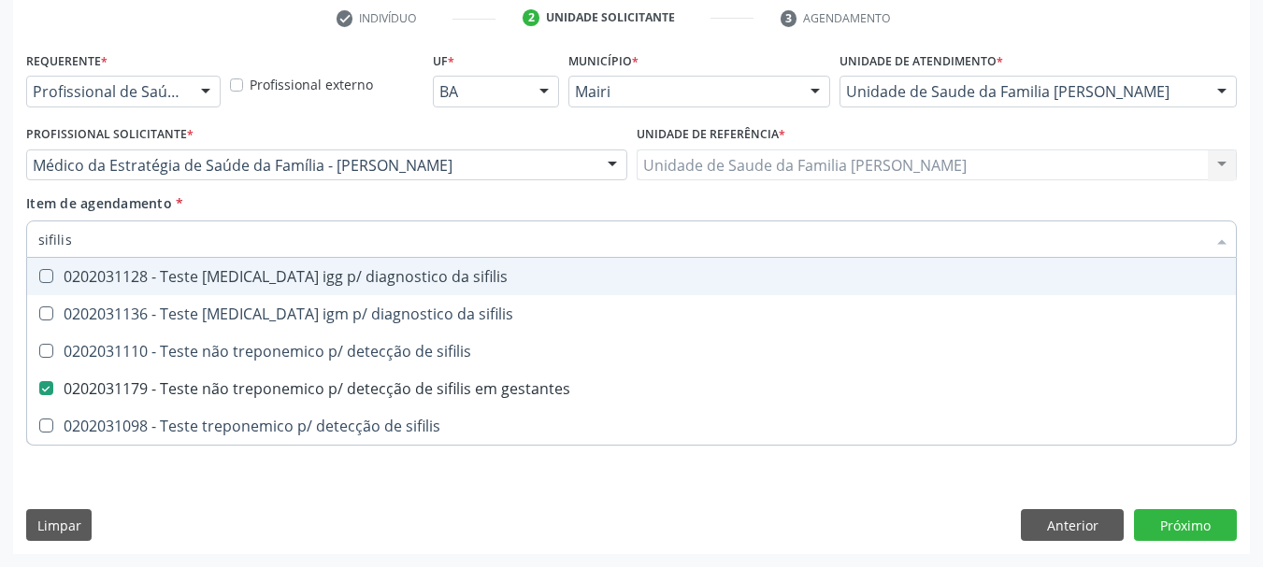
click at [0, 257] on div "Acompanhamento Acompanhe a situação das marcações correntes e finalizadas Relat…" at bounding box center [631, 155] width 1263 height 823
type input "uri"
checkbox gestantes "false"
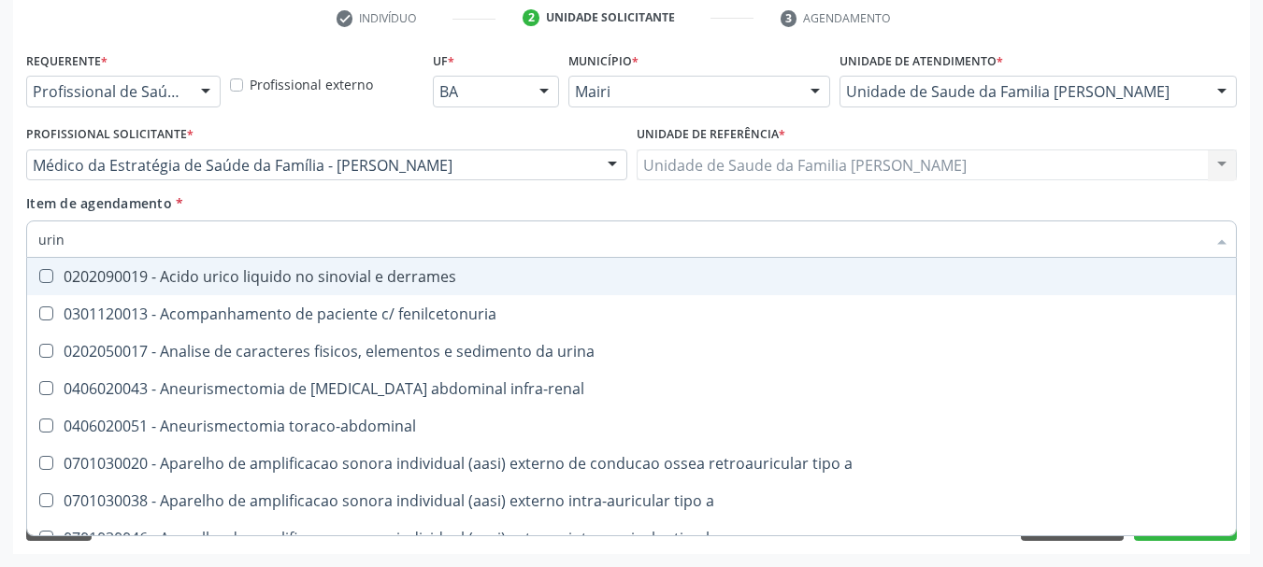
type input "urina"
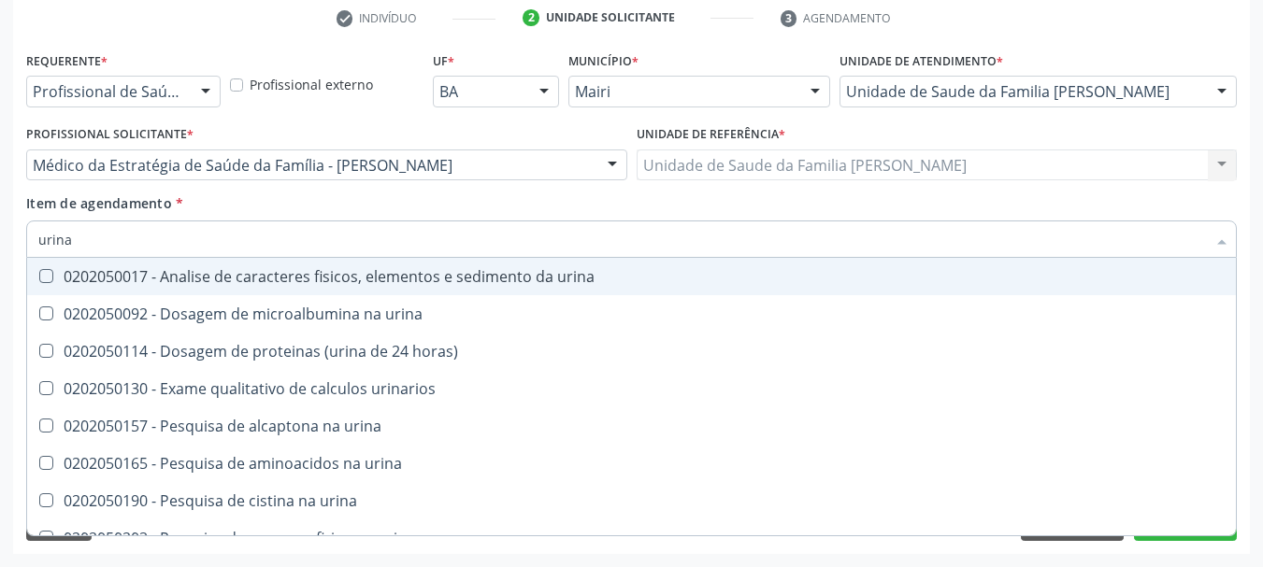
click at [64, 283] on div "0202050017 - Analise de caracteres fisicos, elementos e sedimento da urina" at bounding box center [631, 276] width 1186 height 15
checkbox urina "true"
drag, startPoint x: 96, startPoint y: 243, endPoint x: 0, endPoint y: 262, distance: 98.1
click at [0, 261] on div "Acompanhamento Acompanhe a situação das marcações correntes e finalizadas Relat…" at bounding box center [631, 155] width 1263 height 823
type input "c"
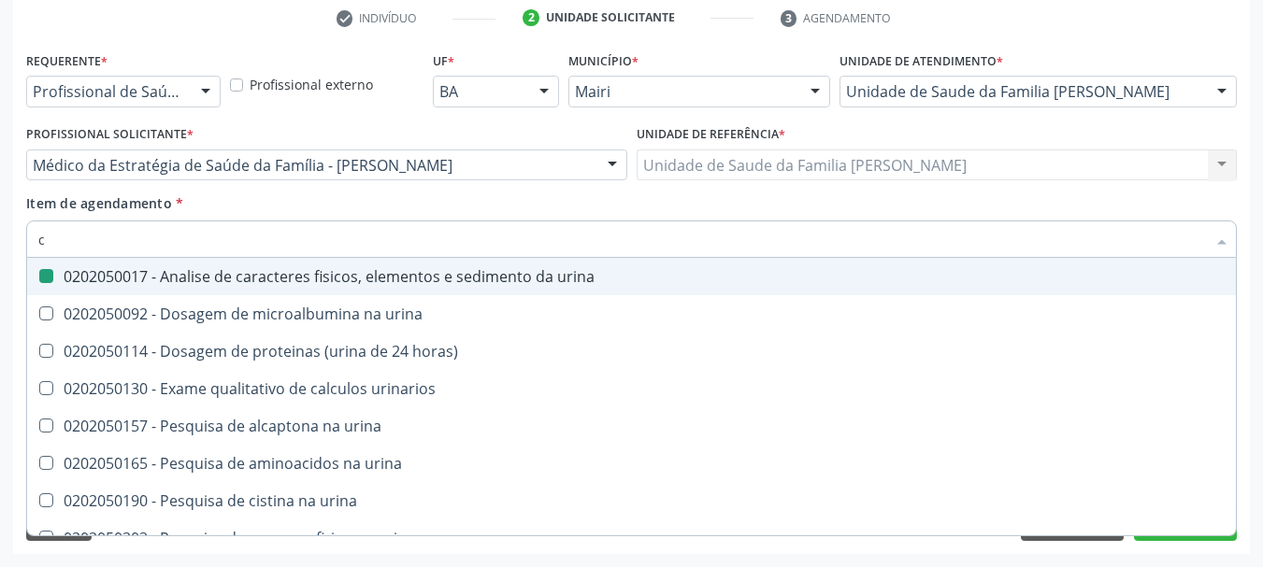
checkbox urina "false"
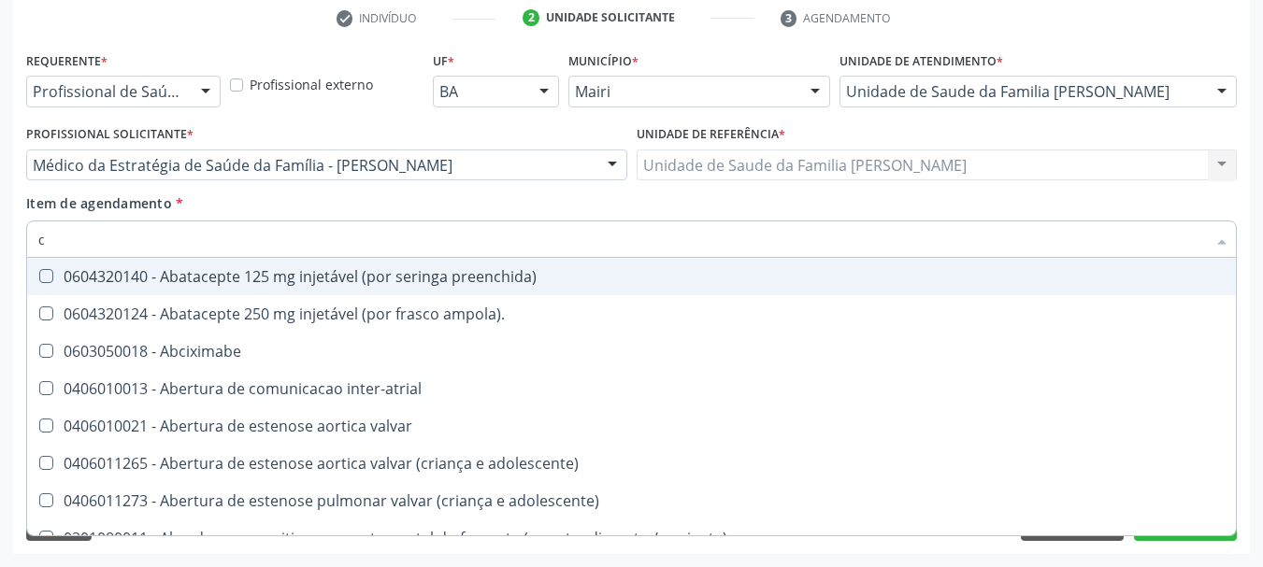
type input "cr"
checkbox urina "false"
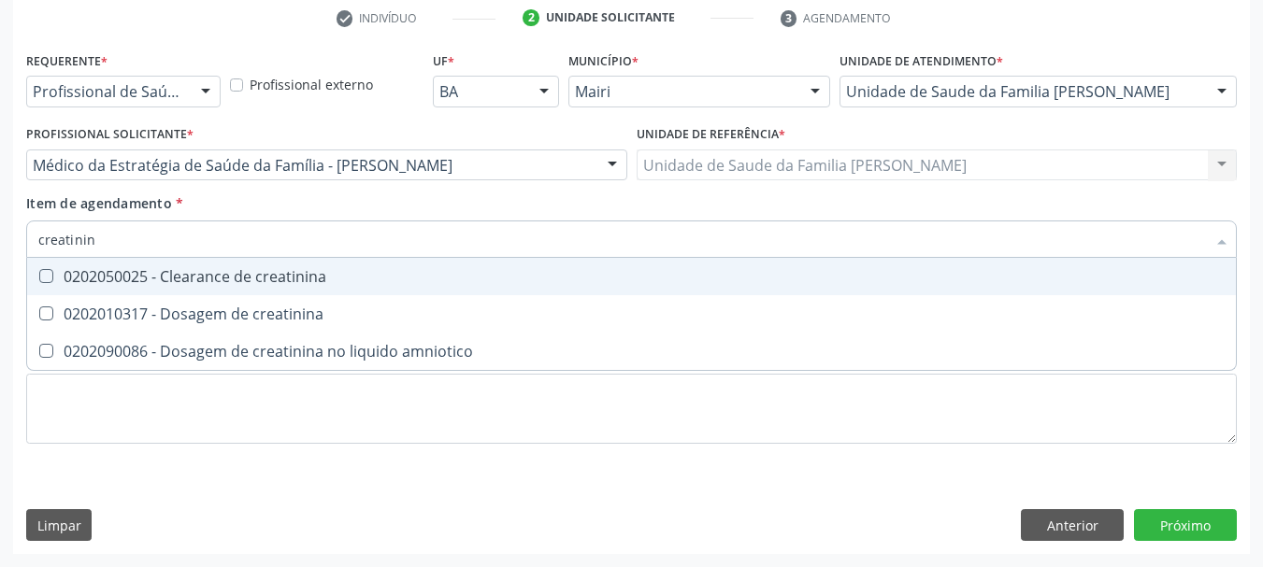
type input "creatinina"
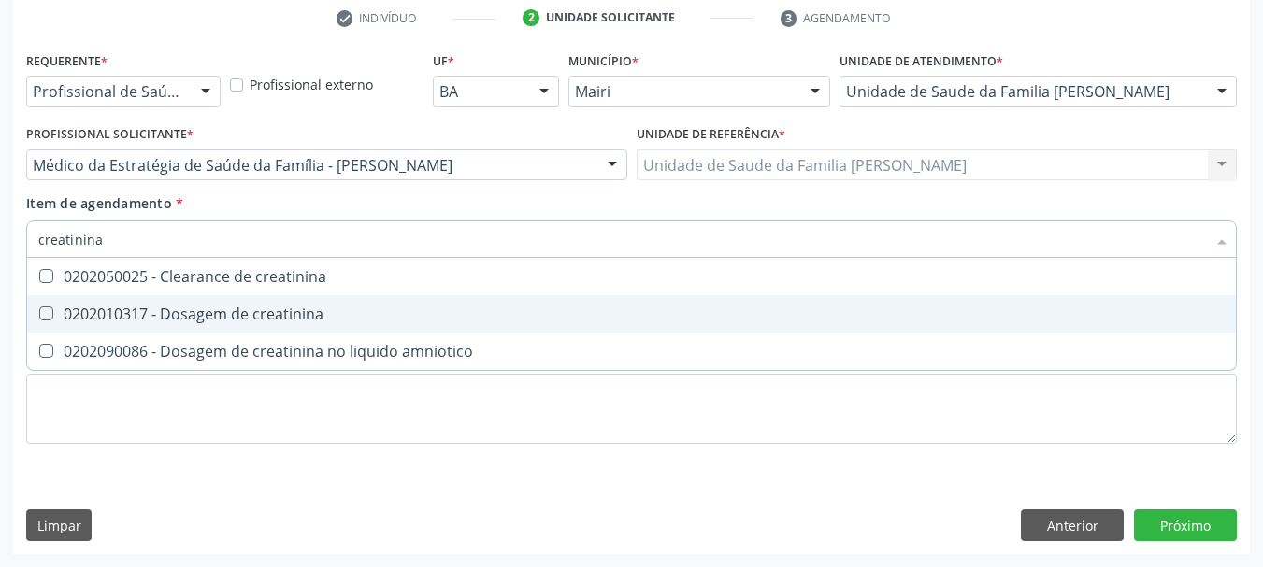
click at [110, 311] on div "0202010317 - Dosagem de creatinina" at bounding box center [631, 314] width 1186 height 15
checkbox creatinina "true"
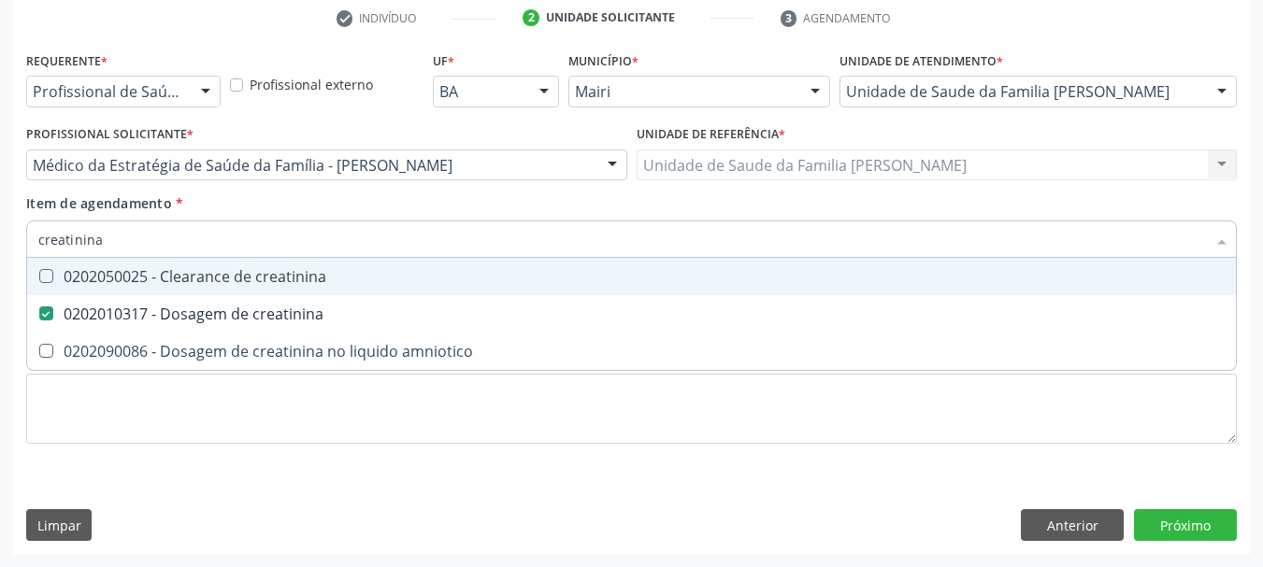
drag, startPoint x: 114, startPoint y: 248, endPoint x: 0, endPoint y: 258, distance: 114.5
click at [0, 258] on div "Acompanhamento Acompanhe a situação das marcações correntes e finalizadas Relat…" at bounding box center [631, 155] width 1263 height 823
type input "gl"
checkbox creatinina "false"
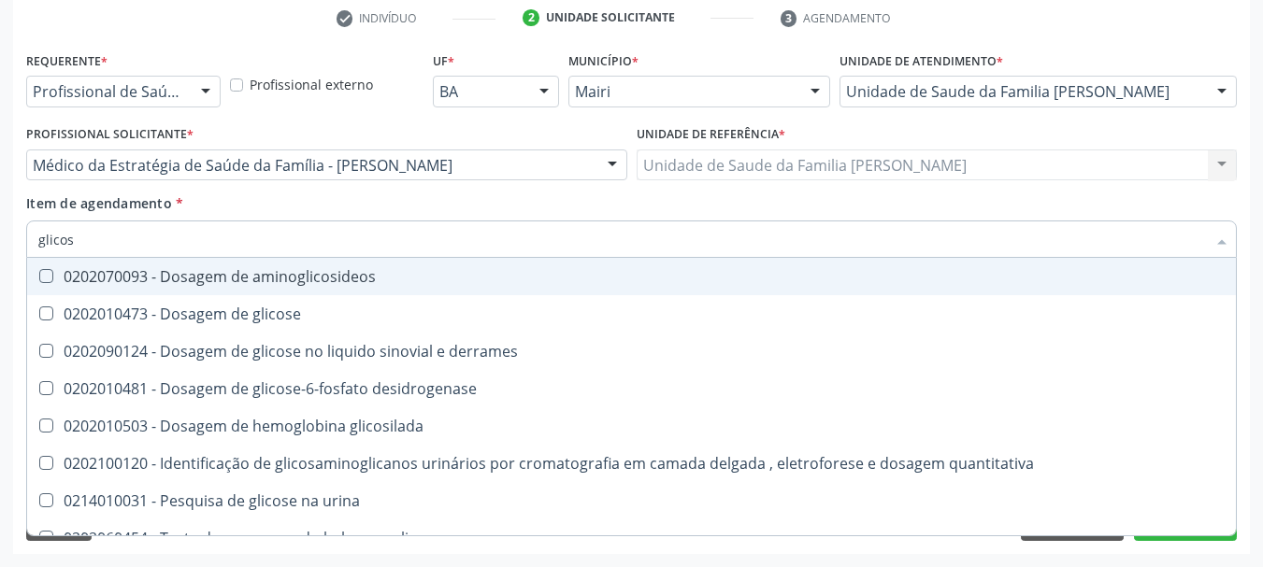
type input "glicose"
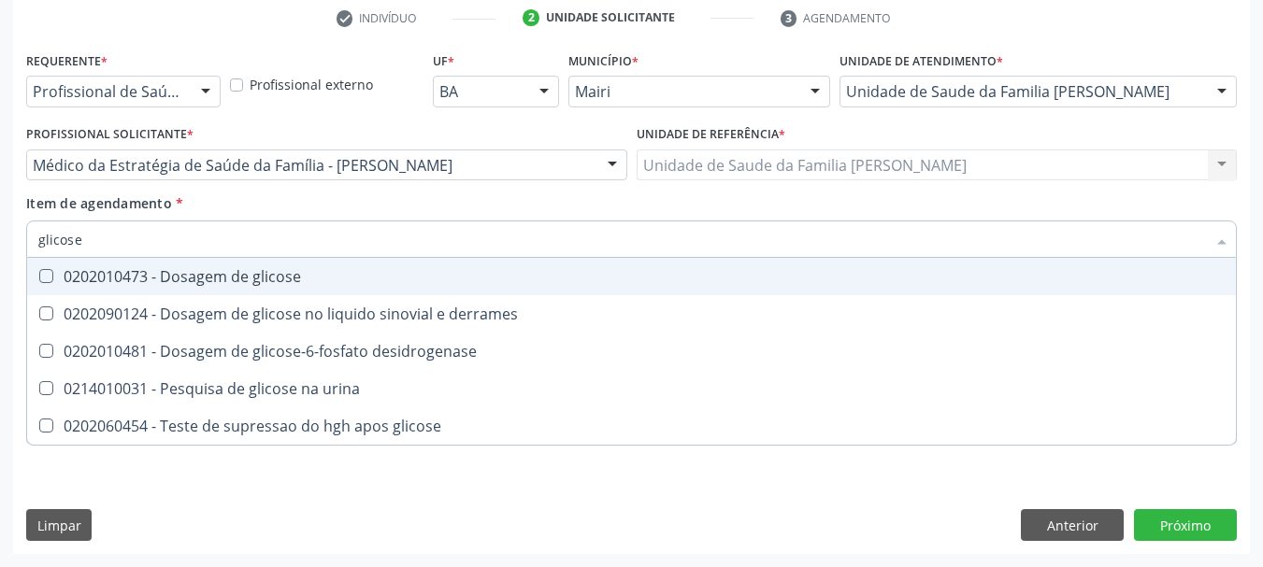
click at [70, 284] on div "0202010473 - Dosagem de glicose" at bounding box center [631, 276] width 1186 height 15
checkbox glicose "true"
drag, startPoint x: 89, startPoint y: 246, endPoint x: 0, endPoint y: 273, distance: 92.8
click at [0, 273] on div "Acompanhamento Acompanhe a situação das marcações correntes e finalizadas Relat…" at bounding box center [631, 155] width 1263 height 823
type input "c"
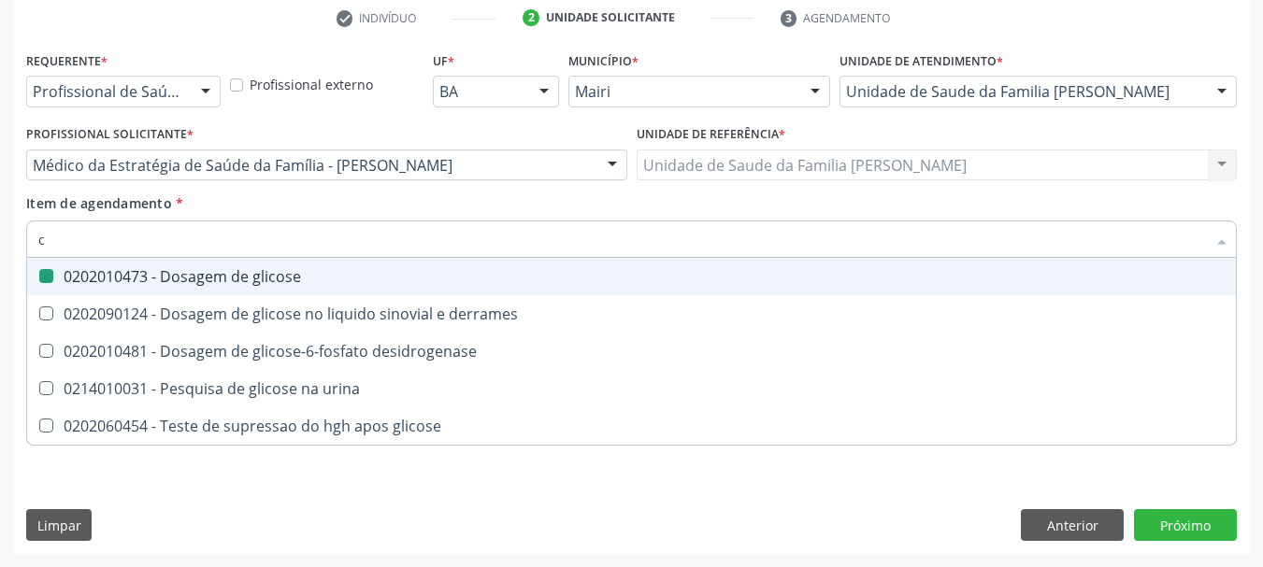
checkbox glicose "false"
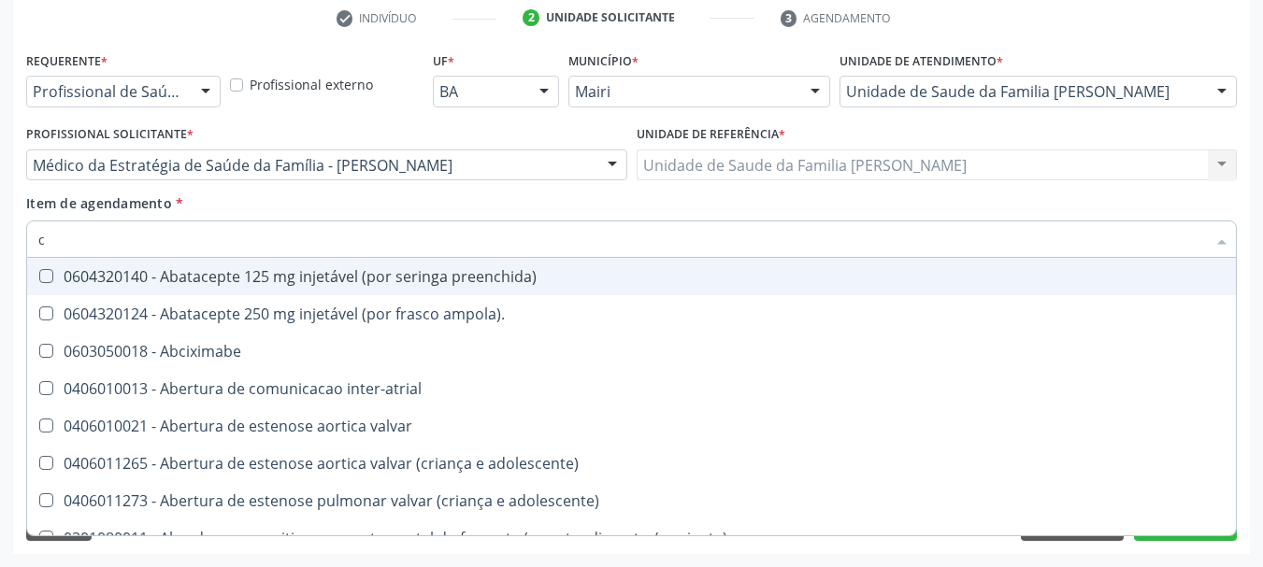
type input "cu"
checkbox urina "false"
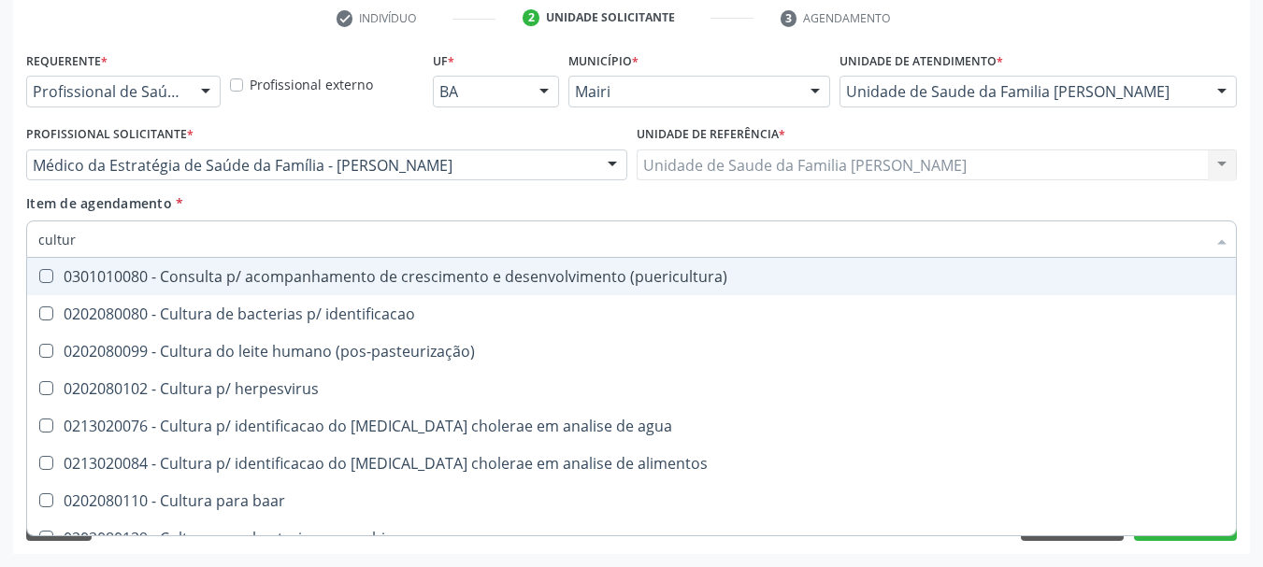
type input "cultura"
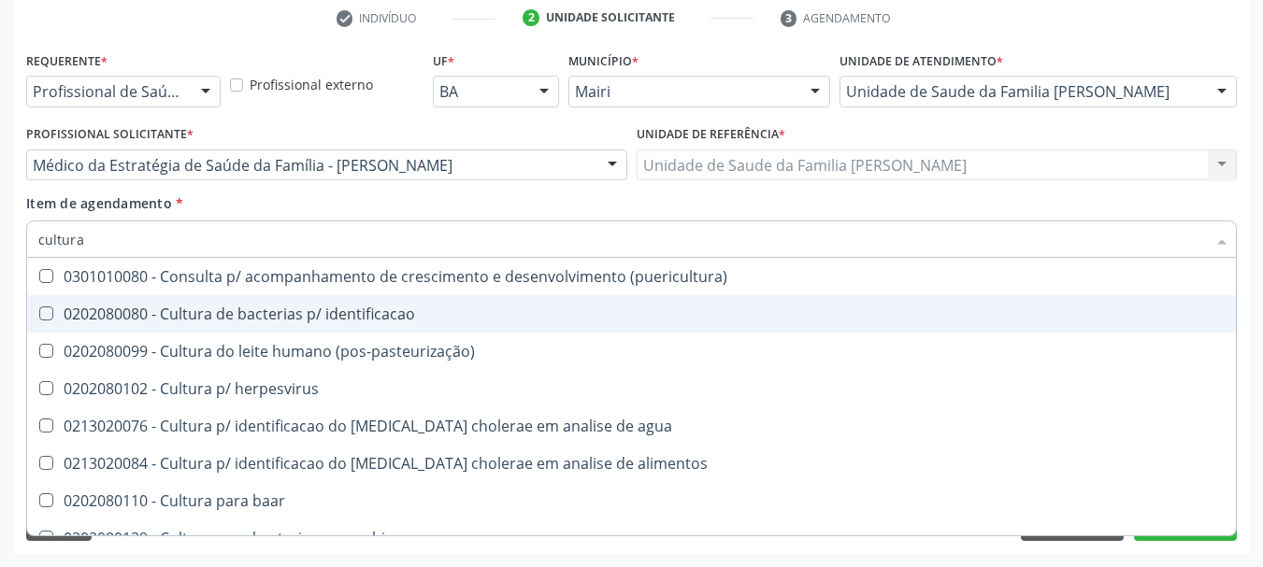
click at [173, 309] on div "0202080080 - Cultura de bacterias p/ identificacao" at bounding box center [631, 314] width 1186 height 15
checkbox identificacao "true"
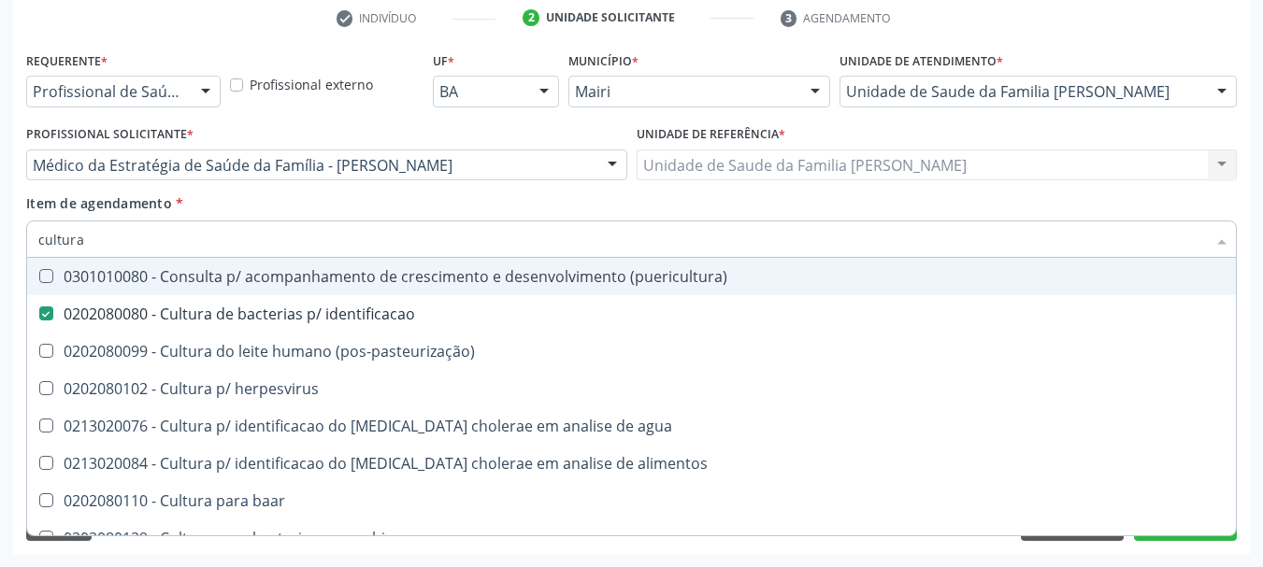
drag, startPoint x: 101, startPoint y: 250, endPoint x: 0, endPoint y: 309, distance: 116.9
click at [0, 308] on div "Acompanhamento Acompanhe a situação das marcações correntes e finalizadas Relat…" at bounding box center [631, 155] width 1263 height 823
type input "vi"
checkbox identificacao "false"
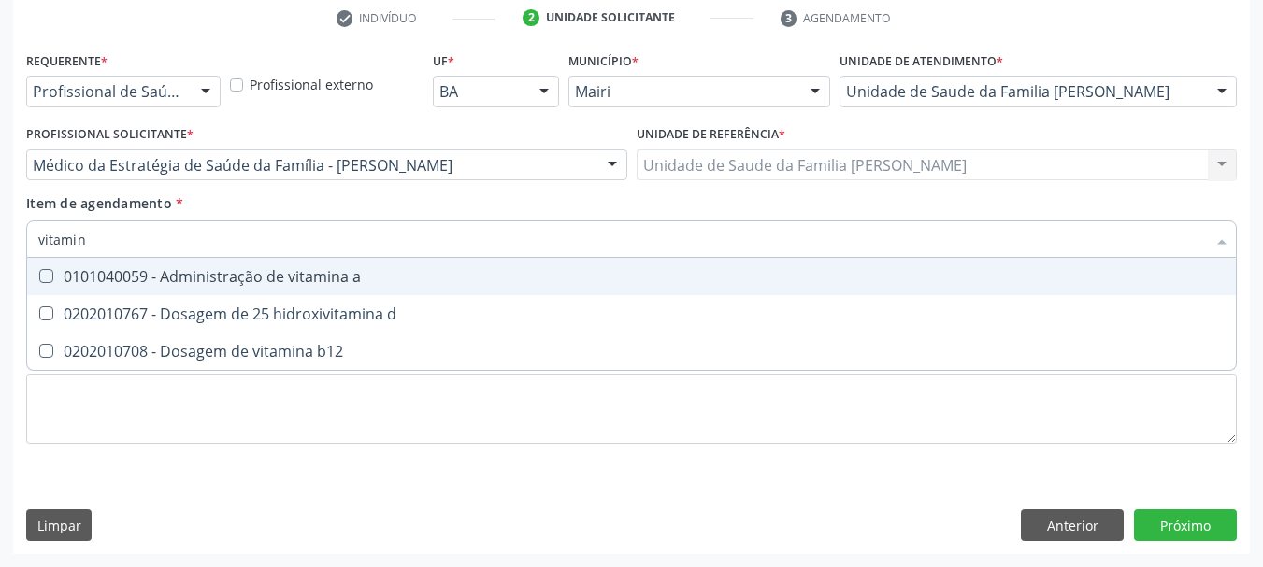
type input "vitamina"
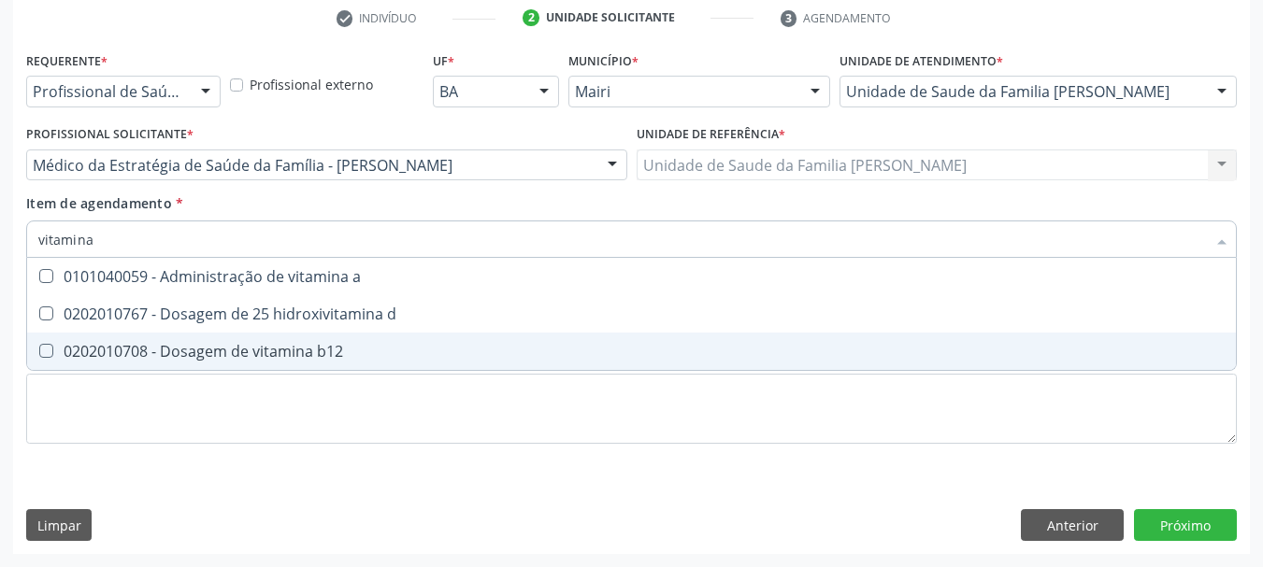
click at [47, 348] on b12 at bounding box center [46, 351] width 14 height 14
click at [39, 348] on b12 "checkbox" at bounding box center [33, 351] width 12 height 12
checkbox b12 "true"
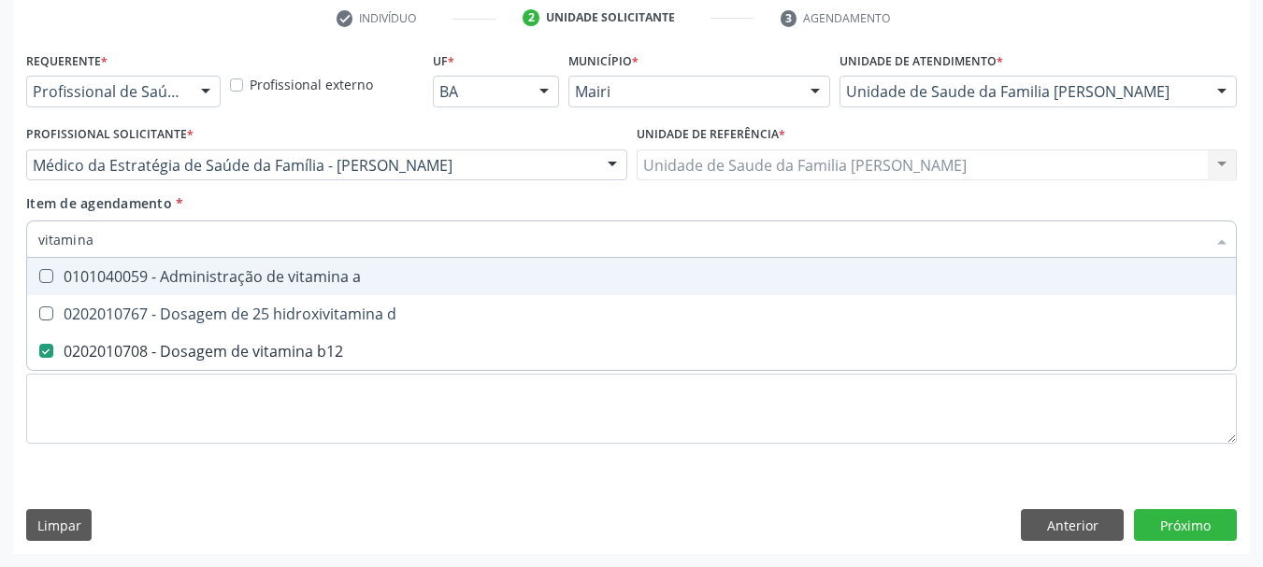
drag, startPoint x: 97, startPoint y: 238, endPoint x: 1, endPoint y: 310, distance: 120.2
click at [0, 292] on div "Acompanhamento Acompanhe a situação das marcações correntes e finalizadas Relat…" at bounding box center [631, 155] width 1263 height 823
type input "gl"
checkbox b12 "false"
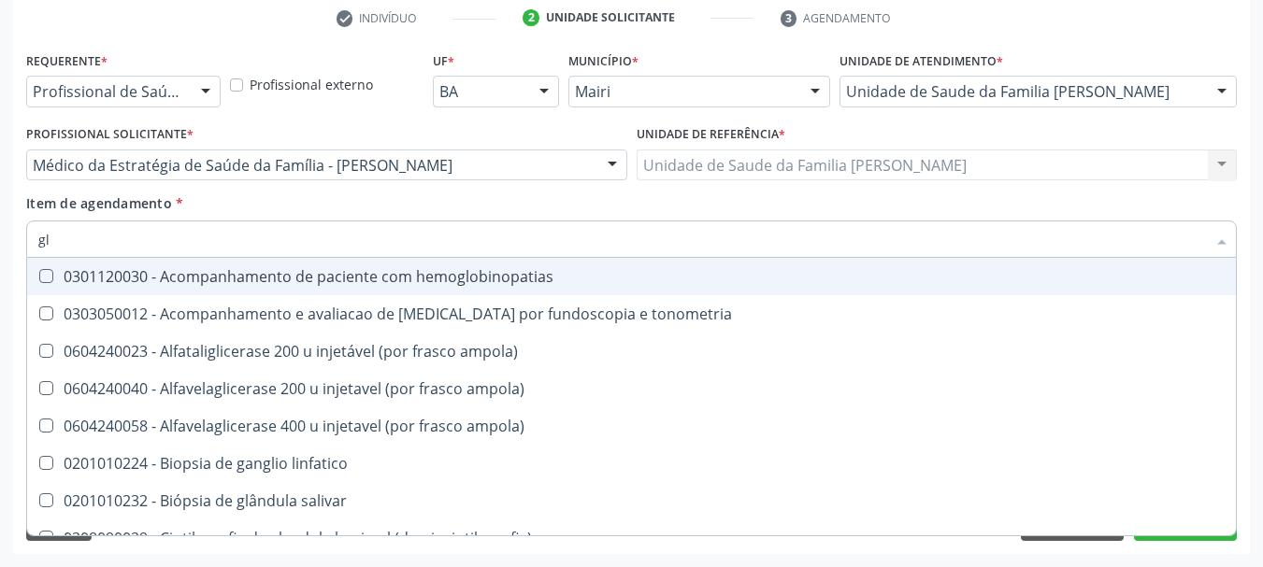
type input "gli"
checkbox campimetria\) "true"
type input "glic"
checkbox glenoidal "true"
checkbox campimetria\) "false"
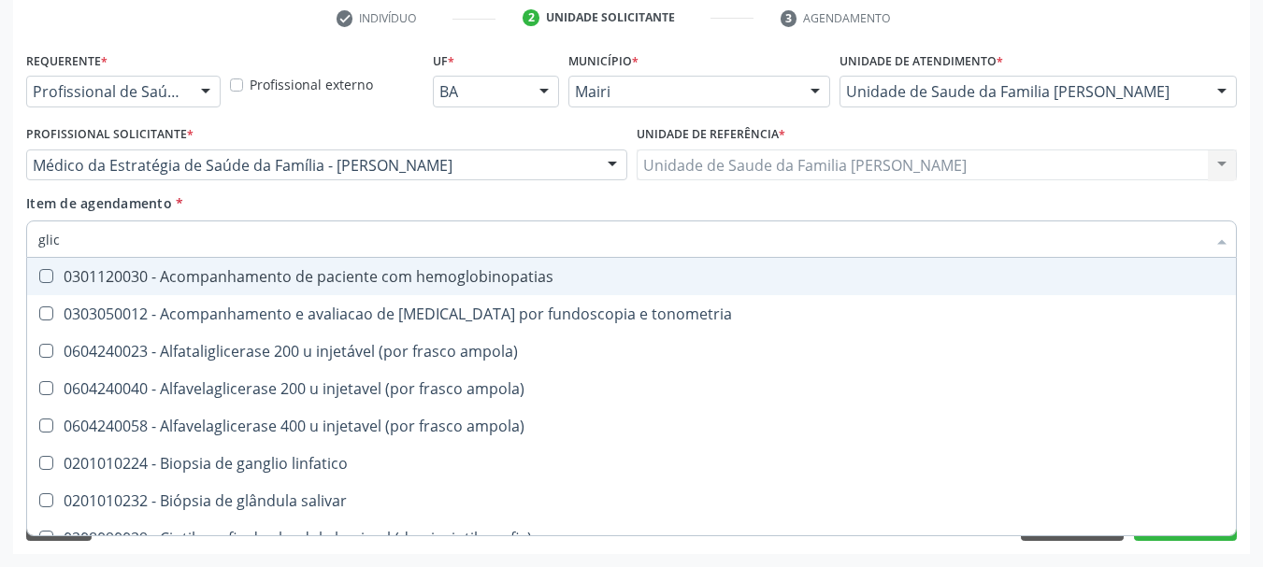
type input "glico"
checkbox ampola\) "true"
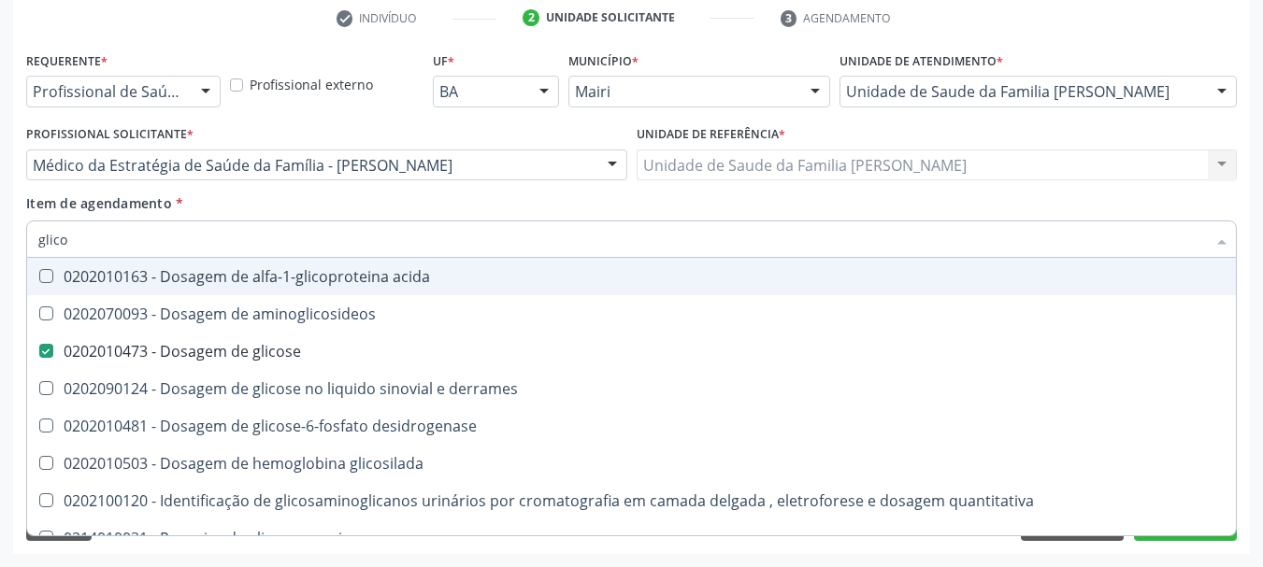
type input "glicos"
checkbox aminoglicosideos "true"
checkbox glicose "false"
type input "glicosi"
checkbox aminoglicosideos "false"
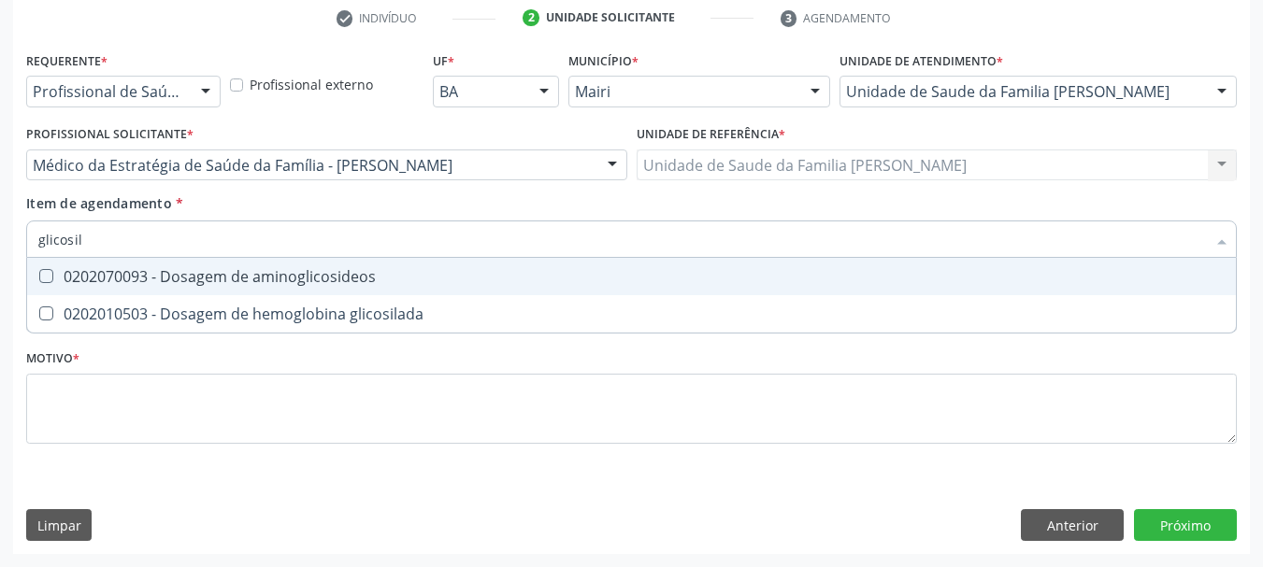
type input "glicosila"
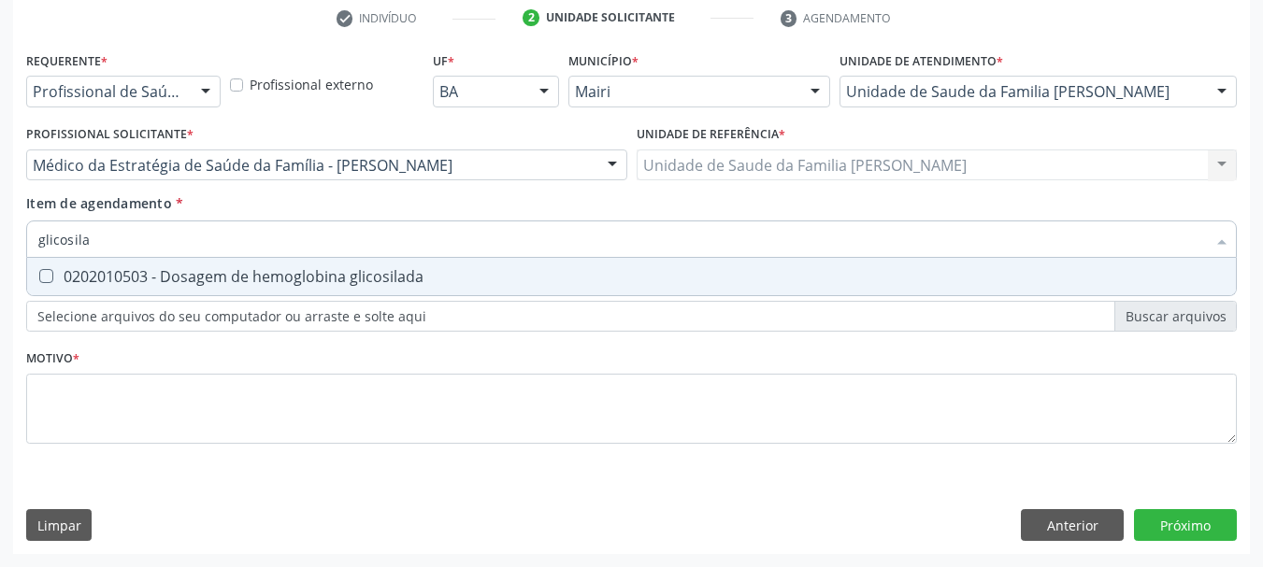
click at [38, 277] on div at bounding box center [34, 276] width 14 height 15
checkbox glicosilada "true"
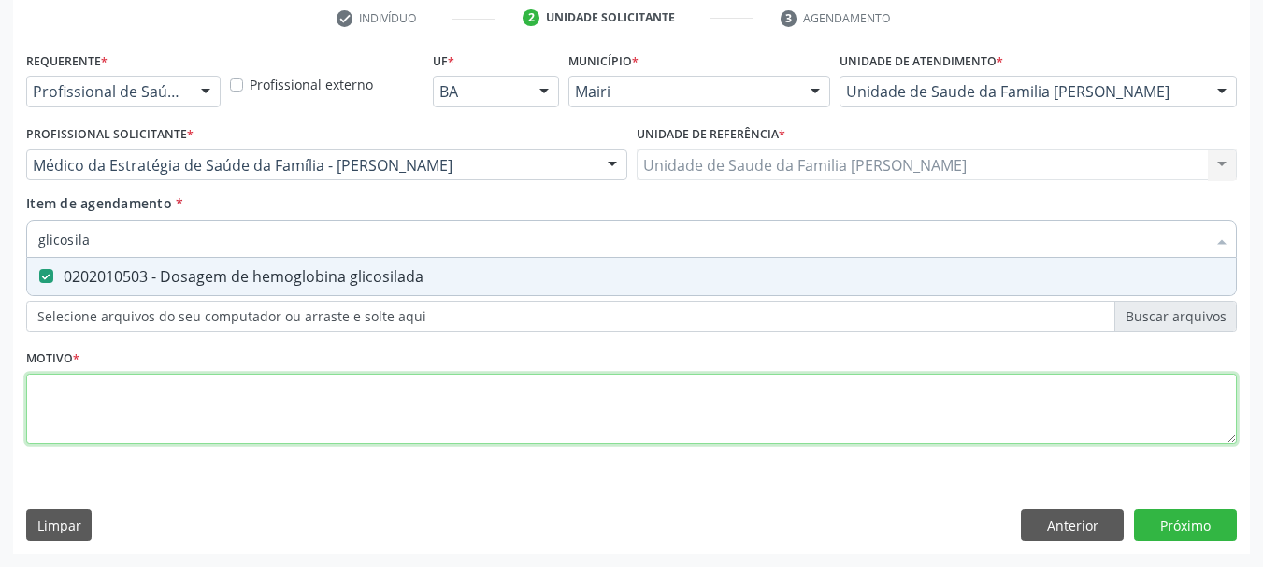
click at [124, 404] on div "Requerente * Profissional de Saúde Profissional de Saúde Paciente Nenhum result…" at bounding box center [631, 258] width 1210 height 423
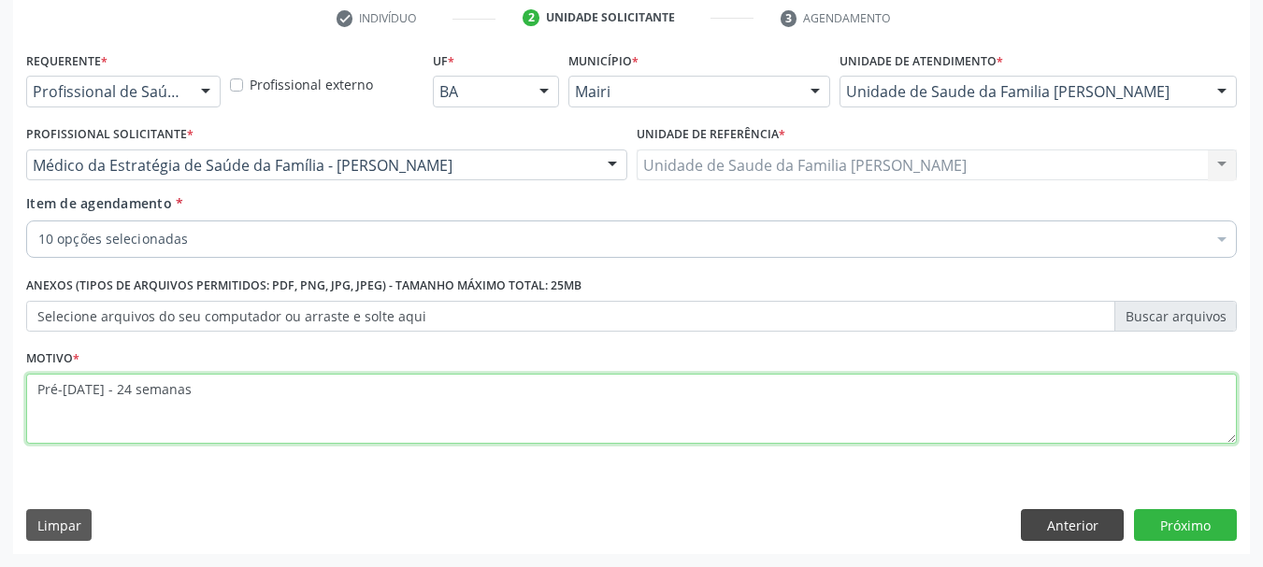
type textarea "Pré-[DATE] - 24 semanas"
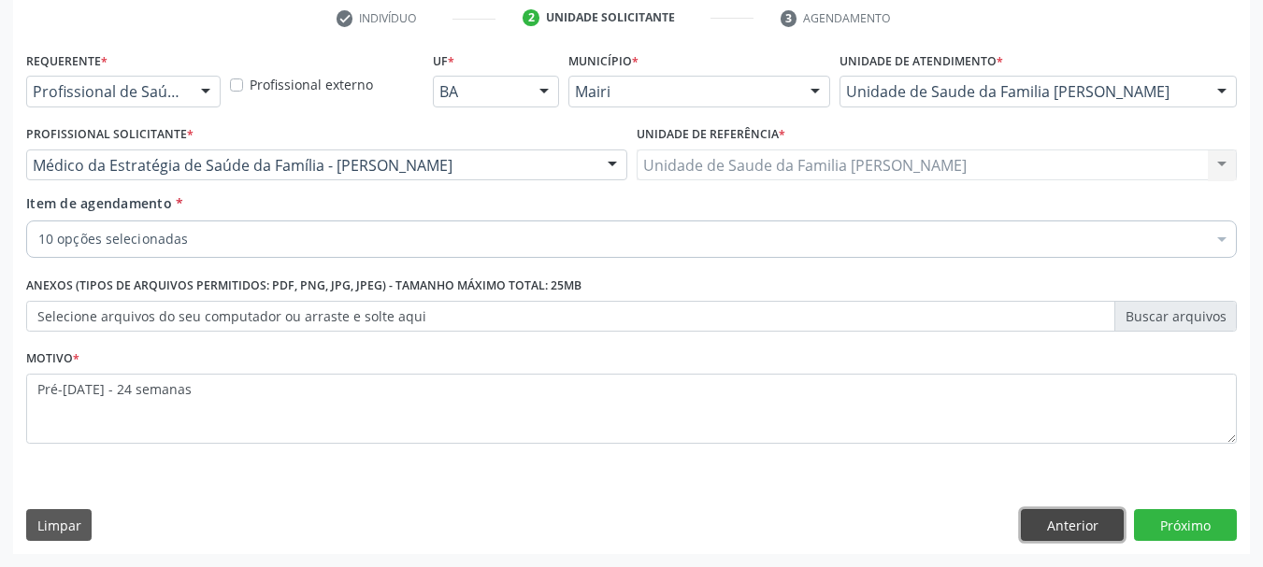
click at [1058, 521] on button "Anterior" at bounding box center [1072, 525] width 103 height 32
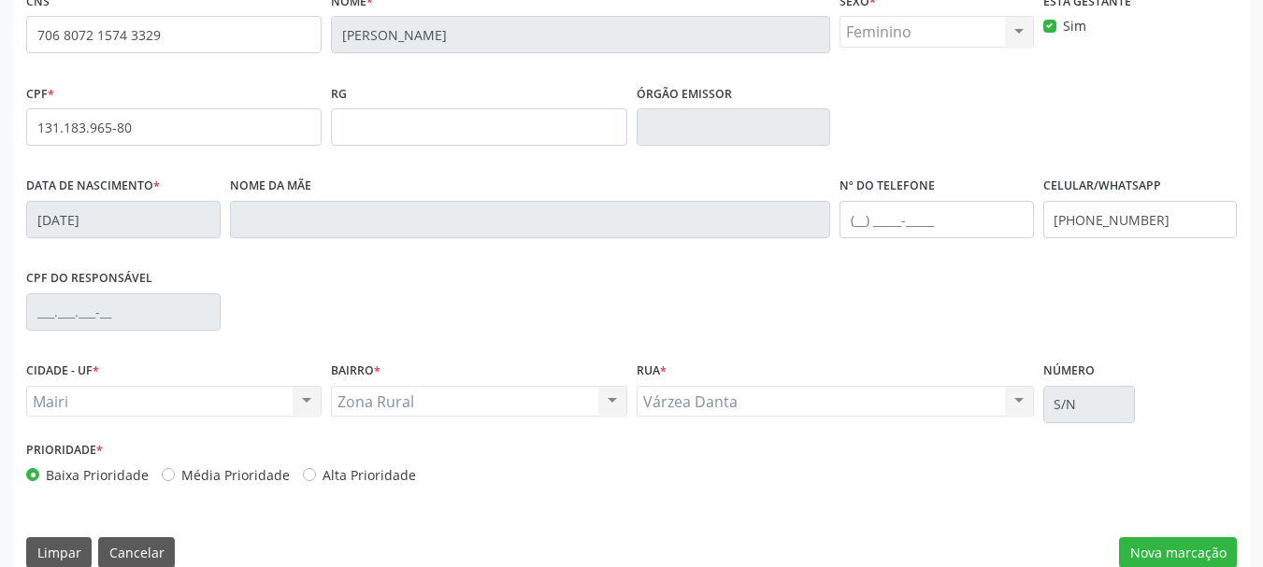
scroll to position [446, 0]
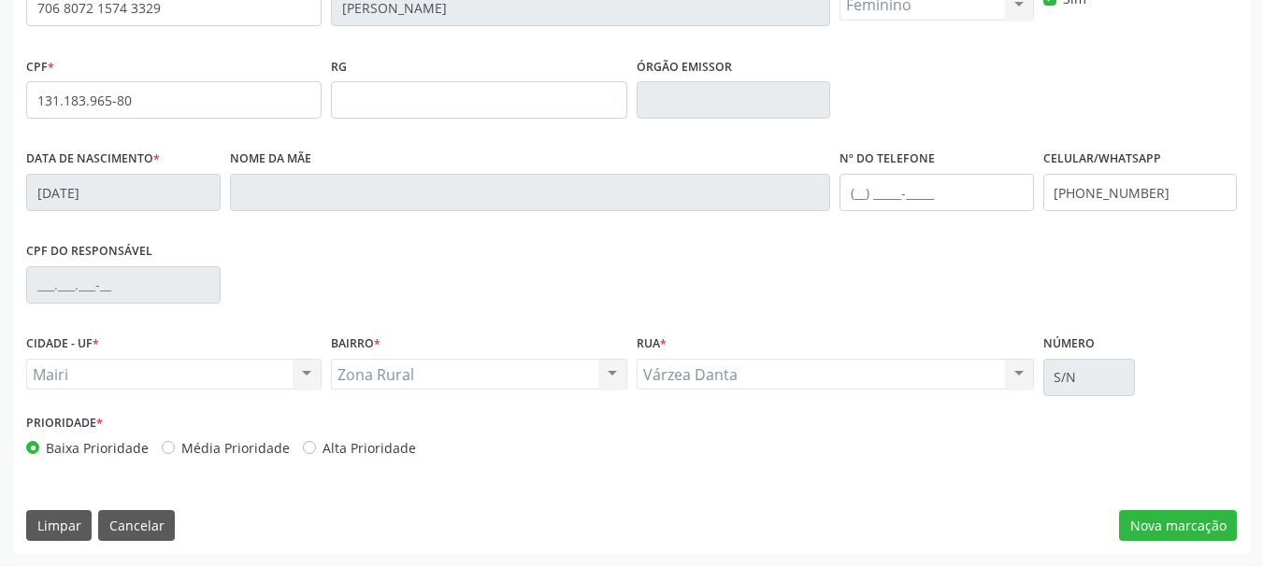
click at [322, 446] on label "Alta Prioridade" at bounding box center [368, 448] width 93 height 20
click at [305, 446] on input "Alta Prioridade" at bounding box center [309, 446] width 13 height 17
radio input "true"
click at [1134, 519] on button "Nova marcação" at bounding box center [1178, 526] width 118 height 32
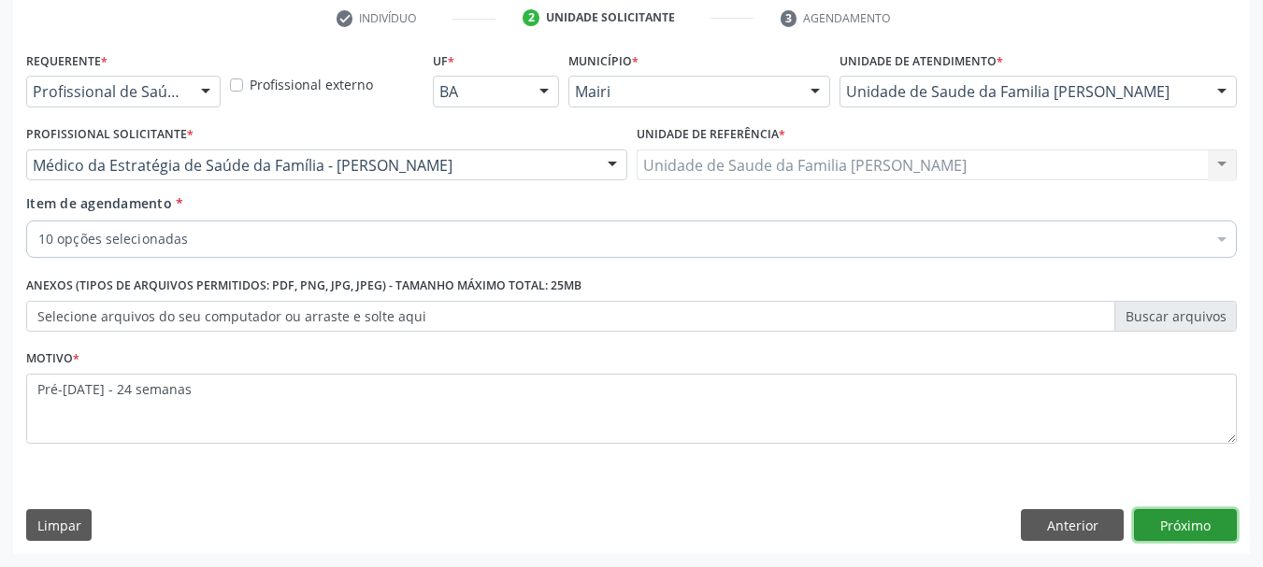
click at [1209, 532] on button "Próximo" at bounding box center [1185, 525] width 103 height 32
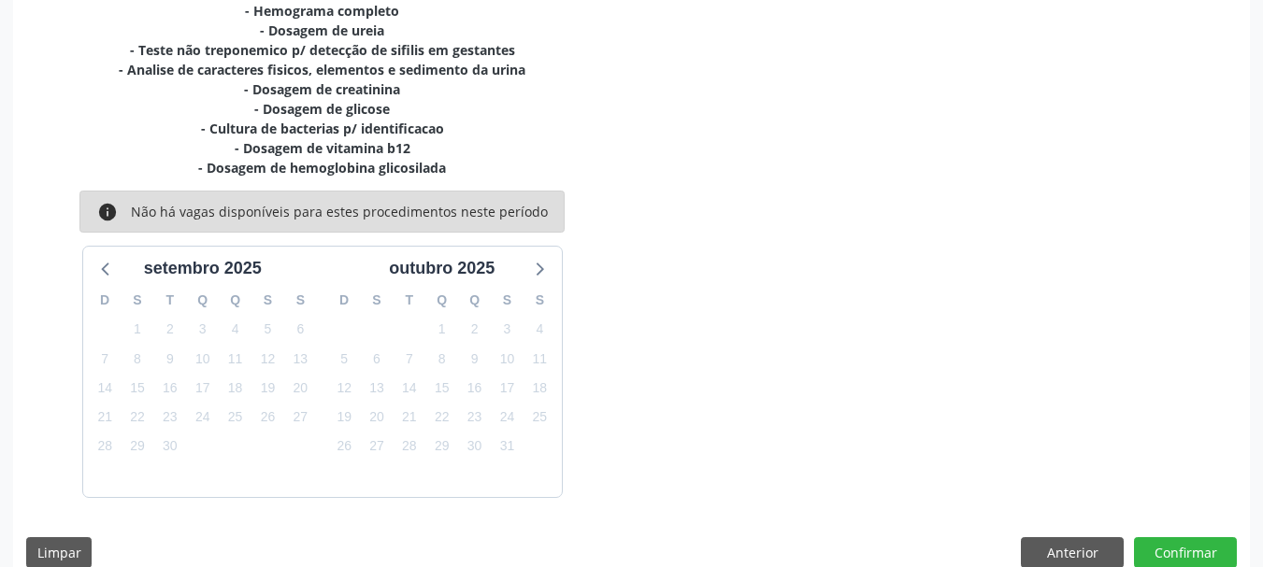
scroll to position [478, 0]
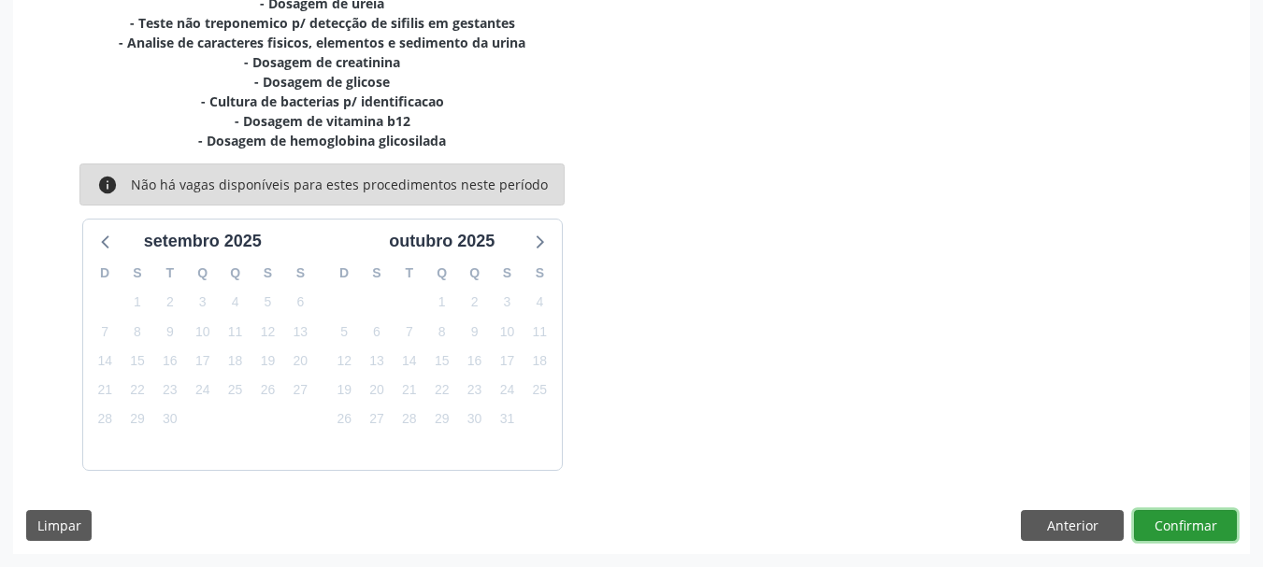
click at [1180, 531] on button "Confirmar" at bounding box center [1185, 526] width 103 height 32
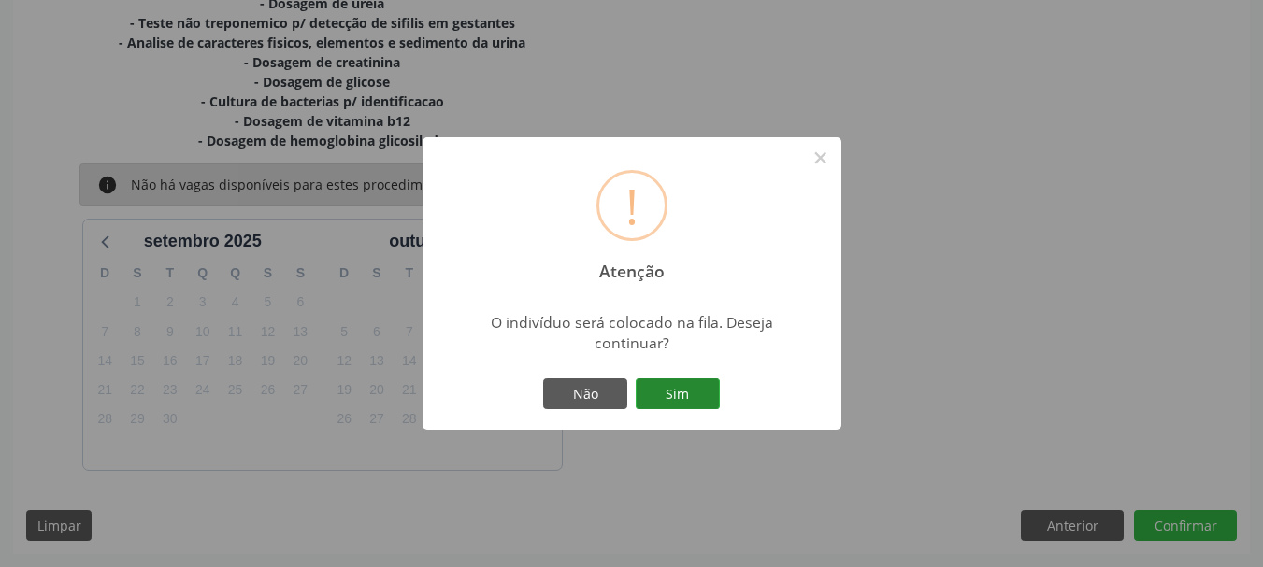
click at [652, 405] on button "Sim" at bounding box center [678, 395] width 84 height 32
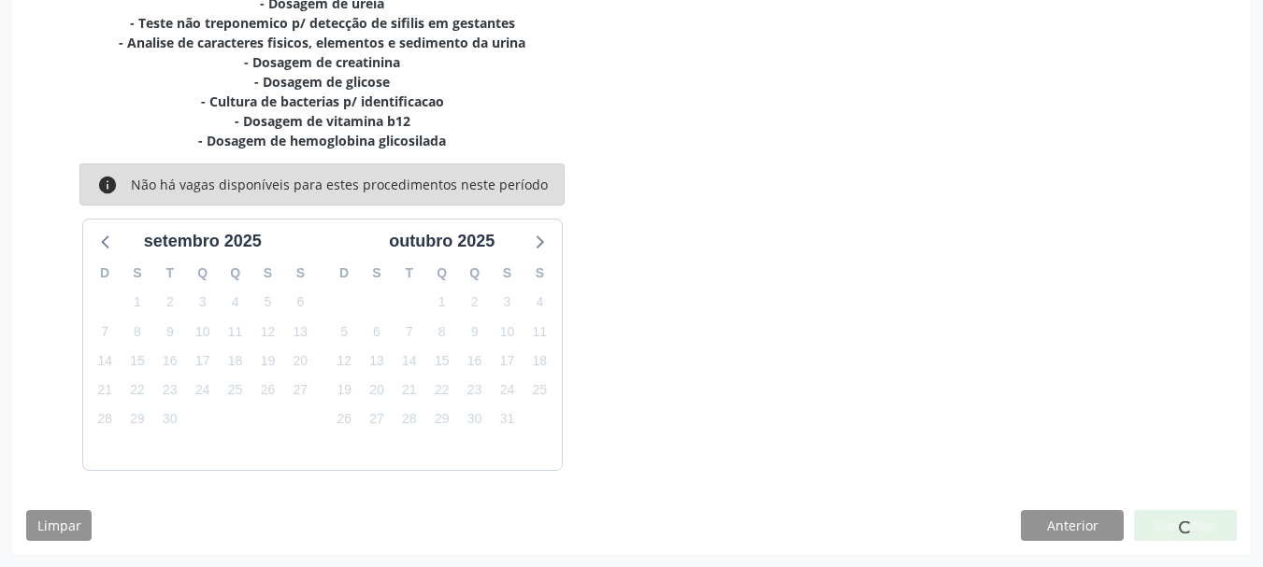
scroll to position [50, 0]
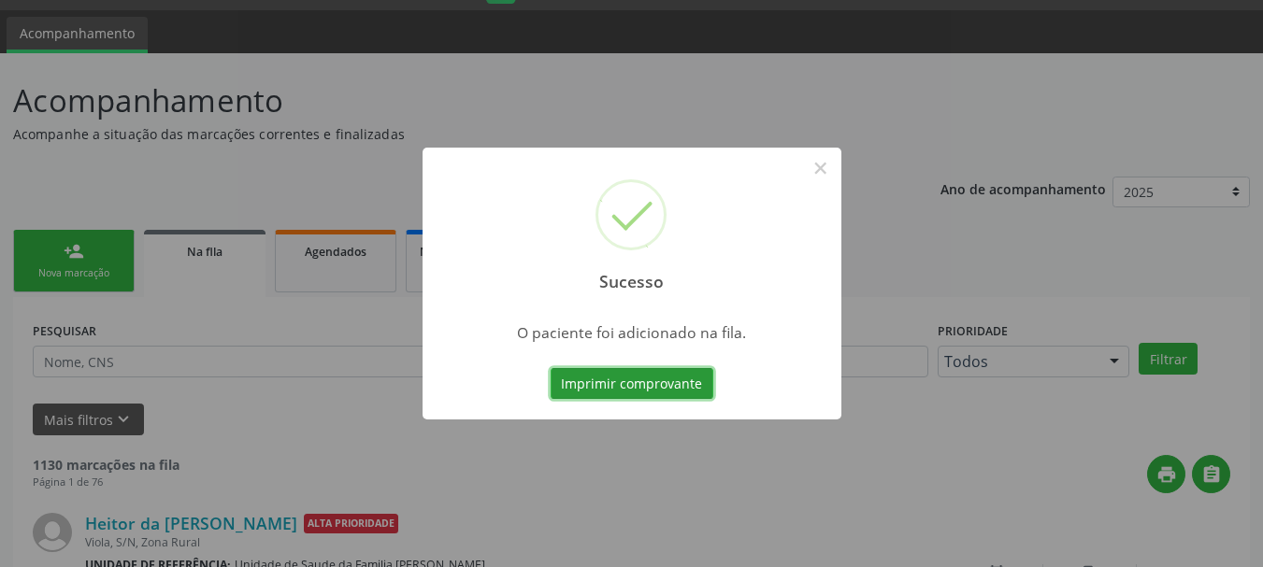
scroll to position [50, 0]
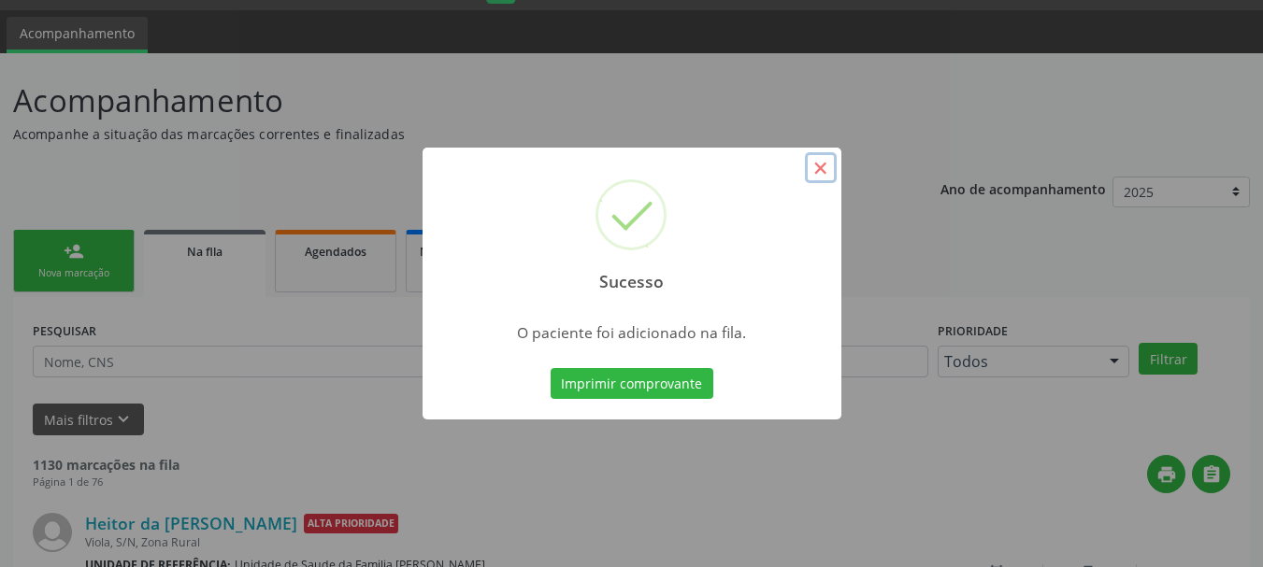
click at [817, 165] on button "×" at bounding box center [821, 168] width 32 height 32
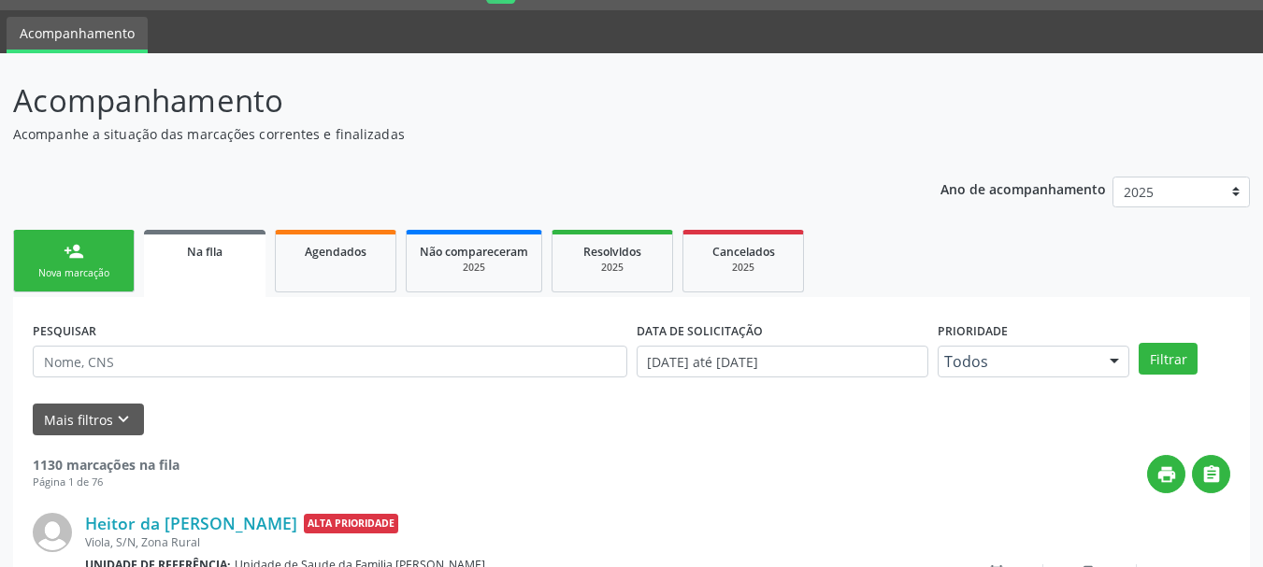
click at [743, 79] on p "Acompanhamento" at bounding box center [445, 101] width 865 height 47
click at [64, 265] on link "person_add Nova marcação" at bounding box center [74, 261] width 122 height 63
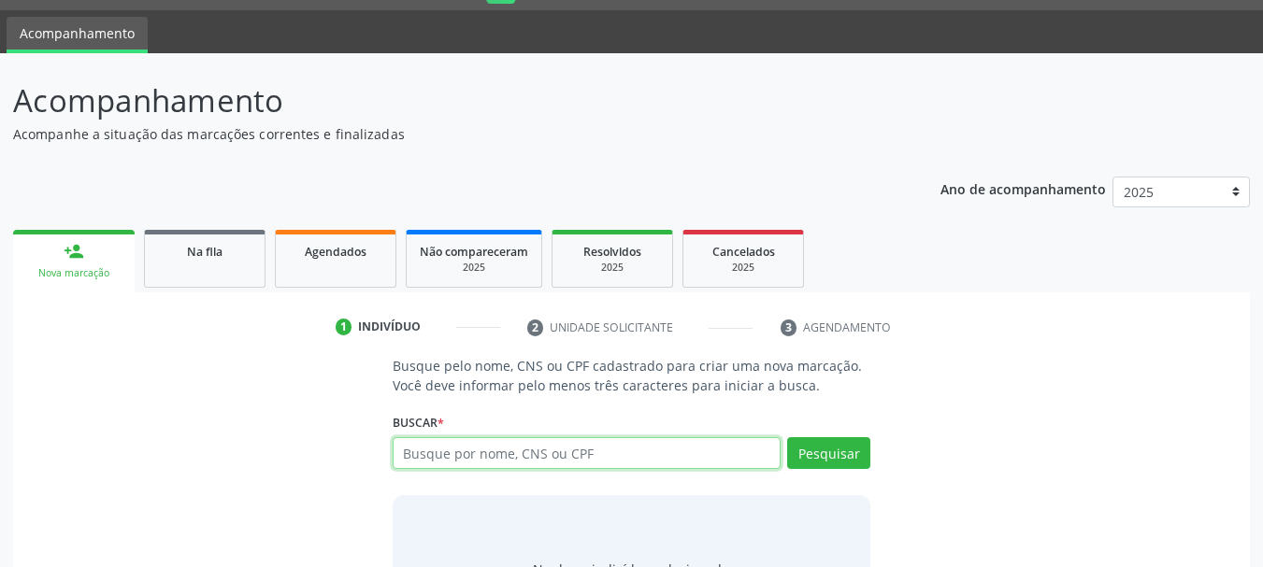
click at [437, 456] on input "text" at bounding box center [587, 453] width 389 height 32
type input "adriele sousa dos santos"
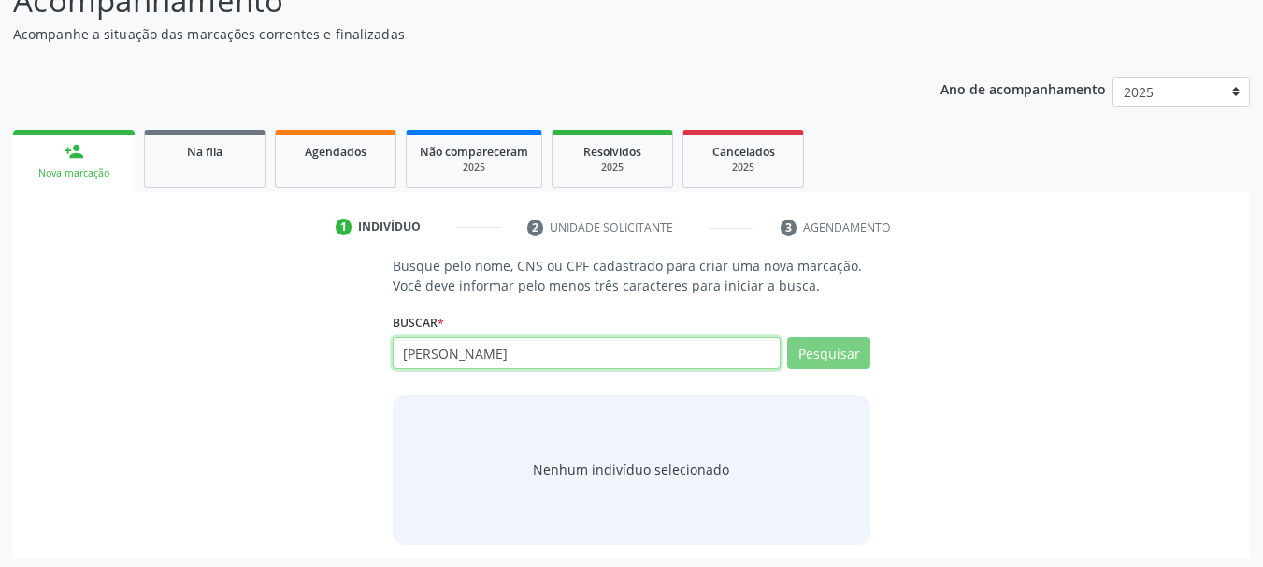
scroll to position [153, 0]
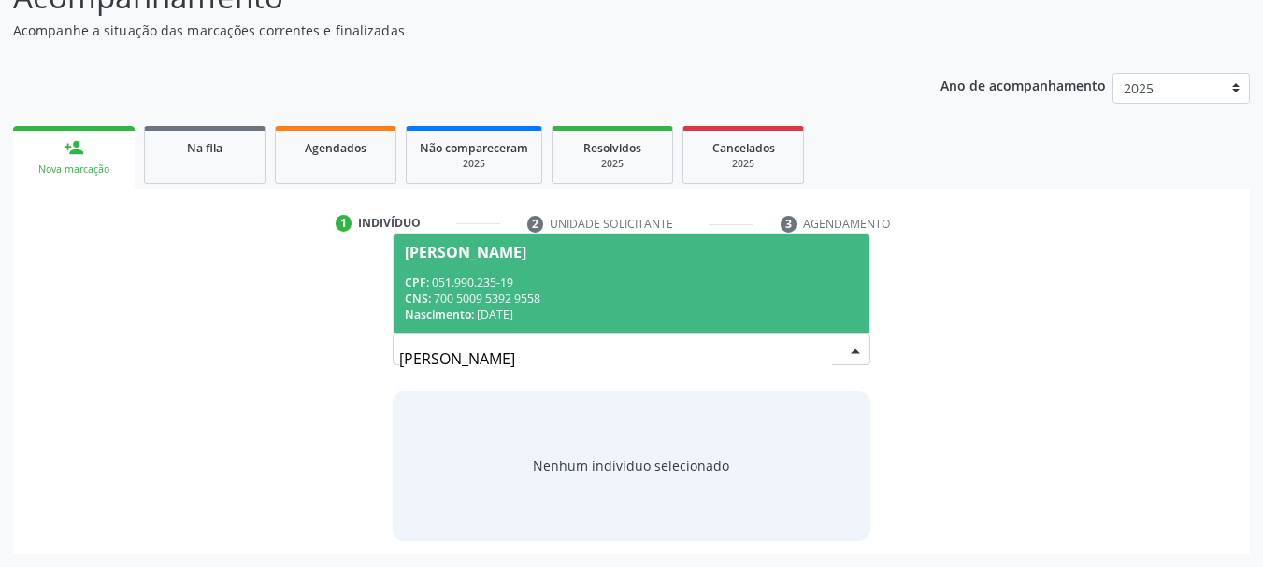
click at [598, 286] on div "CPF: 051.990.235-19" at bounding box center [632, 283] width 454 height 16
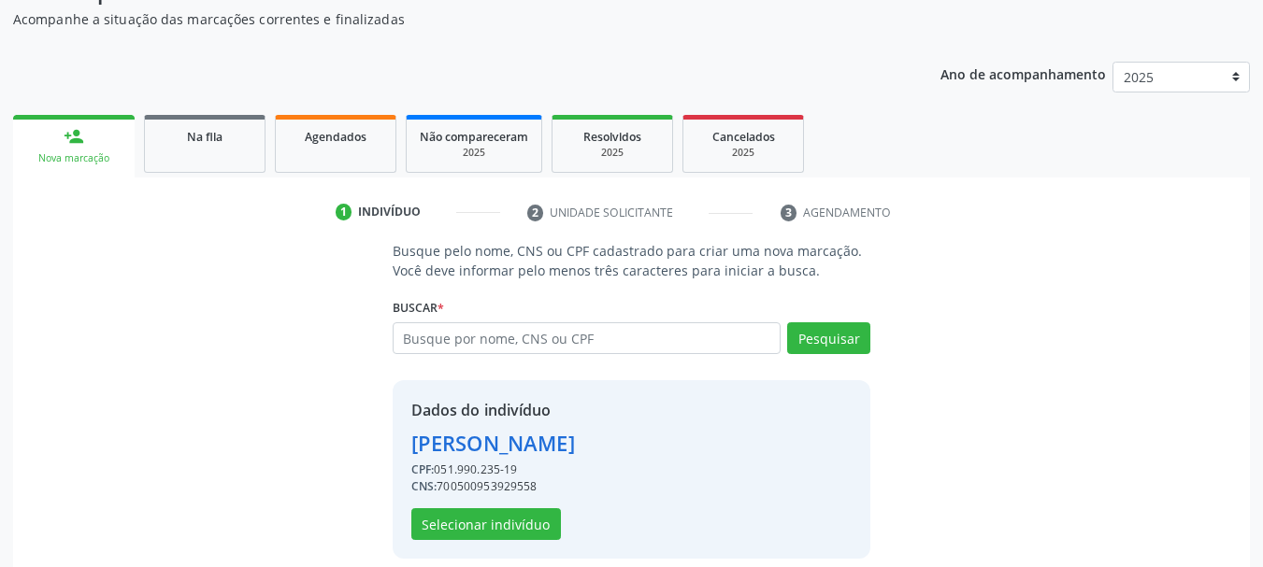
scroll to position [182, 0]
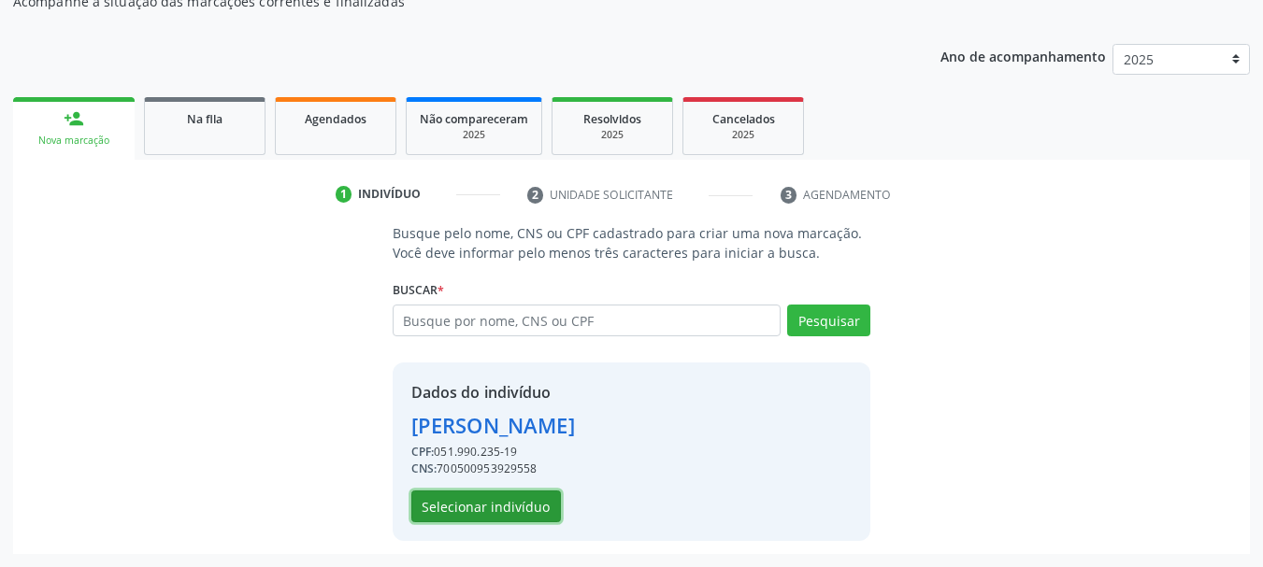
click at [493, 501] on button "Selecionar indivíduo" at bounding box center [486, 507] width 150 height 32
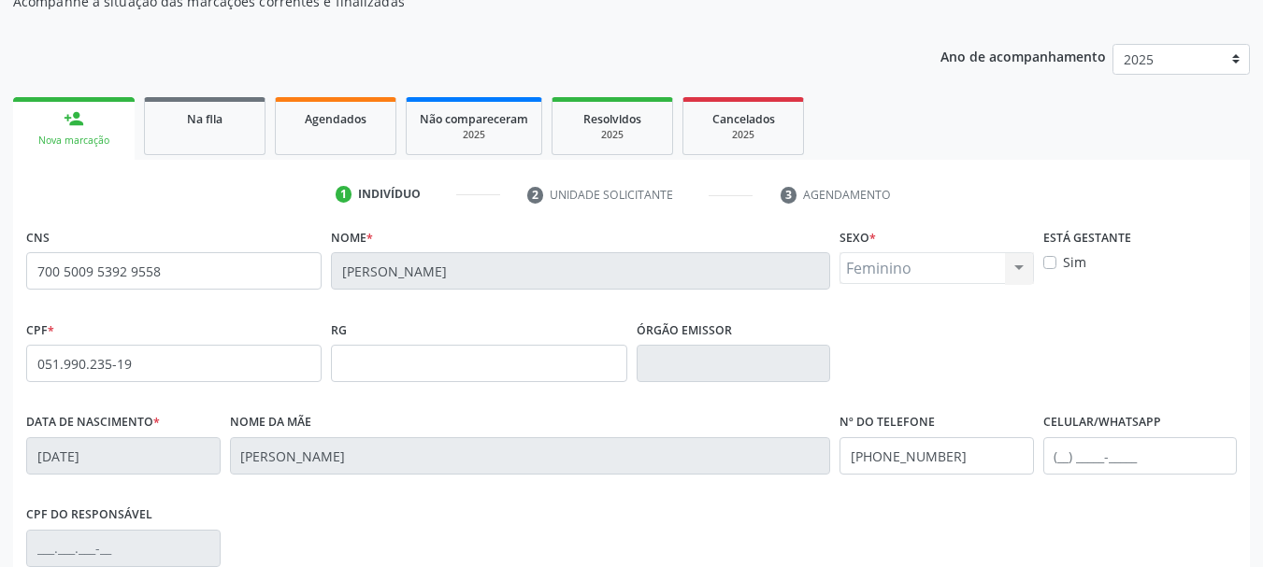
click at [1063, 265] on label "Sim" at bounding box center [1074, 262] width 23 height 20
click at [1047, 265] on input "Sim" at bounding box center [1049, 260] width 13 height 17
checkbox input "true"
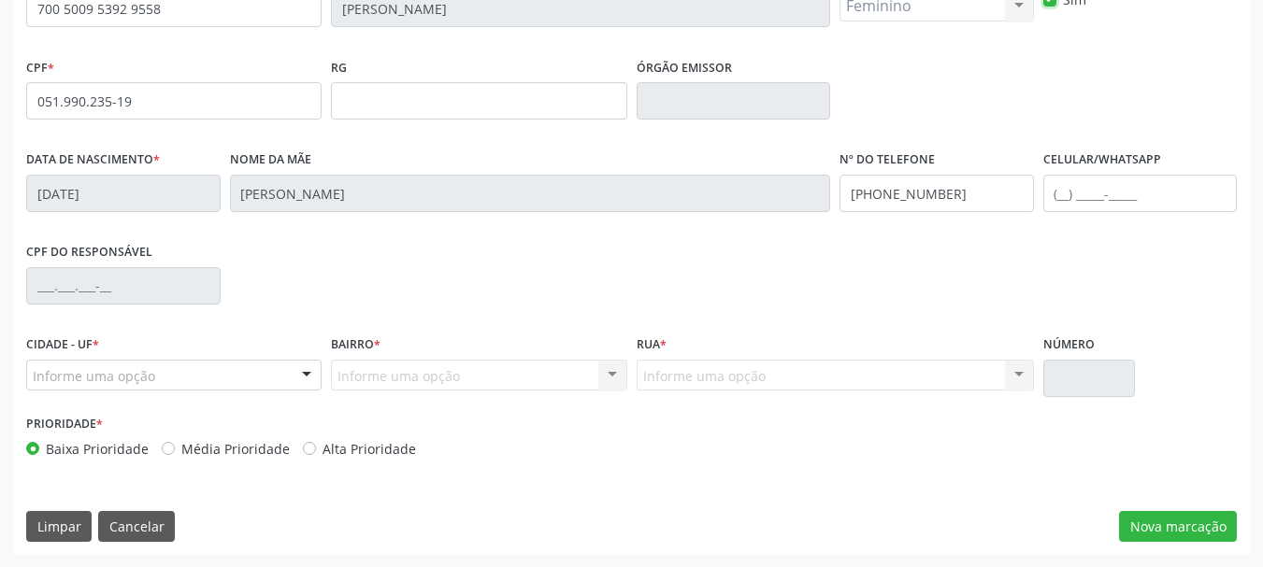
scroll to position [446, 0]
click at [322, 448] on label "Alta Prioridade" at bounding box center [368, 448] width 93 height 20
click at [307, 448] on input "Alta Prioridade" at bounding box center [309, 446] width 13 height 17
radio input "true"
click at [1162, 533] on button "Nova marcação" at bounding box center [1178, 526] width 118 height 32
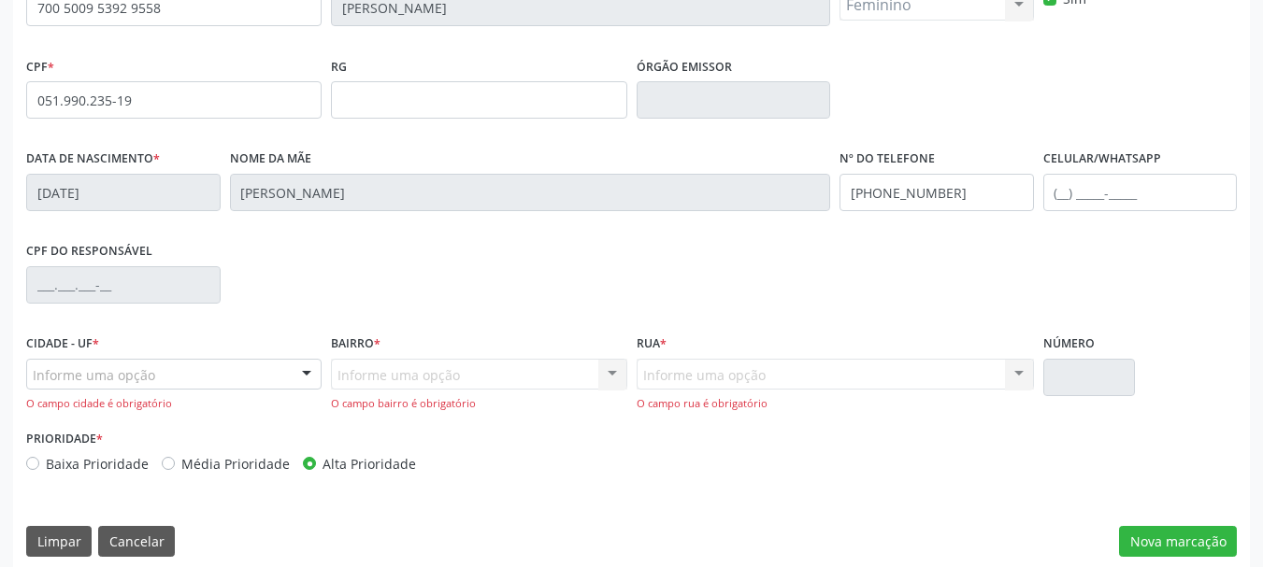
click at [248, 373] on div "Informe uma opção" at bounding box center [173, 375] width 295 height 32
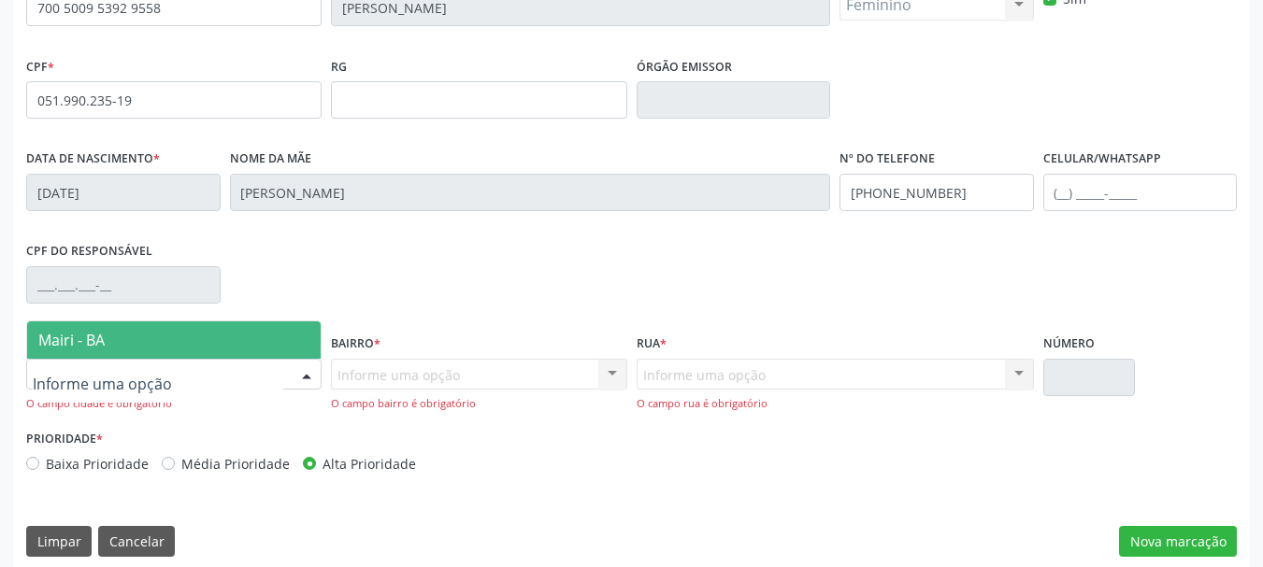
click at [109, 334] on span "Mairi - BA" at bounding box center [173, 340] width 293 height 37
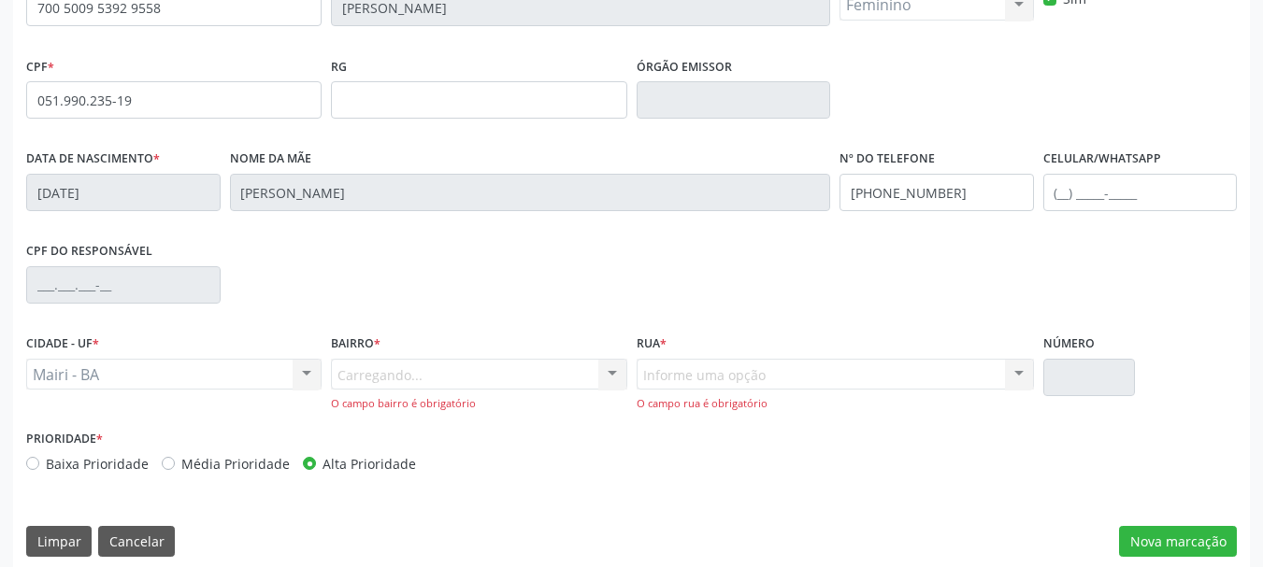
click at [386, 367] on div "Carregando... Nenhum resultado encontrado para: " " Nenhuma opção encontrada. D…" at bounding box center [478, 385] width 295 height 53
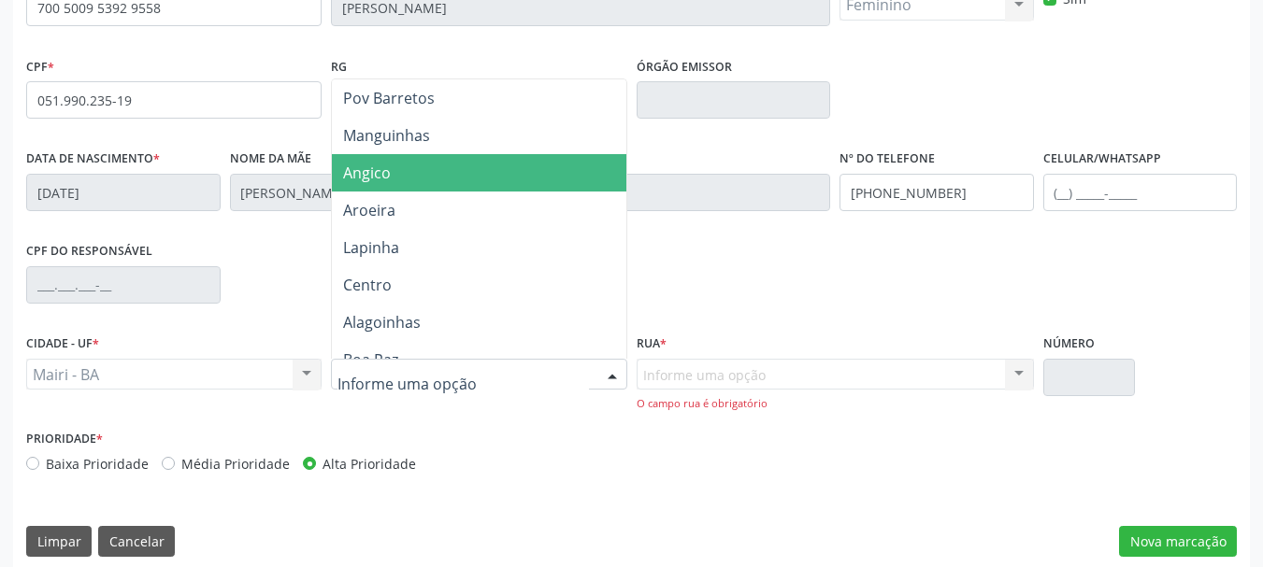
click at [436, 168] on span "Angico" at bounding box center [478, 172] width 293 height 37
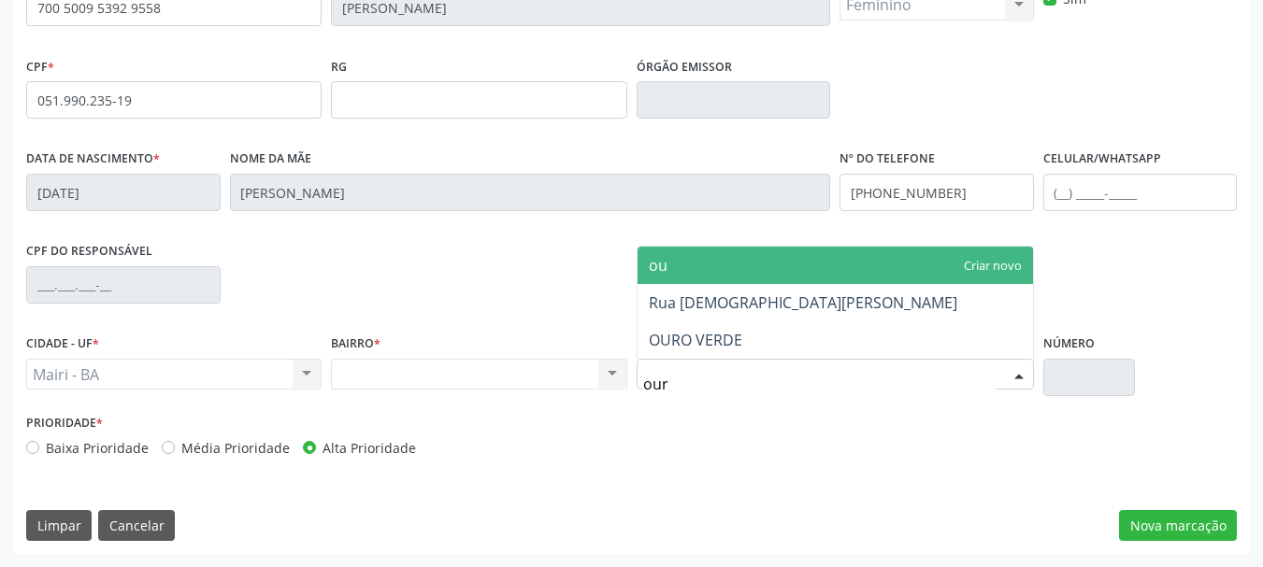
type input "ouro"
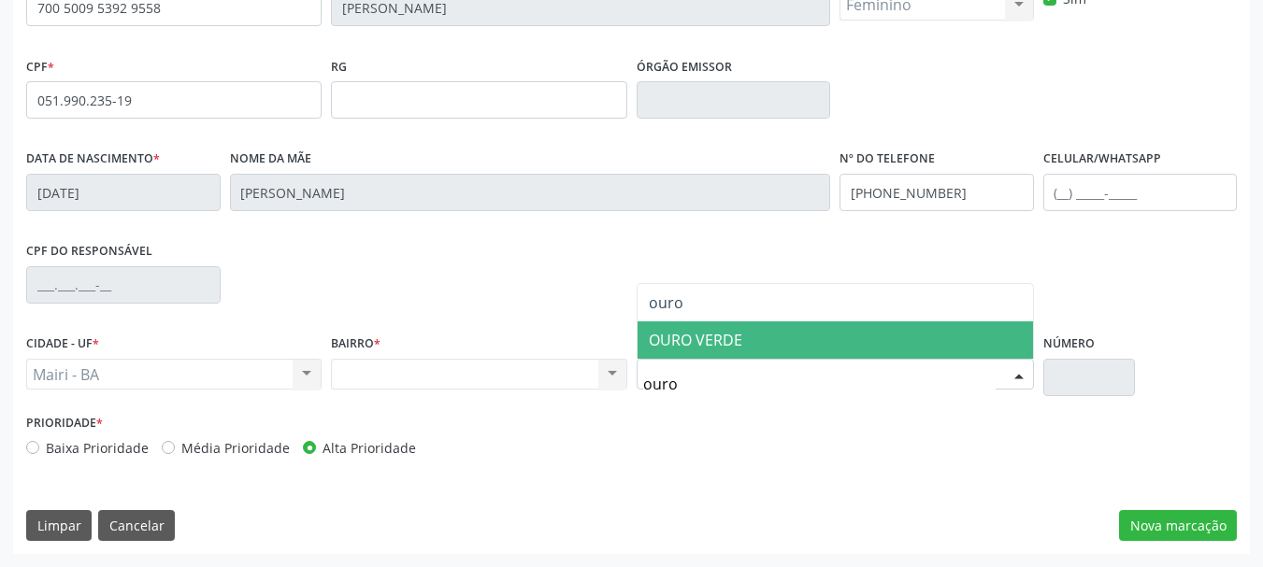
click at [682, 328] on span "OURO VERDE" at bounding box center [834, 340] width 395 height 37
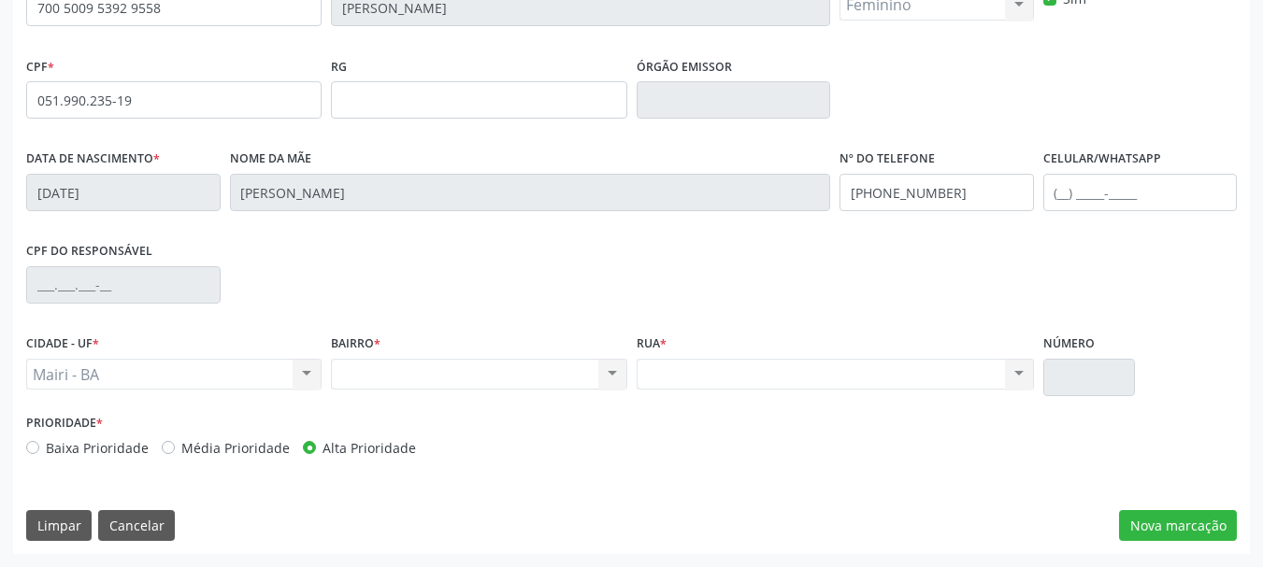
click at [782, 450] on div "Prioridade * Baixa Prioridade Média Prioridade Alta Prioridade" at bounding box center [631, 440] width 1220 height 62
click at [1202, 518] on button "Nova marcação" at bounding box center [1178, 526] width 118 height 32
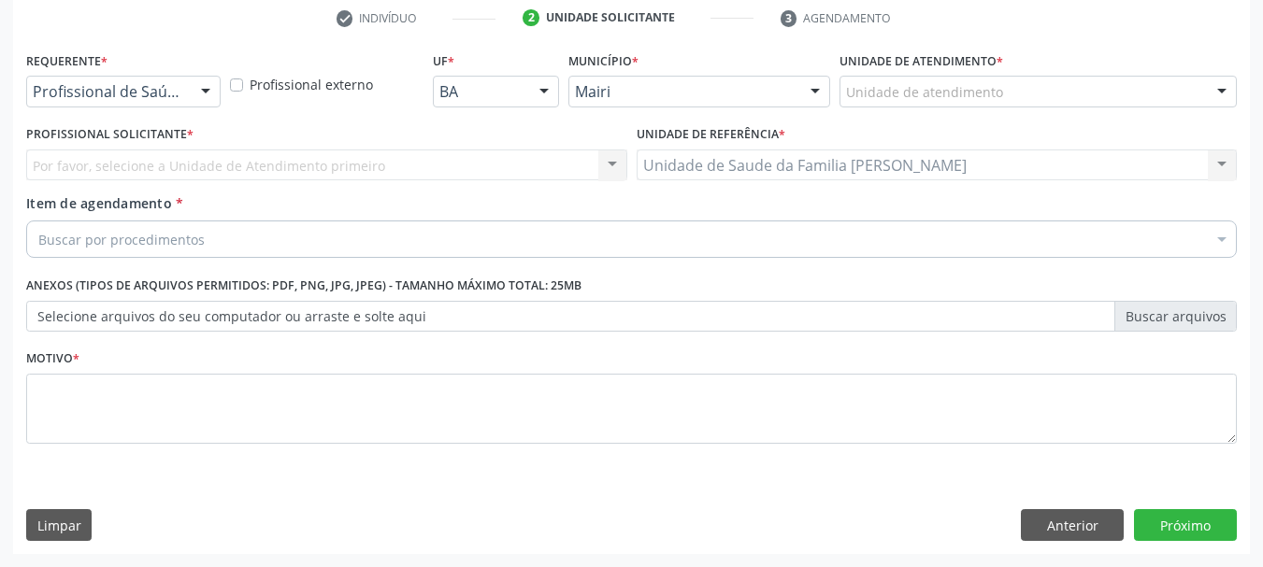
scroll to position [359, 0]
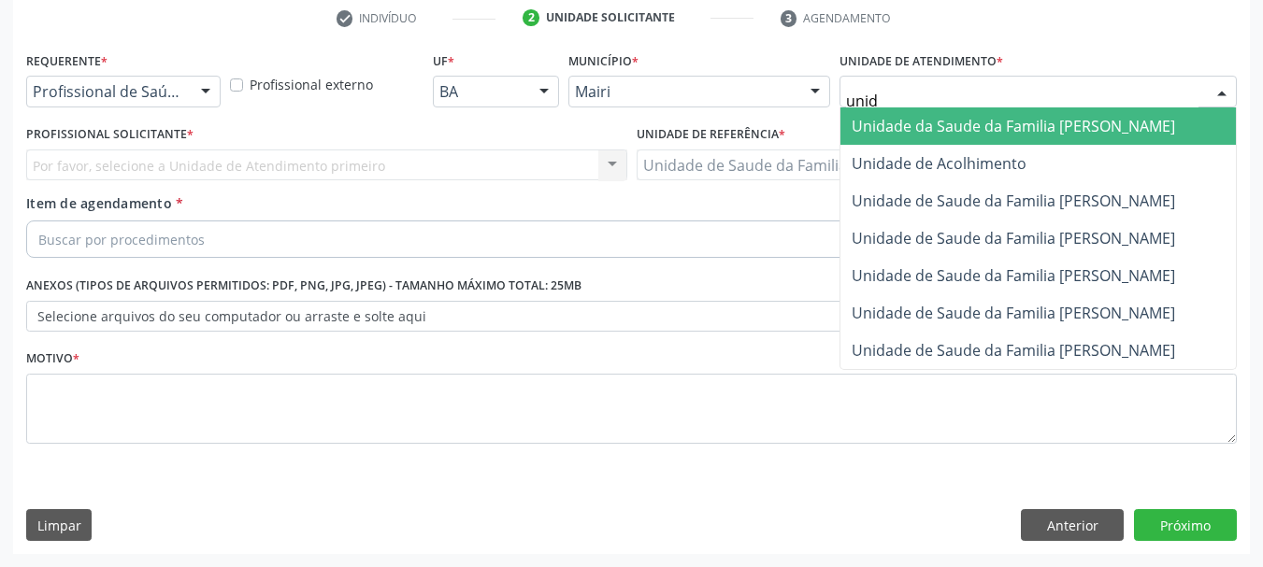
type input "unida"
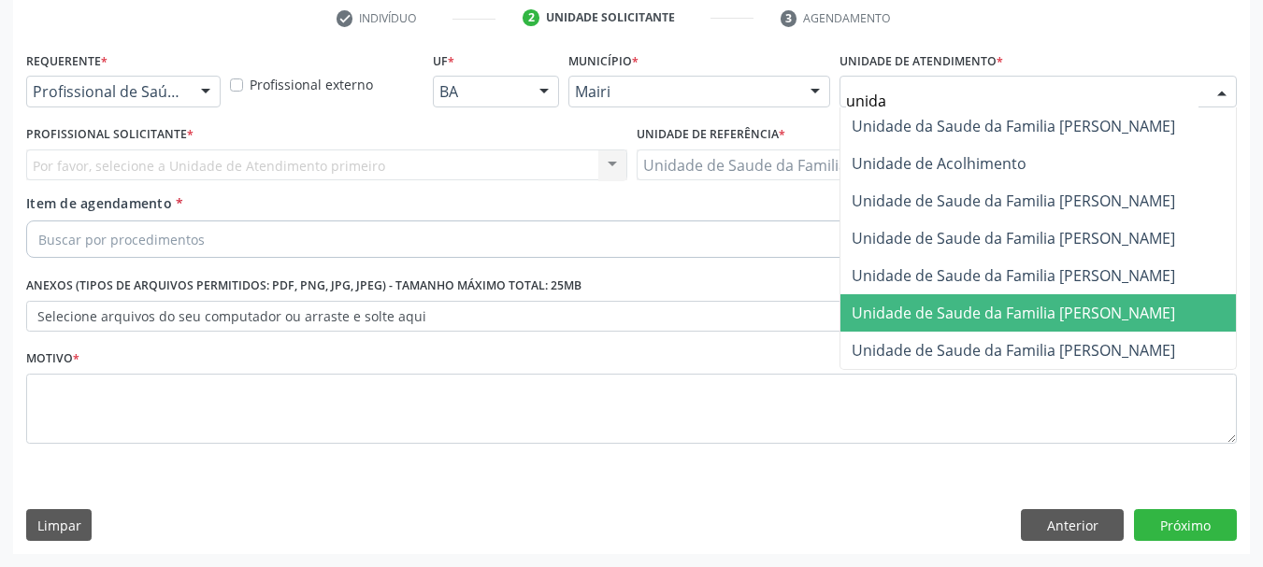
click at [1103, 321] on span "Unidade de Saude da Familia [PERSON_NAME]" at bounding box center [1012, 313] width 323 height 21
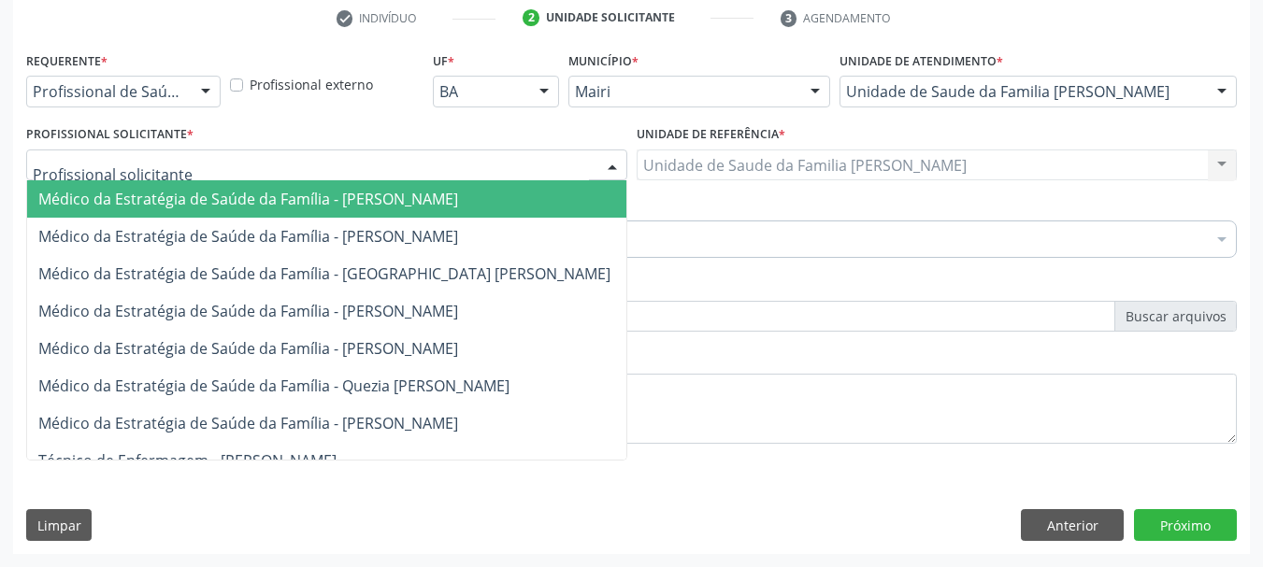
click at [223, 164] on div at bounding box center [326, 166] width 601 height 32
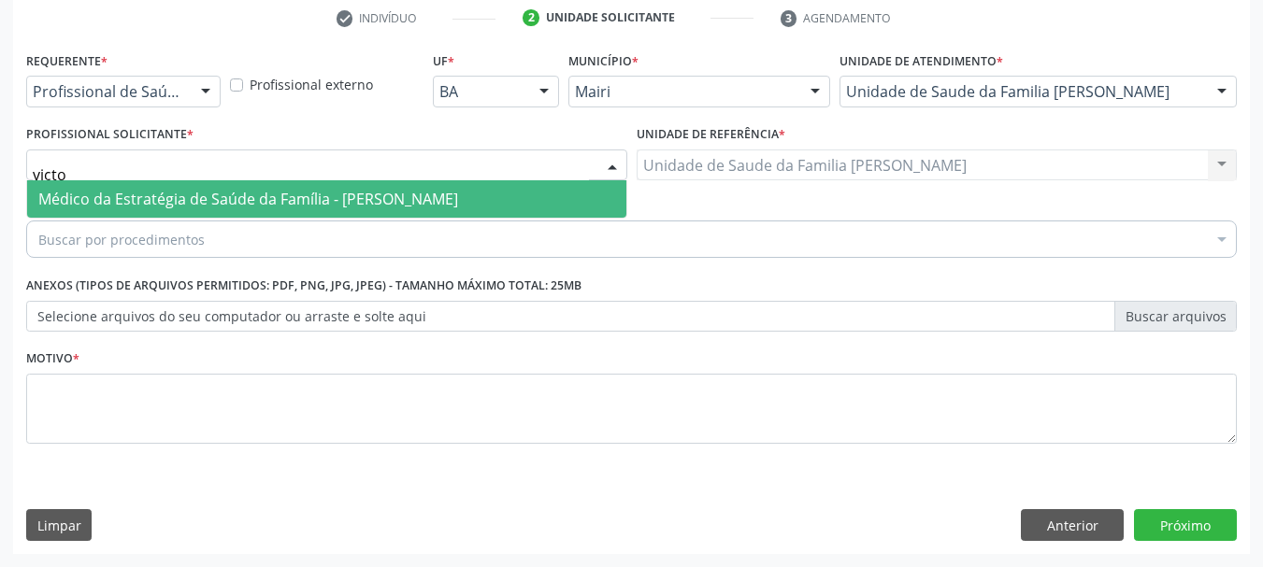
type input "victor"
click at [252, 189] on span "Médico da Estratégia de Saúde da Família - [PERSON_NAME]" at bounding box center [248, 199] width 420 height 21
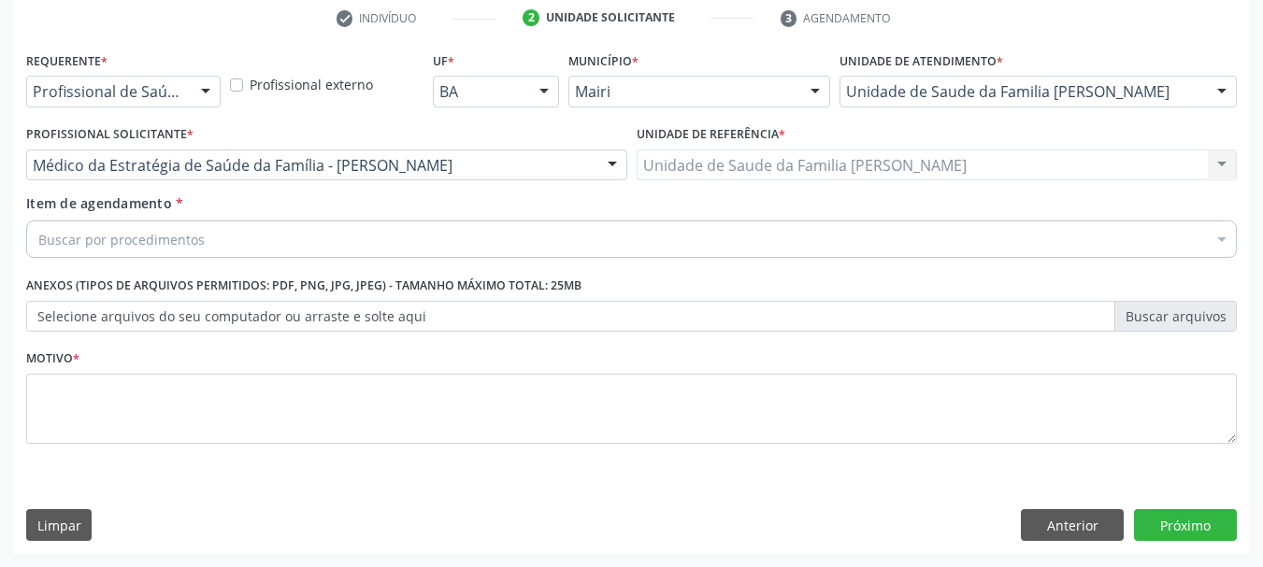
click at [236, 236] on div "Buscar por procedimentos" at bounding box center [631, 239] width 1210 height 37
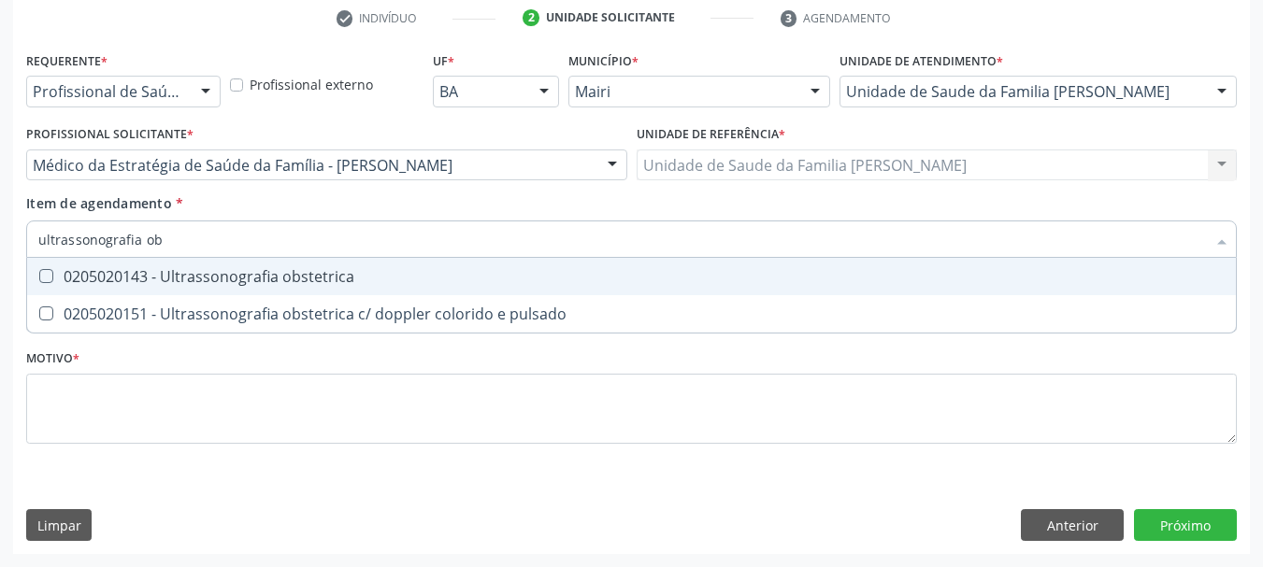
type input "ultrassonografia obs"
click at [241, 280] on div "0205020143 - Ultrassonografia obstetrica" at bounding box center [631, 276] width 1186 height 15
checkbox obstetrica "true"
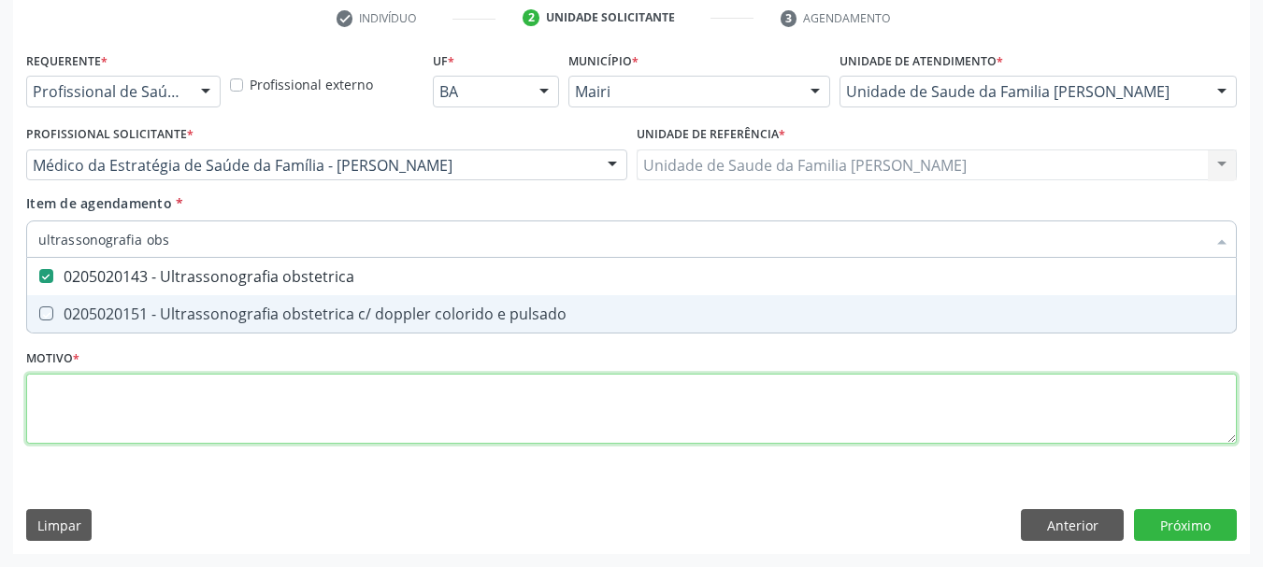
click at [222, 404] on div "Requerente * Profissional de Saúde Profissional de Saúde Paciente Nenhum result…" at bounding box center [631, 258] width 1210 height 423
checkbox pulsado "true"
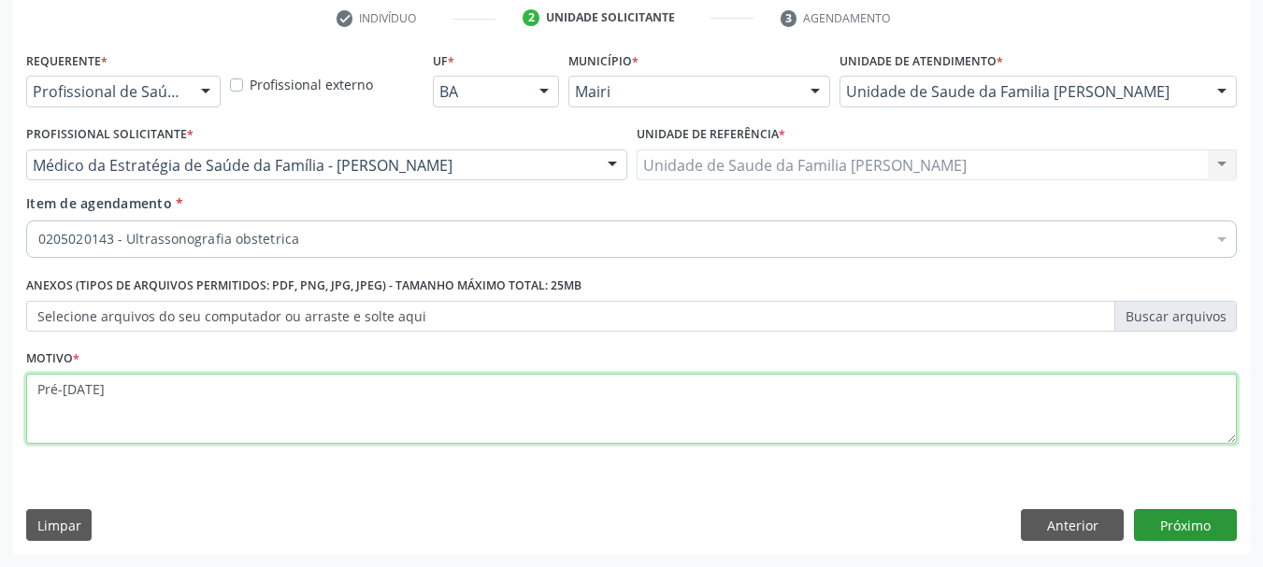
type textarea "Pré-[DATE]"
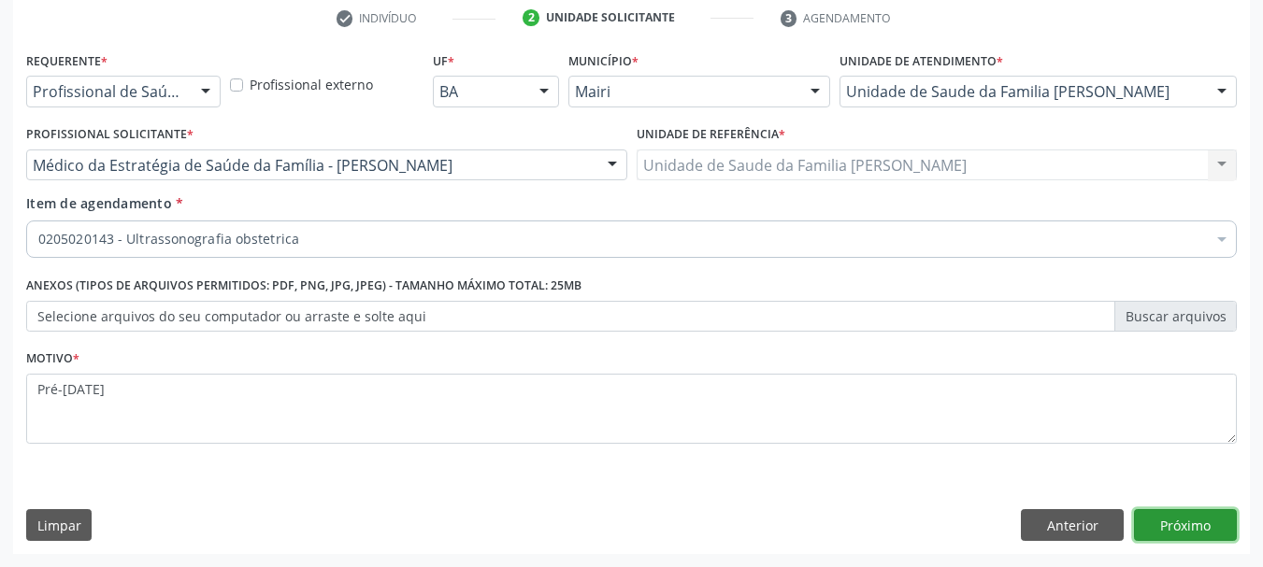
click at [1180, 517] on button "Próximo" at bounding box center [1185, 525] width 103 height 32
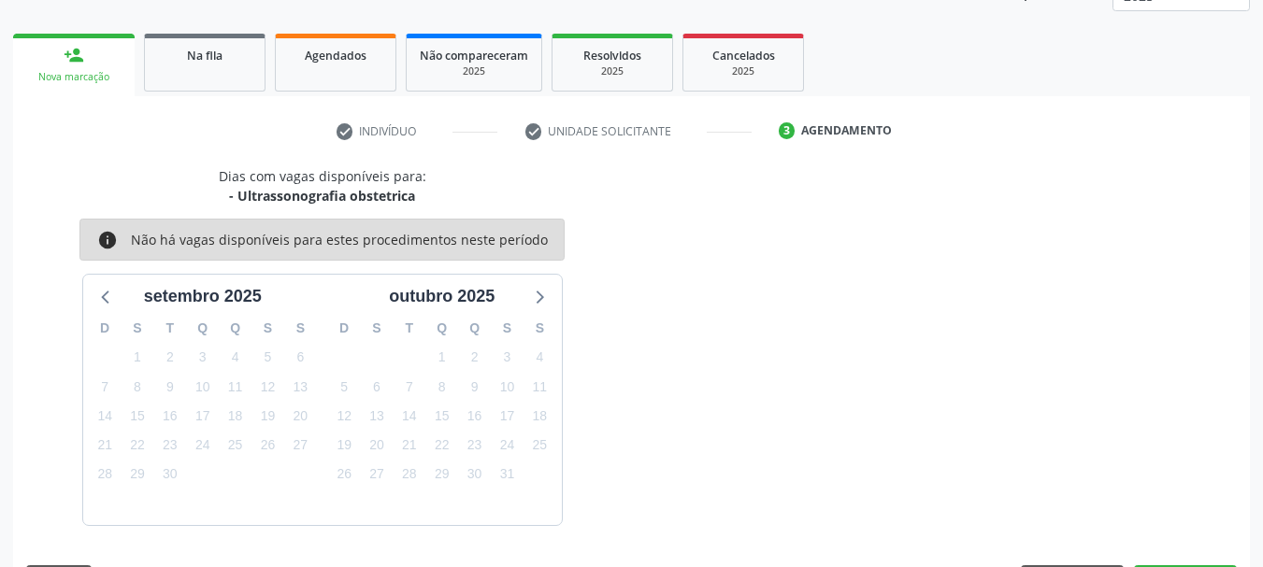
scroll to position [301, 0]
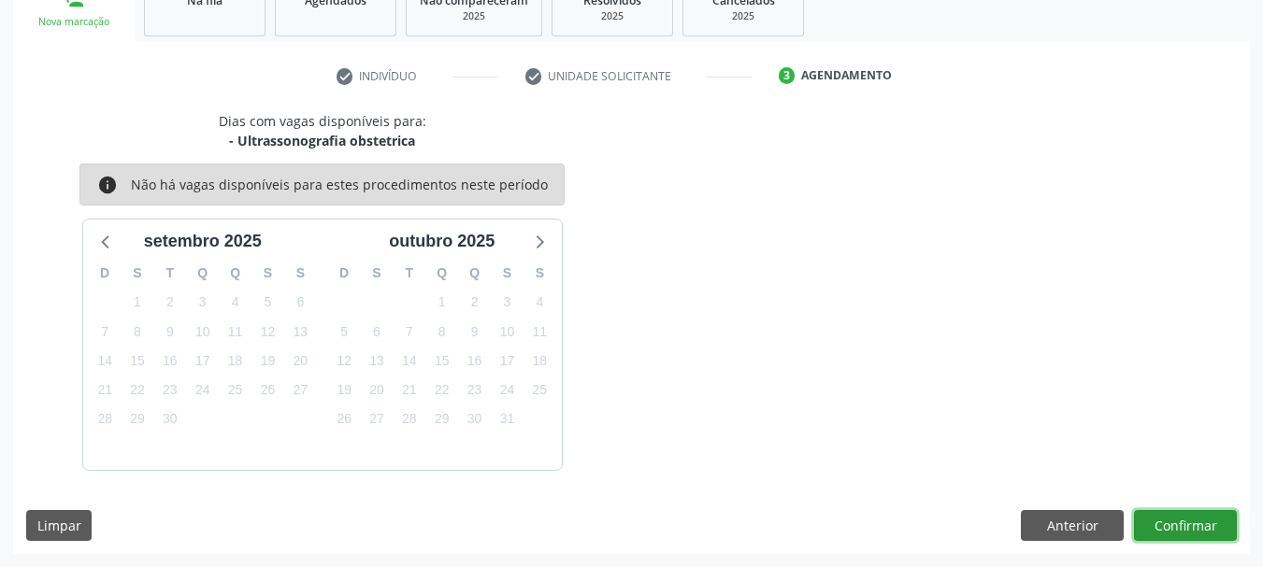
click at [1191, 513] on button "Confirmar" at bounding box center [1185, 526] width 103 height 32
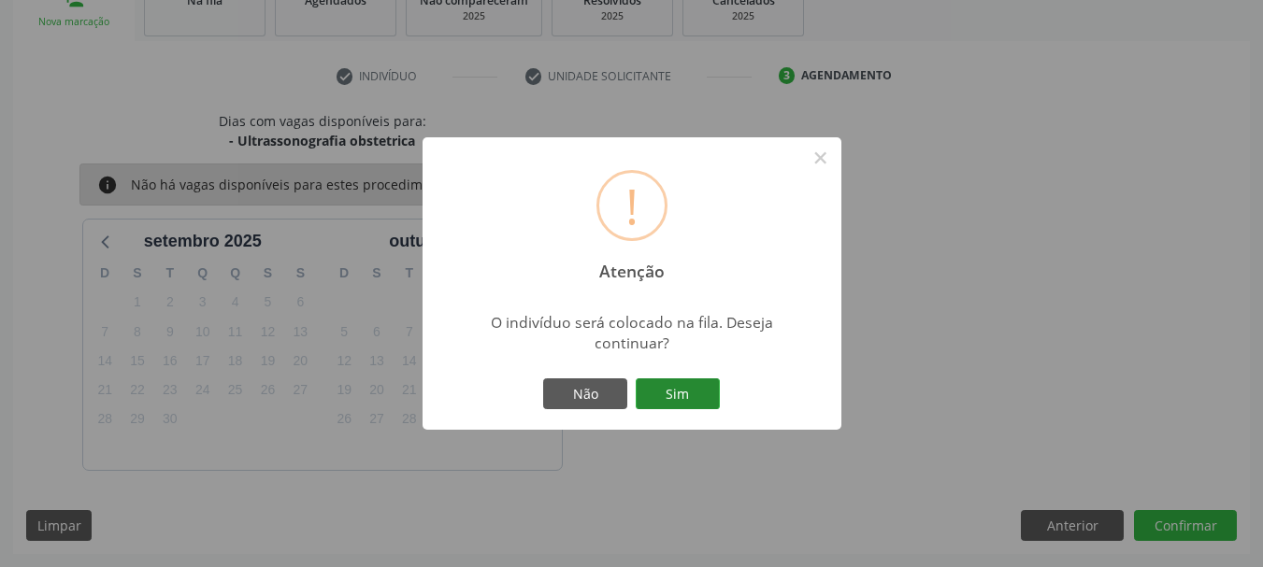
click at [673, 400] on button "Sim" at bounding box center [678, 395] width 84 height 32
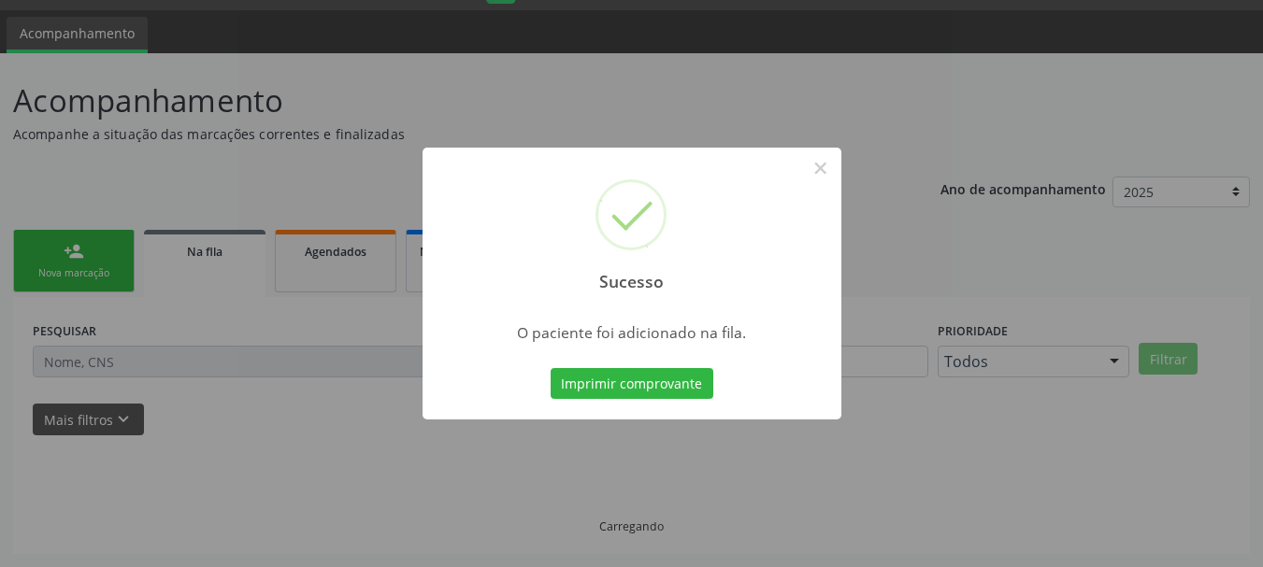
scroll to position [50, 0]
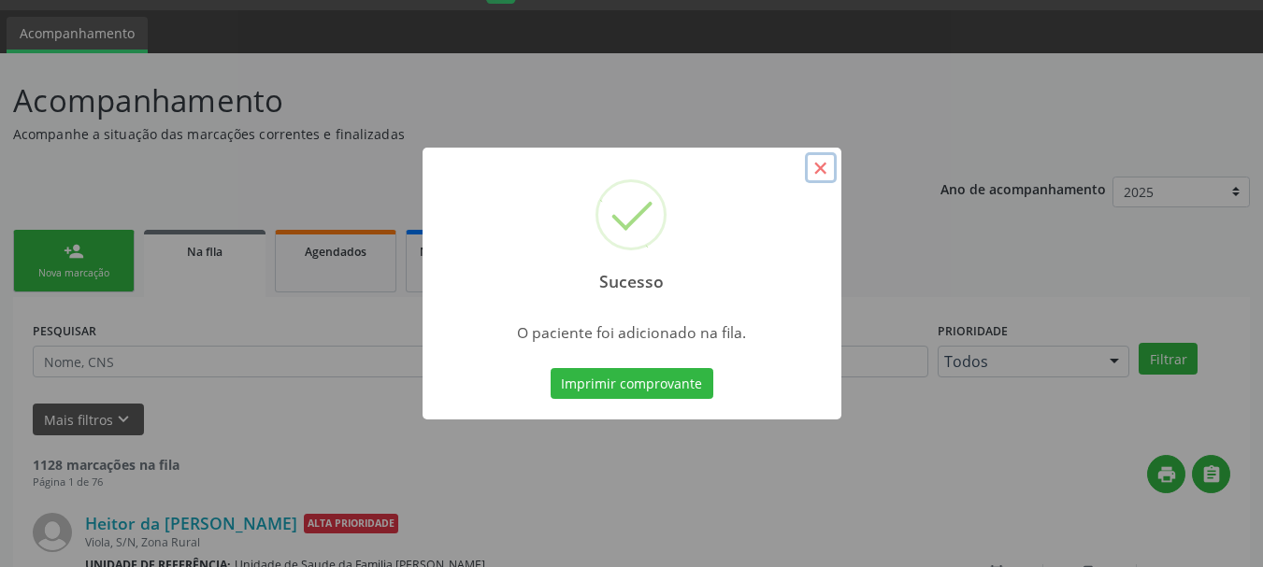
click at [807, 167] on button "×" at bounding box center [821, 168] width 32 height 32
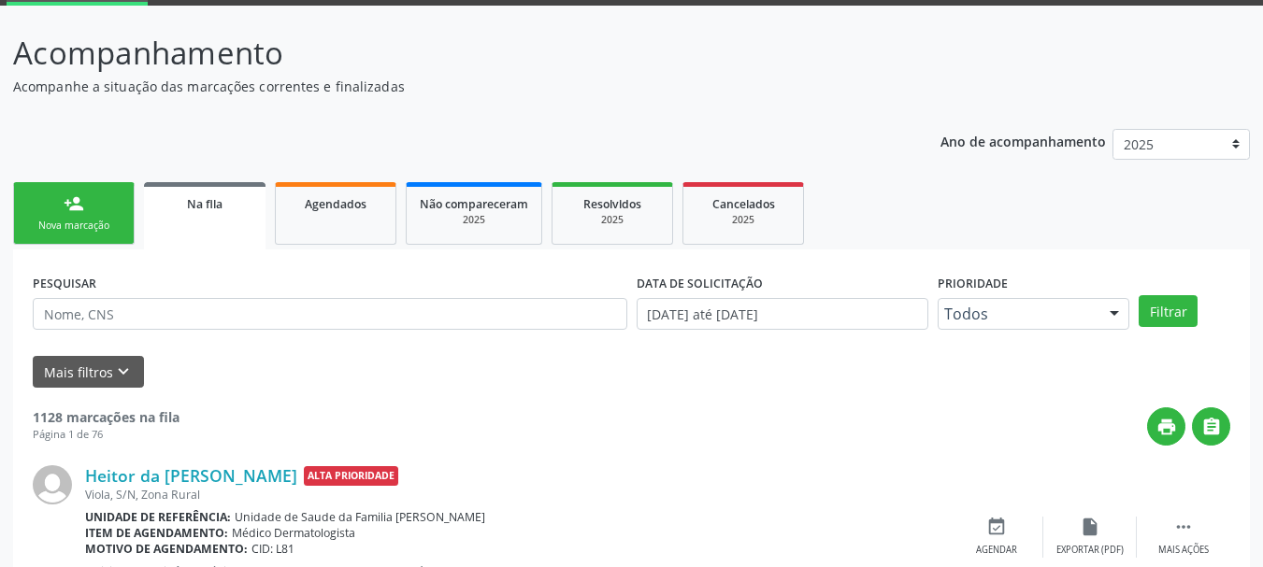
scroll to position [0, 0]
